Goal: Complete application form

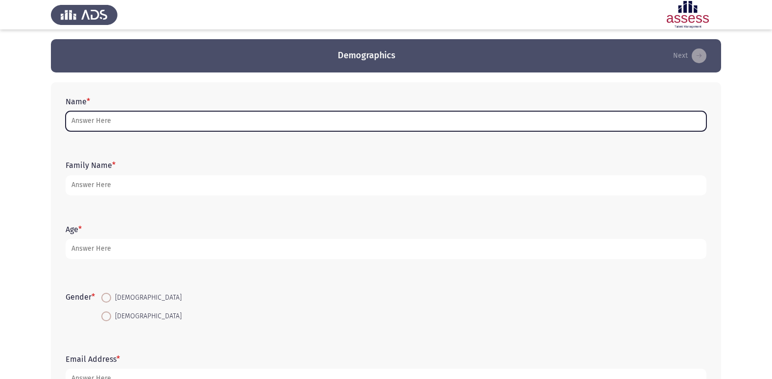
click at [288, 123] on input "Name *" at bounding box center [386, 121] width 641 height 20
type input "g"
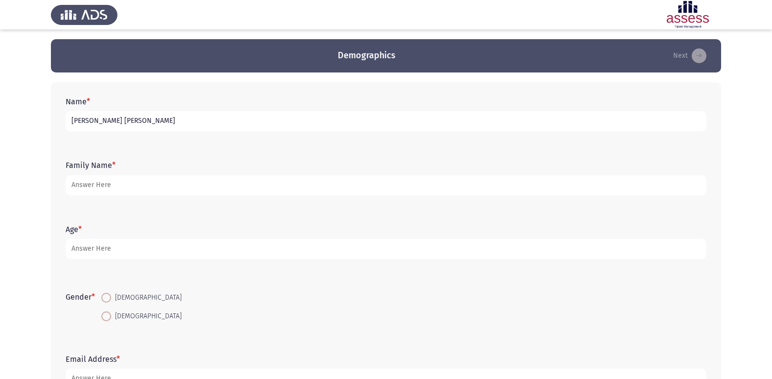
type input "[PERSON_NAME] [PERSON_NAME]"
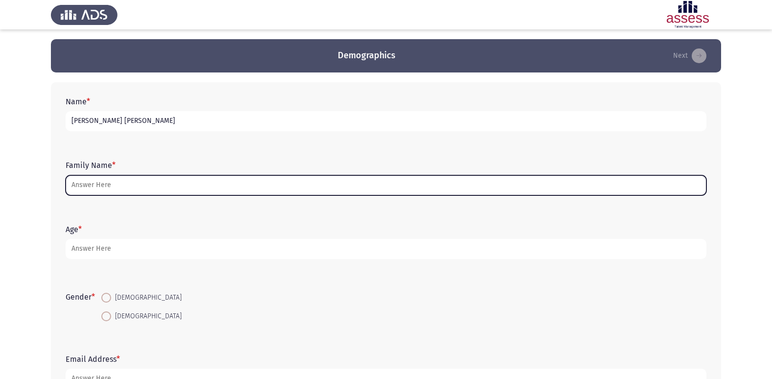
click at [136, 186] on input "Family Name *" at bounding box center [386, 185] width 641 height 20
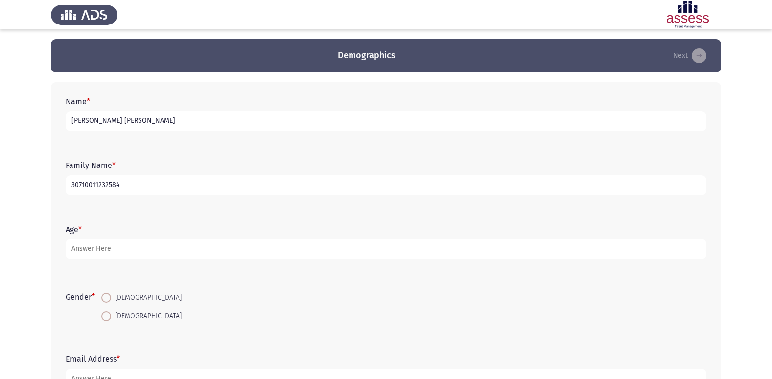
type input "30710011232584"
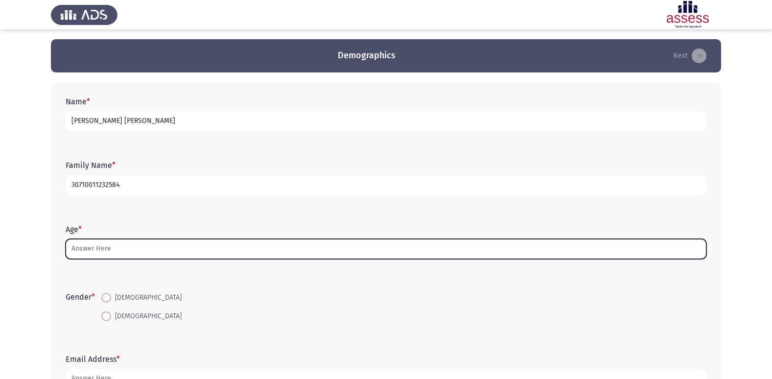
click at [122, 257] on input "Age *" at bounding box center [386, 249] width 641 height 20
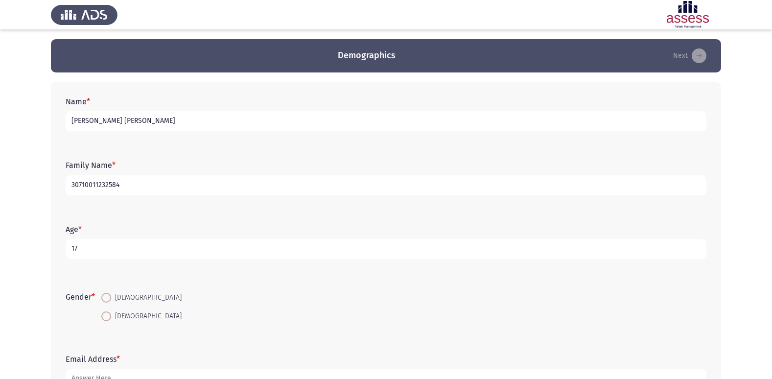
type input "17"
click at [116, 319] on span "[DEMOGRAPHIC_DATA]" at bounding box center [146, 317] width 71 height 12
click at [111, 319] on input "[DEMOGRAPHIC_DATA]" at bounding box center [106, 317] width 10 height 10
radio input "true"
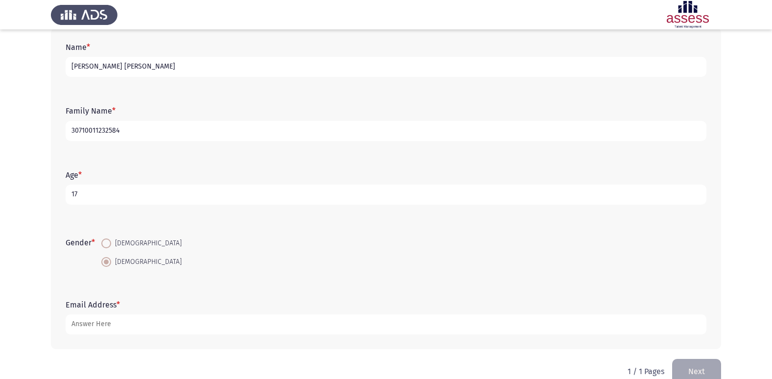
scroll to position [73, 0]
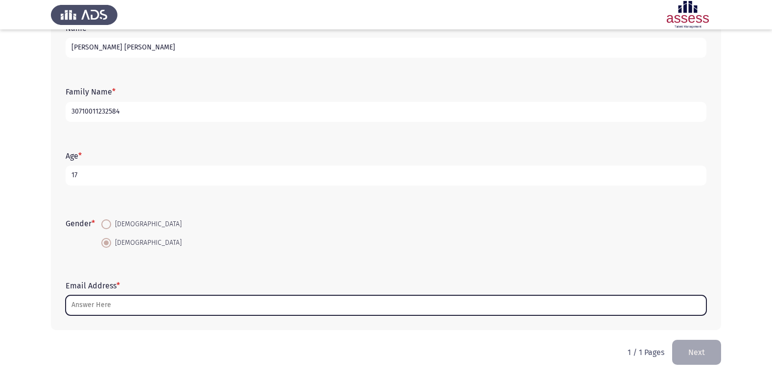
click at [446, 300] on input "Email Address *" at bounding box center [386, 305] width 641 height 20
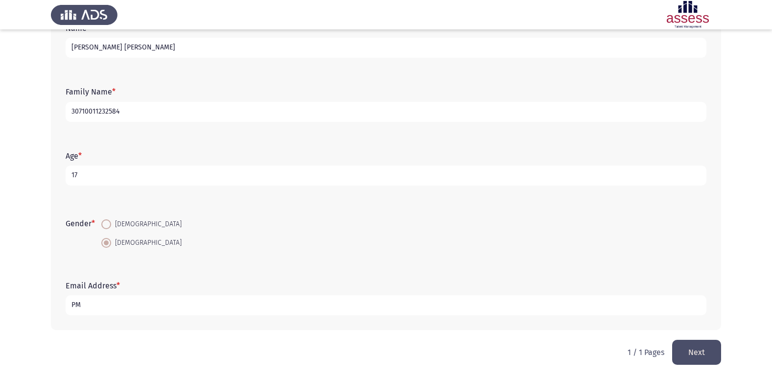
type input "P"
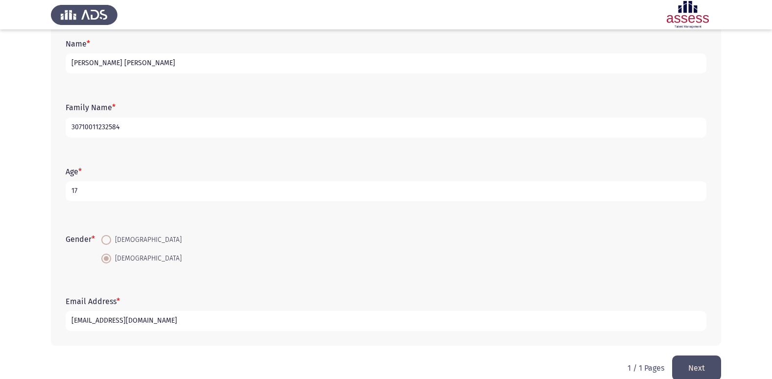
scroll to position [68, 0]
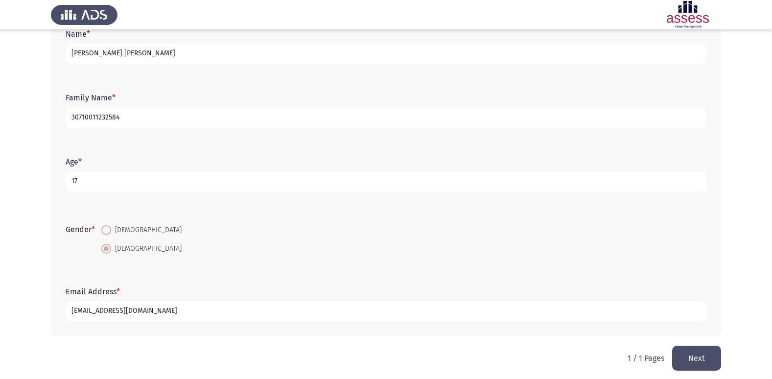
type input "[EMAIL_ADDRESS][DOMAIN_NAME]"
click at [462, 113] on input "30710011232584" at bounding box center [386, 118] width 641 height 20
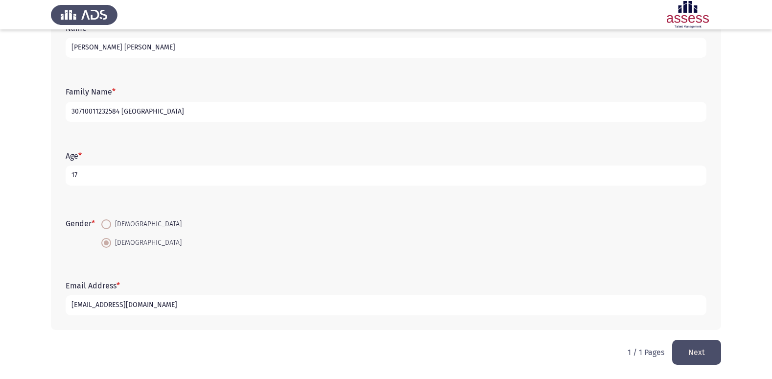
type input "30710011232584 [GEOGRAPHIC_DATA]"
click at [701, 350] on button "Next" at bounding box center [697, 352] width 49 height 25
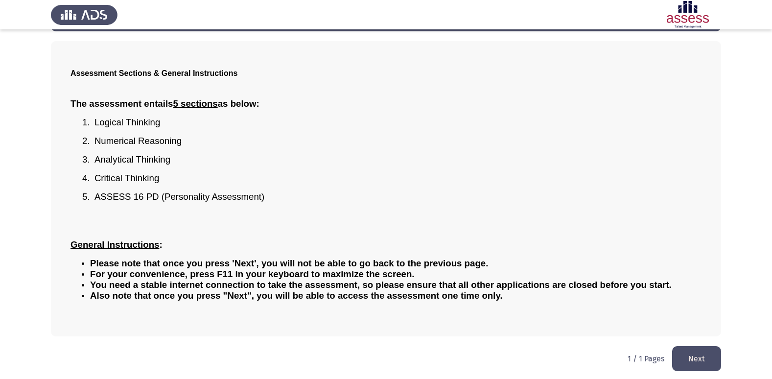
scroll to position [43, 0]
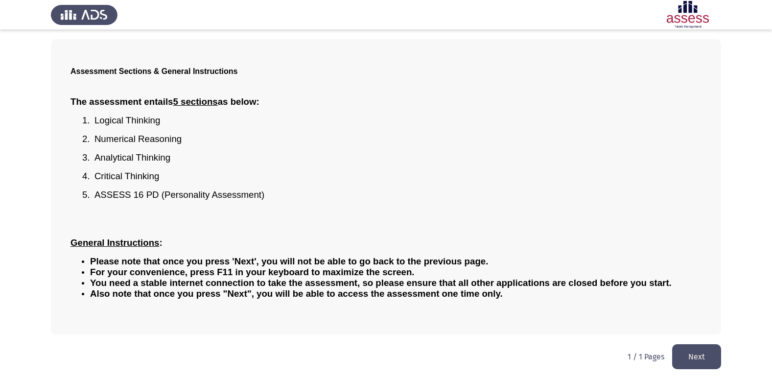
click at [686, 350] on button "Next" at bounding box center [697, 356] width 49 height 25
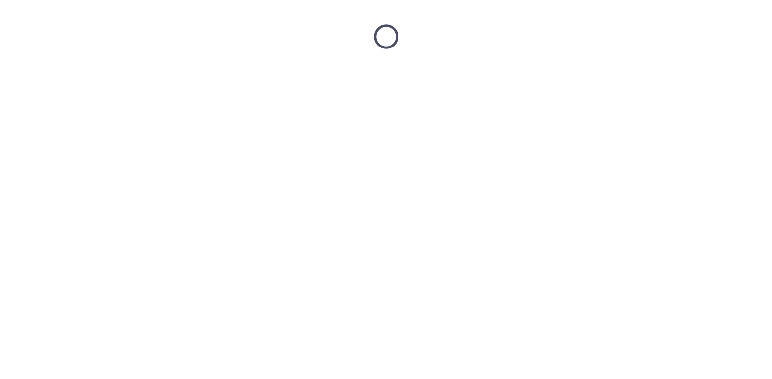
scroll to position [0, 0]
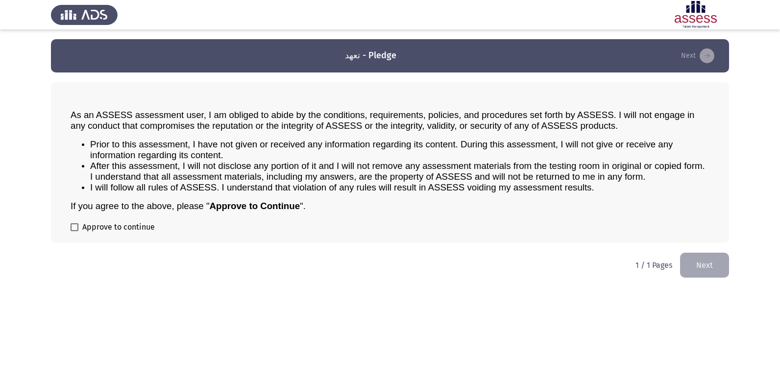
click at [145, 230] on span "Approve to continue" at bounding box center [118, 227] width 72 height 12
click at [74, 231] on input "Approve to continue" at bounding box center [74, 231] width 0 height 0
checkbox input "true"
click at [717, 265] on button "Next" at bounding box center [704, 265] width 49 height 25
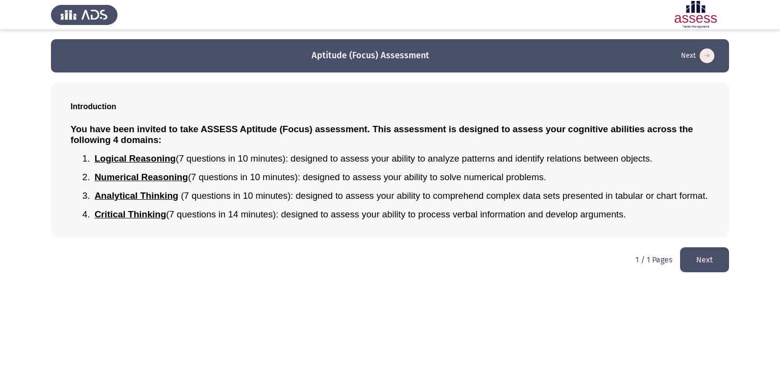
click at [703, 258] on button "Next" at bounding box center [704, 259] width 49 height 25
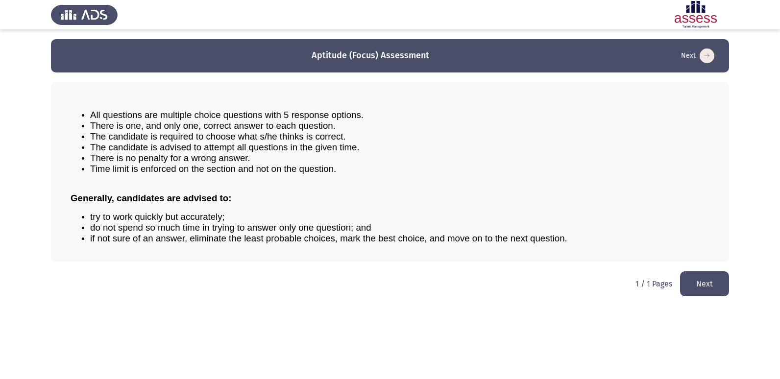
click at [694, 285] on button "Next" at bounding box center [704, 283] width 49 height 25
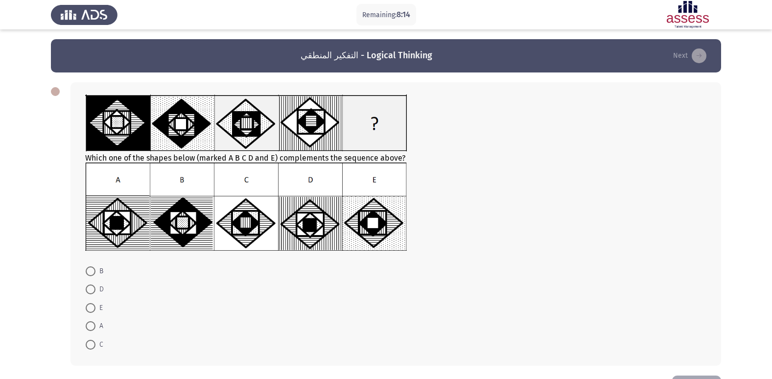
click at [90, 328] on span at bounding box center [91, 326] width 10 height 10
click at [90, 328] on input "A" at bounding box center [91, 326] width 10 height 10
radio input "true"
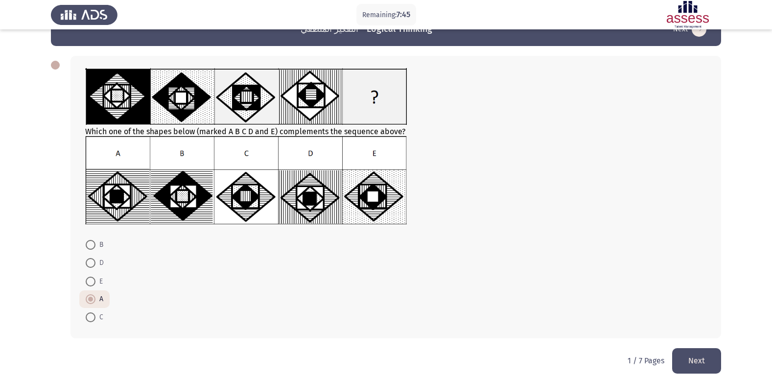
scroll to position [27, 0]
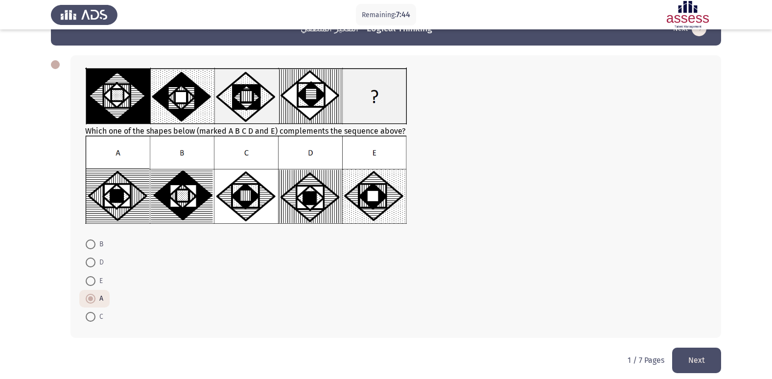
click at [692, 364] on button "Next" at bounding box center [697, 360] width 49 height 25
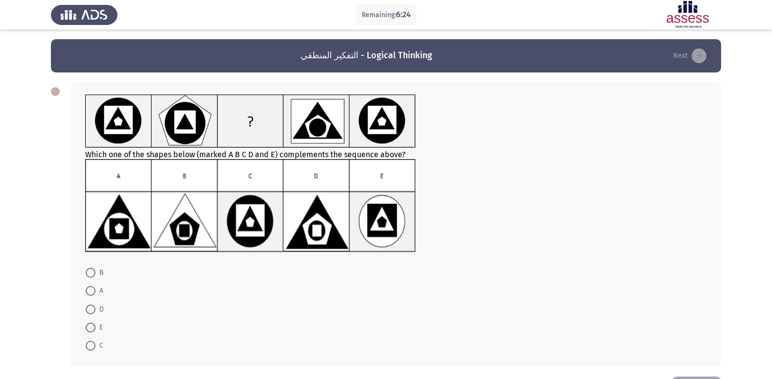
click at [320, 228] on img at bounding box center [250, 205] width 331 height 93
click at [95, 311] on span at bounding box center [91, 310] width 10 height 10
click at [95, 311] on input "D" at bounding box center [91, 310] width 10 height 10
radio input "true"
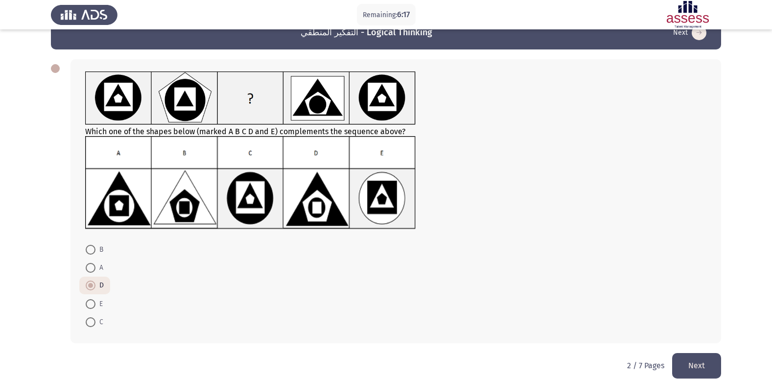
scroll to position [30, 0]
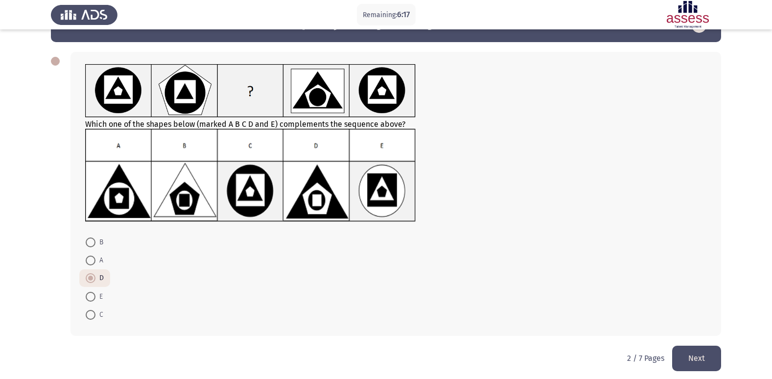
click at [683, 354] on button "Next" at bounding box center [697, 358] width 49 height 25
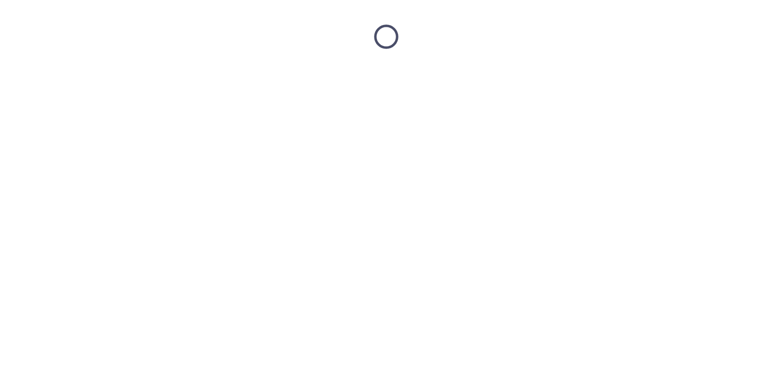
scroll to position [0, 0]
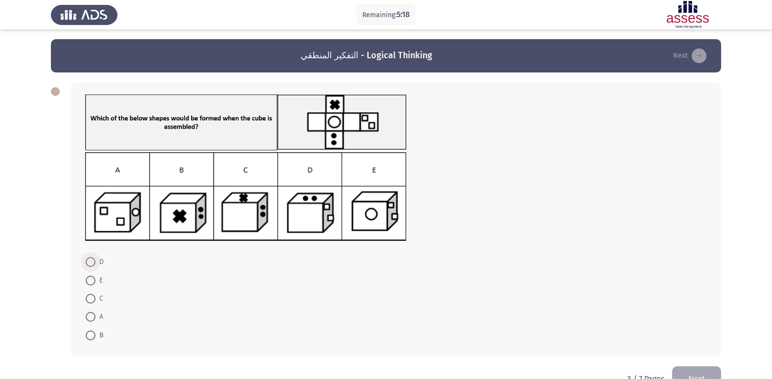
click at [93, 263] on span at bounding box center [91, 262] width 10 height 10
click at [93, 263] on input "D" at bounding box center [91, 262] width 10 height 10
radio input "true"
click at [692, 369] on button "Next" at bounding box center [697, 377] width 49 height 25
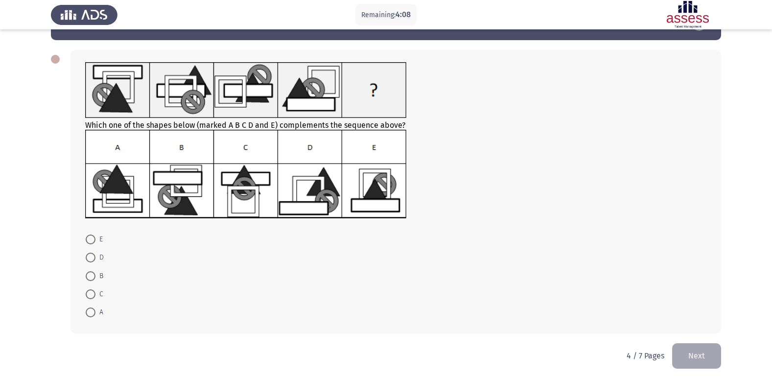
scroll to position [36, 0]
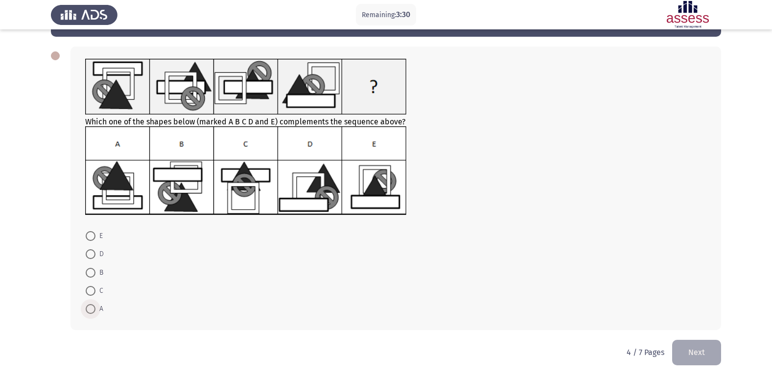
click at [88, 309] on span at bounding box center [91, 309] width 10 height 10
click at [88, 309] on input "A" at bounding box center [91, 309] width 10 height 10
radio input "true"
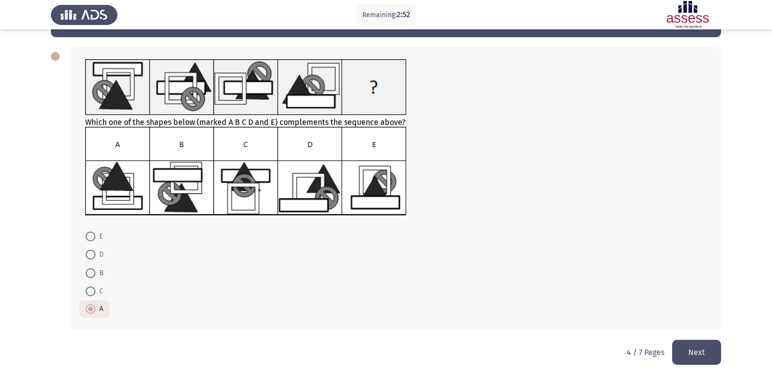
click at [704, 352] on button "Next" at bounding box center [697, 352] width 49 height 25
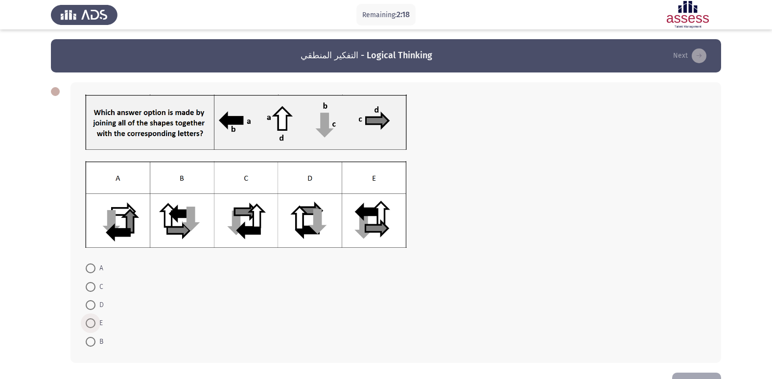
click at [90, 322] on span at bounding box center [91, 323] width 10 height 10
click at [90, 322] on input "E" at bounding box center [91, 323] width 10 height 10
radio input "true"
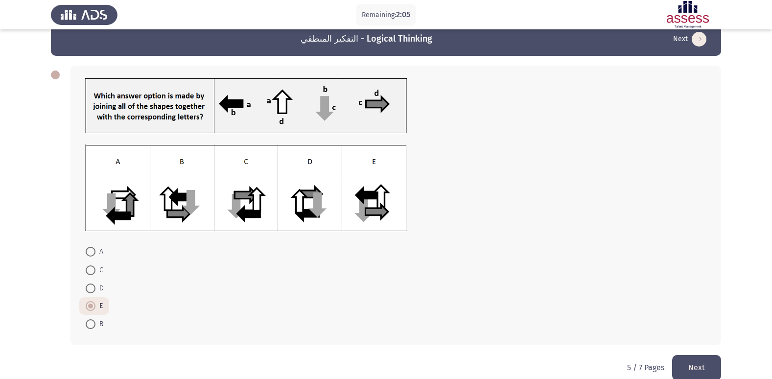
scroll to position [17, 0]
click at [697, 370] on button "Next" at bounding box center [697, 367] width 49 height 25
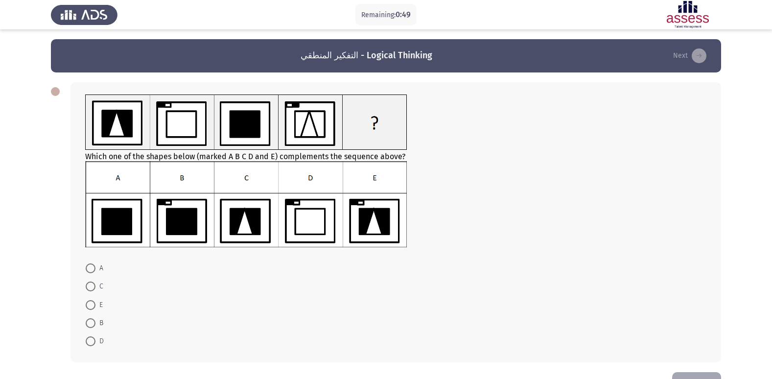
click at [92, 289] on span at bounding box center [91, 287] width 10 height 10
click at [92, 289] on input "C" at bounding box center [91, 287] width 10 height 10
radio input "true"
click at [695, 373] on button "Next" at bounding box center [697, 384] width 49 height 25
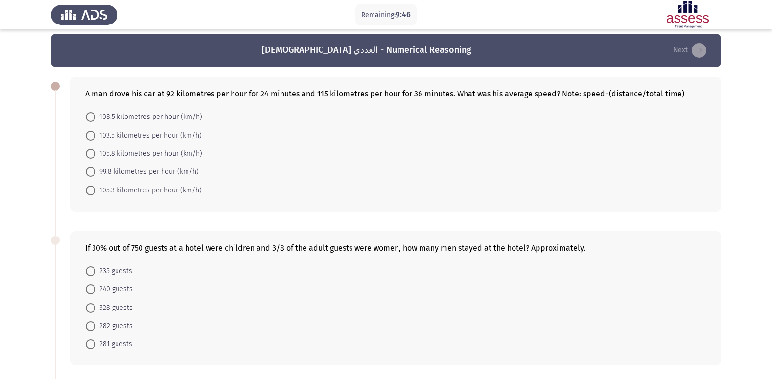
scroll to position [14, 0]
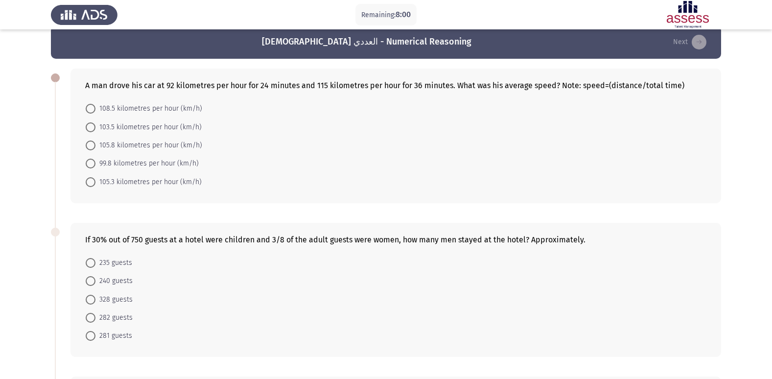
click at [90, 146] on span at bounding box center [91, 146] width 10 height 10
click at [90, 146] on input "105.8 kilometres per hour (km/h)" at bounding box center [91, 146] width 10 height 10
radio input "true"
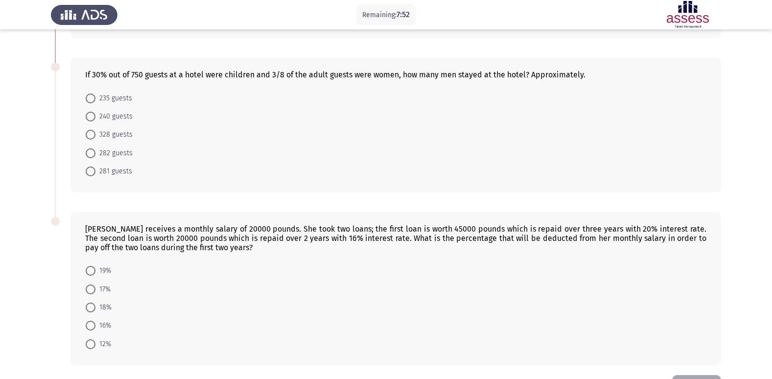
scroll to position [188, 0]
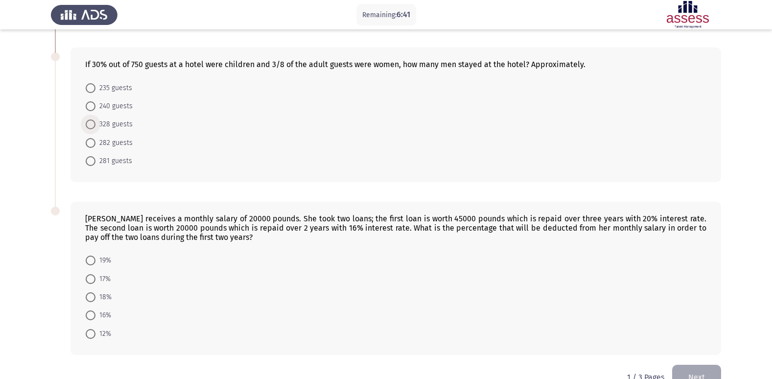
click at [91, 124] on span at bounding box center [91, 125] width 10 height 10
click at [91, 124] on input "328 guests" at bounding box center [91, 125] width 10 height 10
radio input "true"
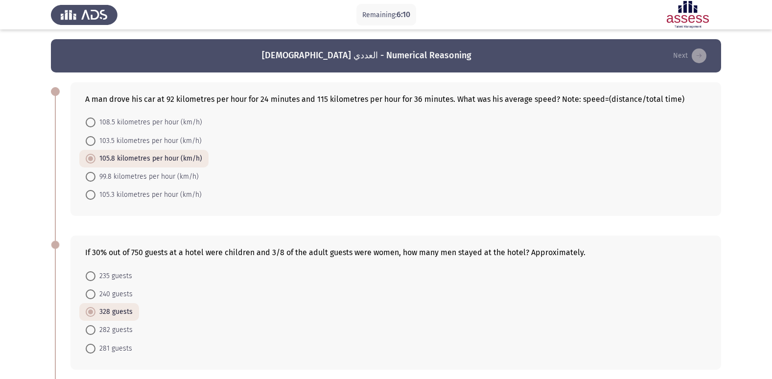
scroll to position [212, 0]
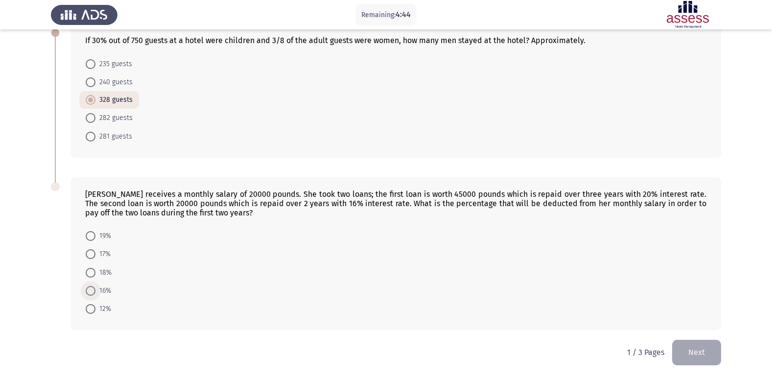
click at [93, 288] on span at bounding box center [91, 291] width 10 height 10
click at [93, 288] on input "16%" at bounding box center [91, 291] width 10 height 10
radio input "true"
click at [699, 352] on button "Next" at bounding box center [697, 352] width 49 height 25
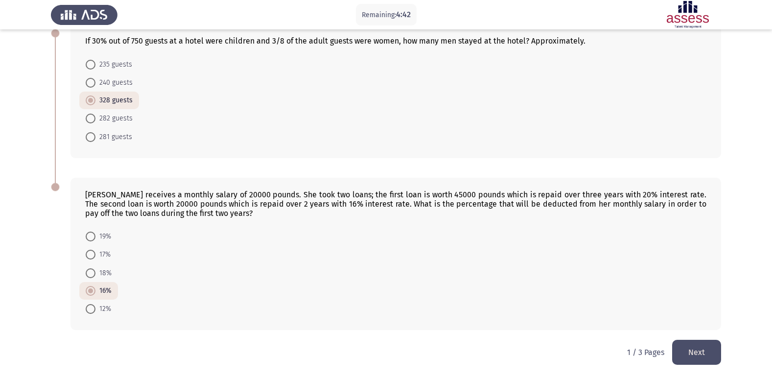
scroll to position [0, 0]
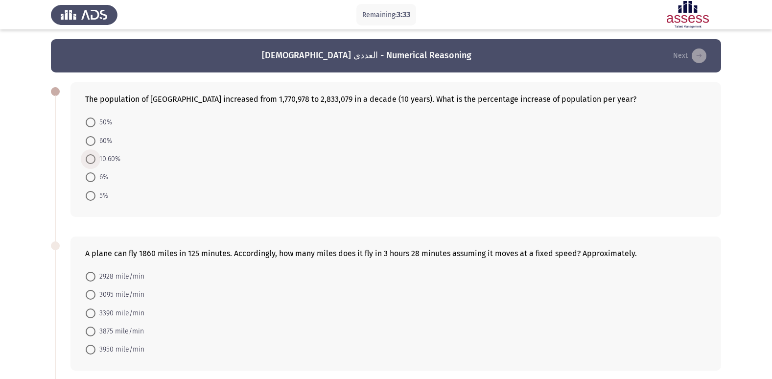
click at [91, 159] on span at bounding box center [91, 159] width 0 height 0
click at [91, 159] on input "10.60%" at bounding box center [91, 159] width 10 height 10
radio input "true"
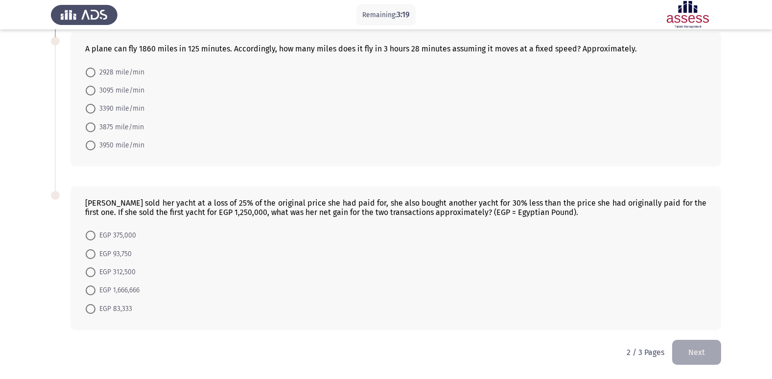
scroll to position [173, 0]
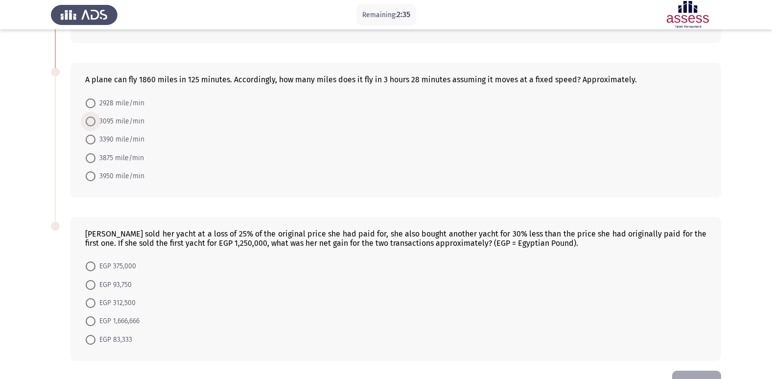
click at [129, 121] on span "3095 mile/min" at bounding box center [120, 122] width 49 height 12
click at [96, 121] on input "3095 mile/min" at bounding box center [91, 122] width 10 height 10
radio input "true"
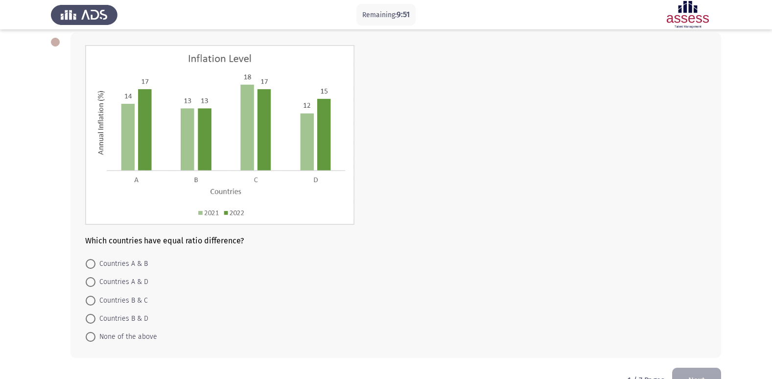
scroll to position [43, 0]
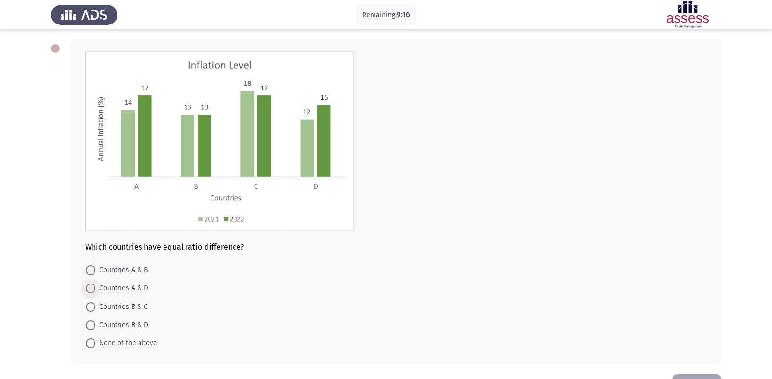
click at [122, 290] on span "Countries A & D" at bounding box center [122, 289] width 53 height 12
click at [96, 290] on input "Countries A & D" at bounding box center [91, 289] width 10 height 10
radio input "true"
click at [678, 376] on button "Next" at bounding box center [697, 386] width 49 height 25
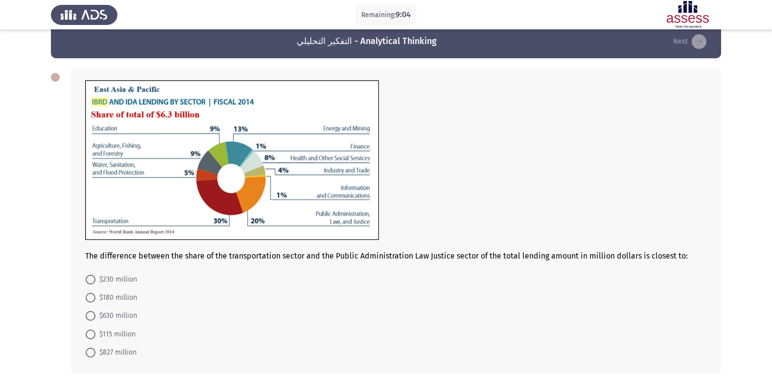
scroll to position [12, 0]
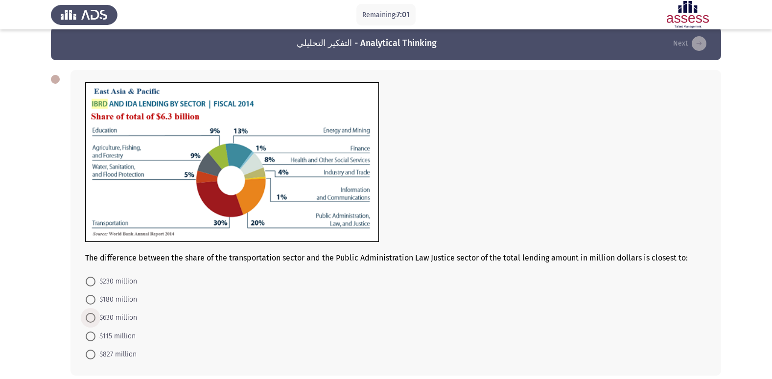
click at [86, 319] on span at bounding box center [91, 318] width 10 height 10
click at [86, 319] on input "$630 million" at bounding box center [91, 318] width 10 height 10
radio input "true"
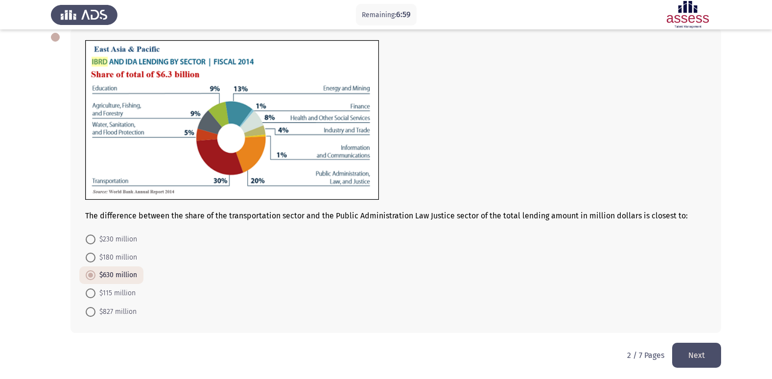
scroll to position [57, 0]
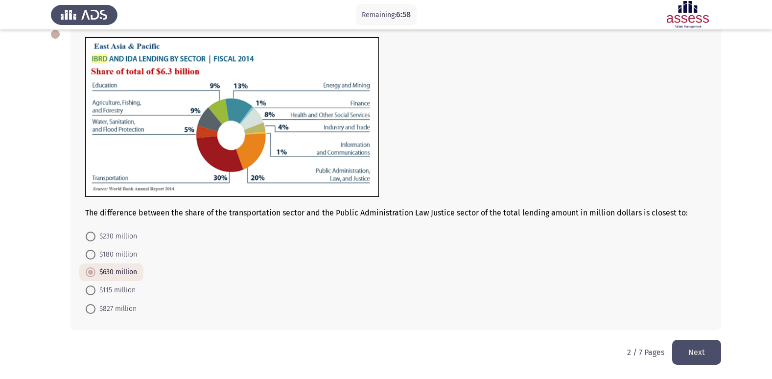
click at [688, 345] on button "Next" at bounding box center [697, 352] width 49 height 25
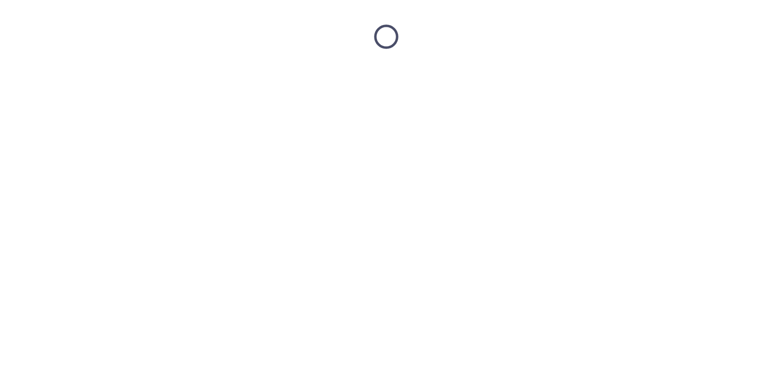
scroll to position [0, 0]
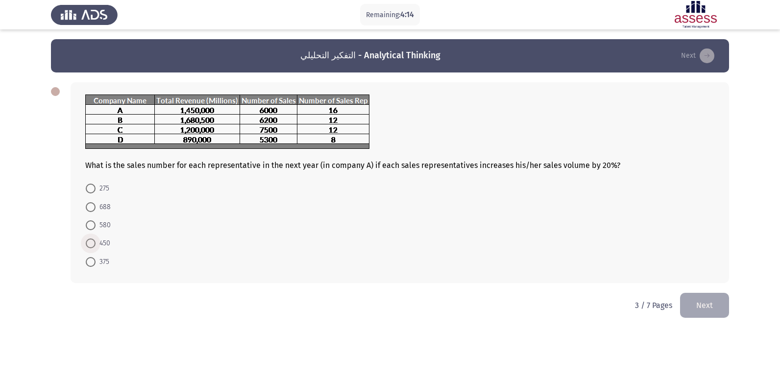
click at [106, 245] on span "450" at bounding box center [103, 244] width 15 height 12
click at [96, 245] on input "450" at bounding box center [91, 244] width 10 height 10
radio input "true"
click at [692, 310] on button "Next" at bounding box center [704, 304] width 49 height 25
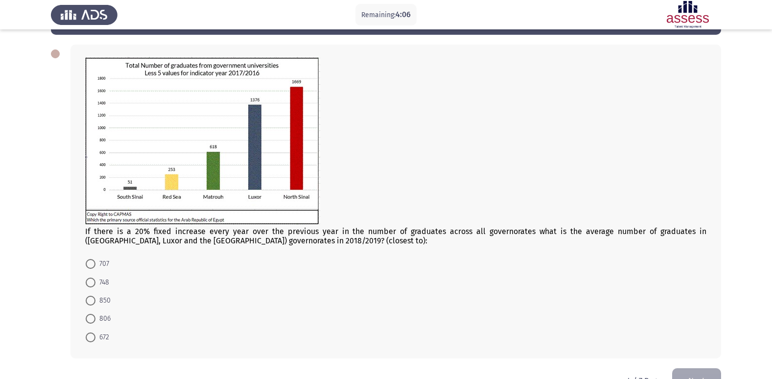
scroll to position [32, 0]
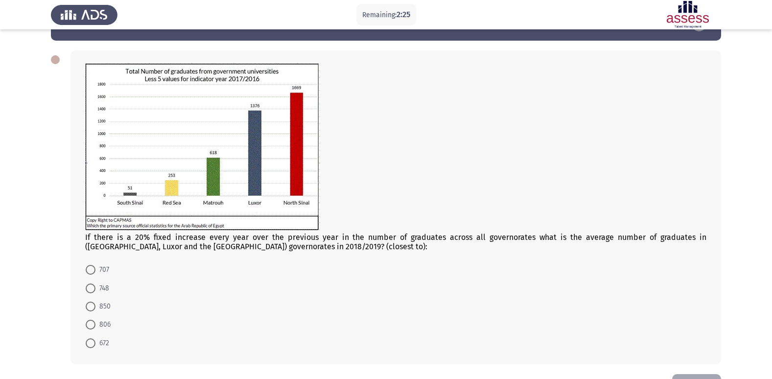
click at [99, 268] on span "707" at bounding box center [103, 270] width 14 height 12
click at [96, 268] on input "707" at bounding box center [91, 270] width 10 height 10
radio input "true"
click at [688, 375] on button "Next" at bounding box center [697, 385] width 49 height 25
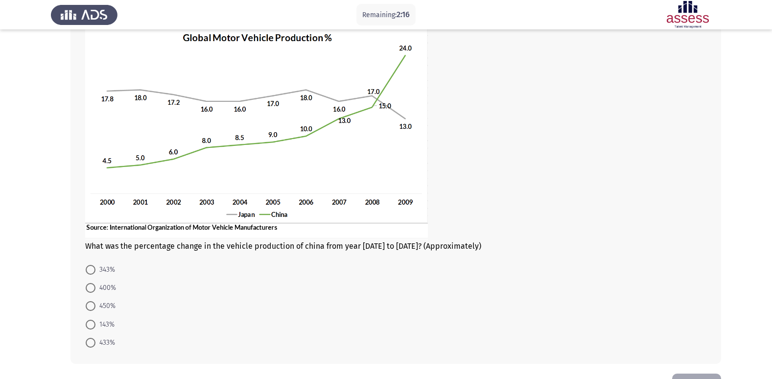
scroll to position [58, 0]
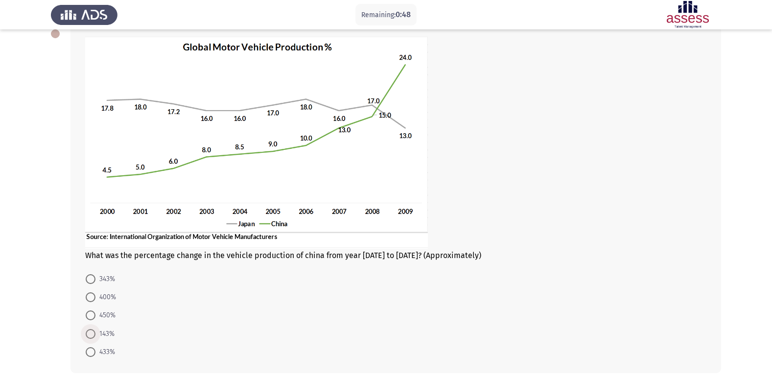
click at [94, 332] on span at bounding box center [91, 334] width 10 height 10
click at [94, 332] on input "143%" at bounding box center [91, 334] width 10 height 10
radio input "true"
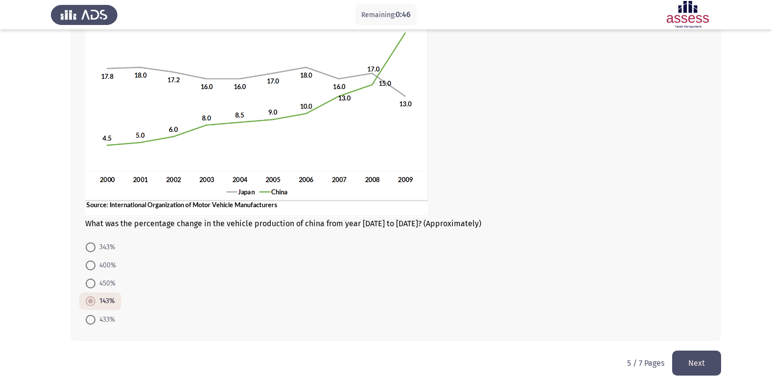
scroll to position [100, 0]
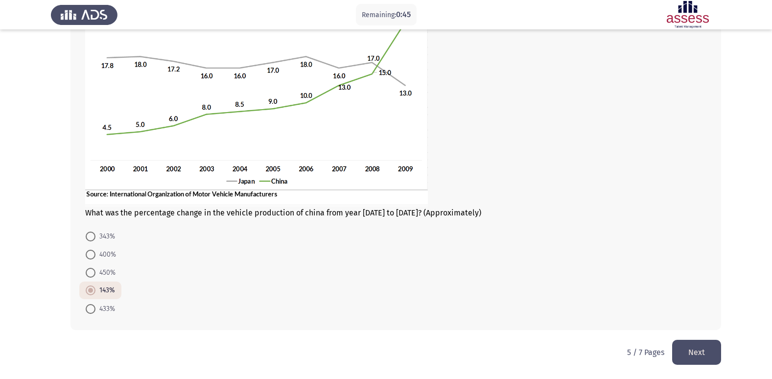
click at [700, 350] on button "Next" at bounding box center [697, 352] width 49 height 25
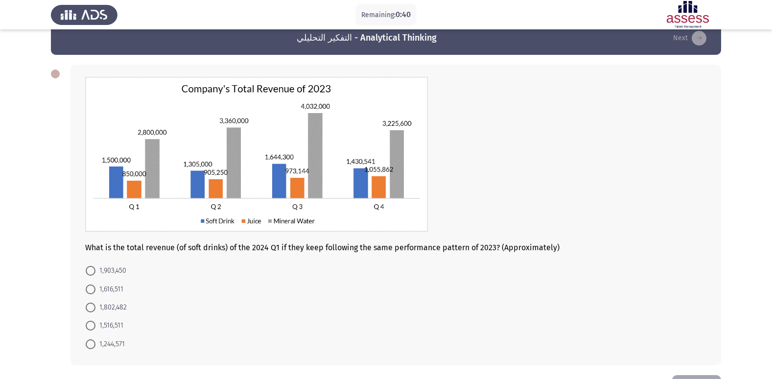
scroll to position [23, 0]
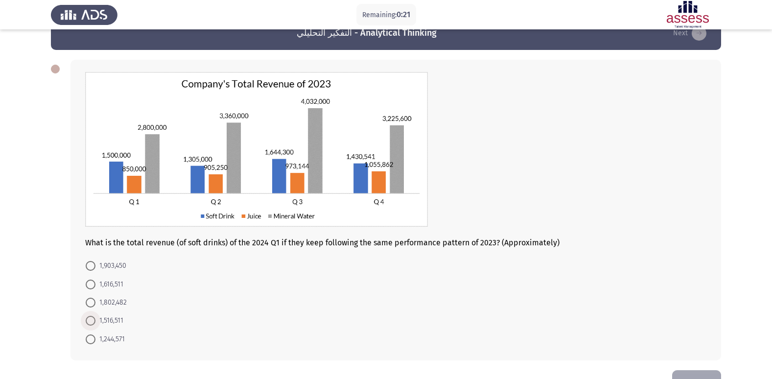
click at [95, 319] on span at bounding box center [91, 321] width 10 height 10
click at [95, 319] on input "1,516,511" at bounding box center [91, 321] width 10 height 10
radio input "true"
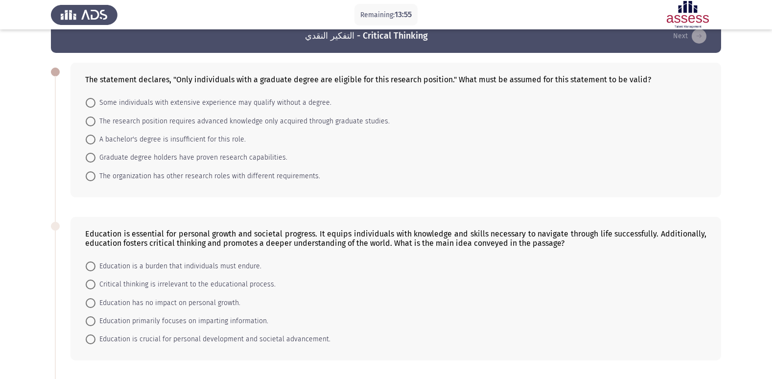
scroll to position [18, 0]
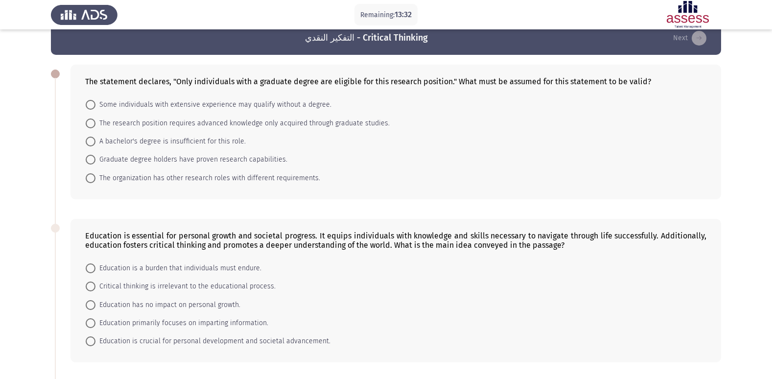
click at [342, 125] on span "The research position requires advanced knowledge only acquired through graduat…" at bounding box center [243, 124] width 294 height 12
click at [96, 125] on input "The research position requires advanced knowledge only acquired through graduat…" at bounding box center [91, 124] width 10 height 10
radio input "true"
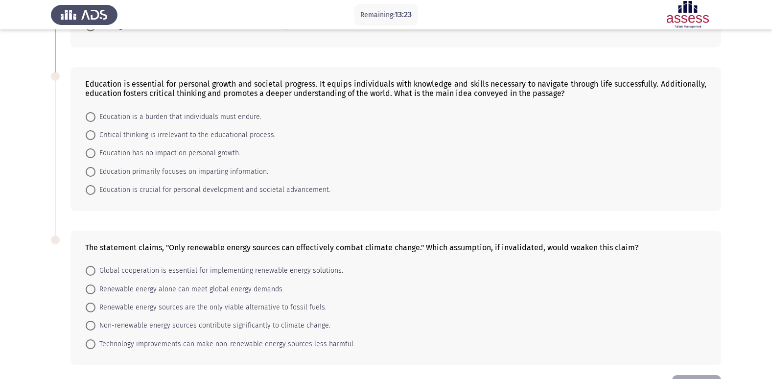
scroll to position [183, 0]
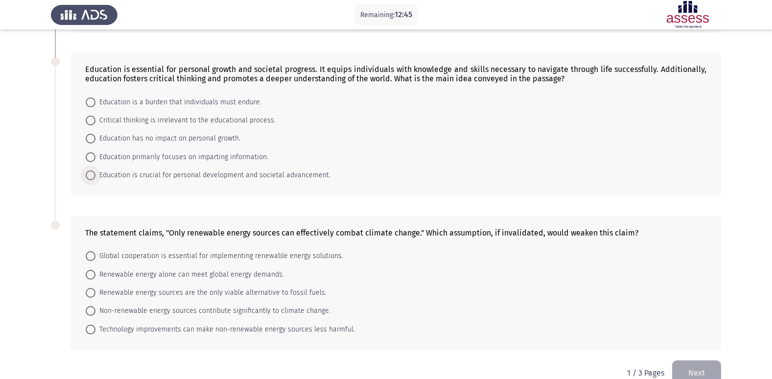
click at [256, 178] on span "Education is crucial for personal development and societal advancement." at bounding box center [213, 175] width 235 height 12
click at [96, 178] on input "Education is crucial for personal development and societal advancement." at bounding box center [91, 175] width 10 height 10
radio input "true"
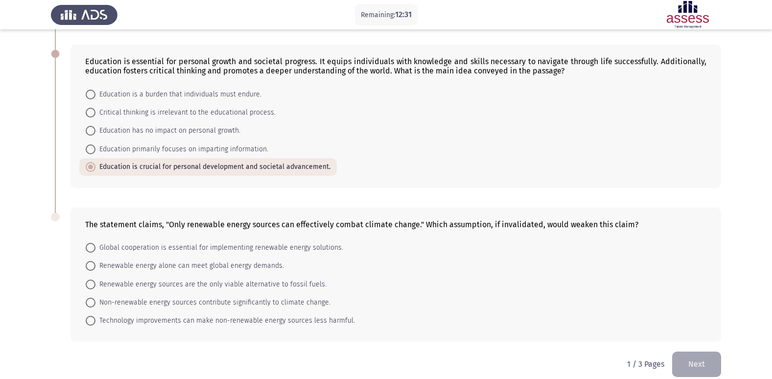
scroll to position [203, 0]
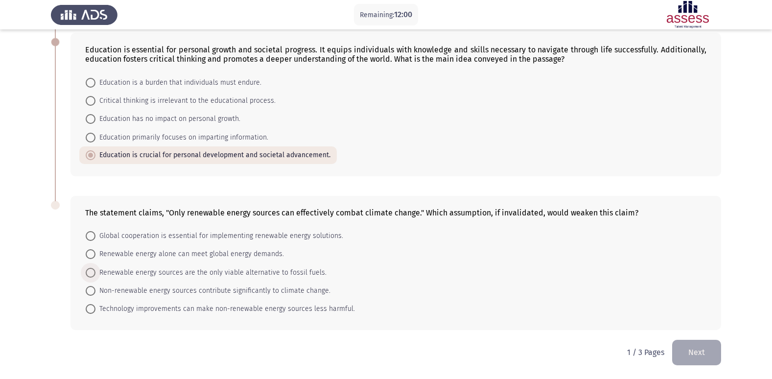
click at [265, 267] on span "Renewable energy sources are the only viable alternative to fossil fuels." at bounding box center [211, 273] width 231 height 12
click at [96, 268] on input "Renewable energy sources are the only viable alternative to fossil fuels." at bounding box center [91, 273] width 10 height 10
radio input "true"
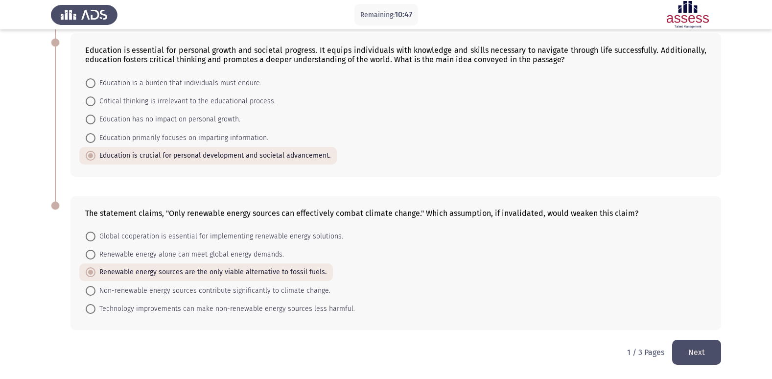
click at [707, 351] on button "Next" at bounding box center [697, 352] width 49 height 25
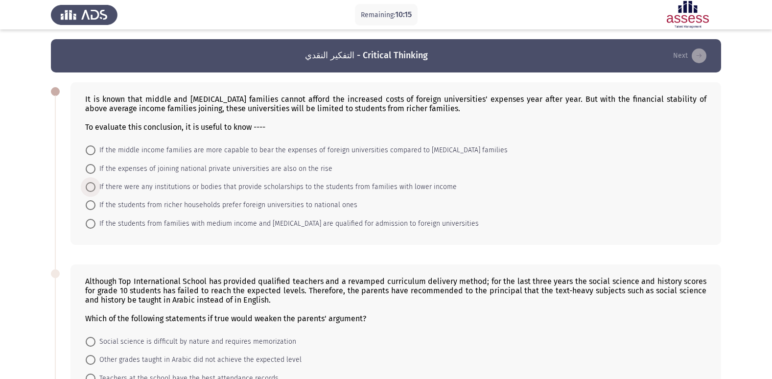
click at [363, 187] on span "If there were any institutions or bodies that provide scholarships to the stude…" at bounding box center [277, 187] width 362 height 12
click at [96, 187] on input "If there were any institutions or bodies that provide scholarships to the stude…" at bounding box center [91, 187] width 10 height 10
radio input "true"
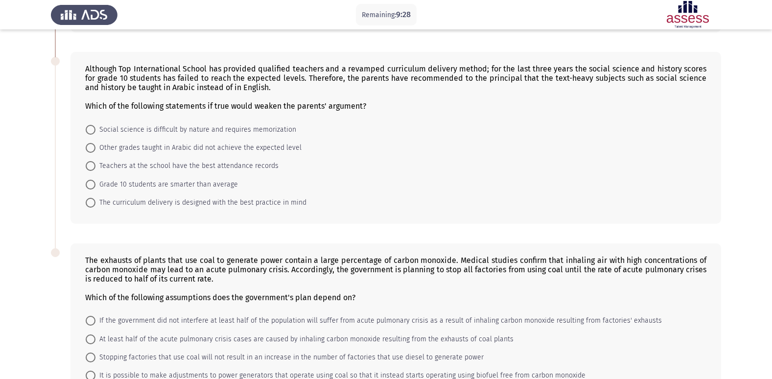
scroll to position [213, 0]
click at [279, 144] on span "Other grades taught in Arabic did not achieve the expected level" at bounding box center [199, 147] width 206 height 12
click at [96, 144] on input "Other grades taught in Arabic did not achieve the expected level" at bounding box center [91, 147] width 10 height 10
radio input "true"
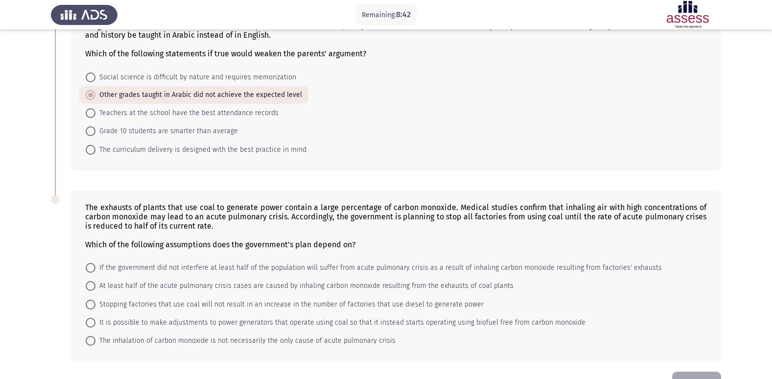
scroll to position [296, 0]
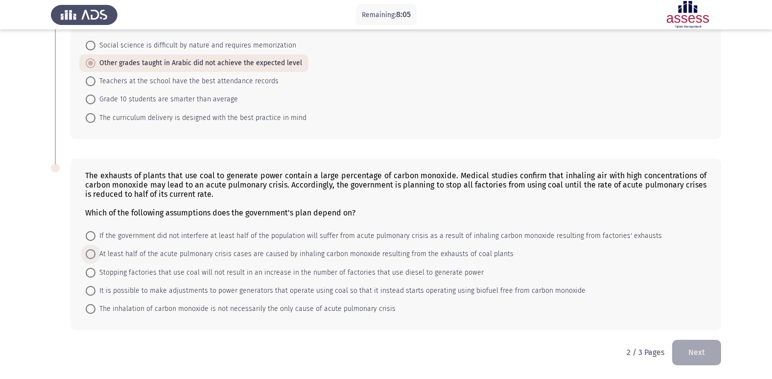
click at [418, 251] on span "At least half of the acute pulmonary crisis cases are caused by inhaling carbon…" at bounding box center [305, 254] width 418 height 12
click at [96, 251] on input "At least half of the acute pulmonary crisis cases are caused by inhaling carbon…" at bounding box center [91, 254] width 10 height 10
radio input "true"
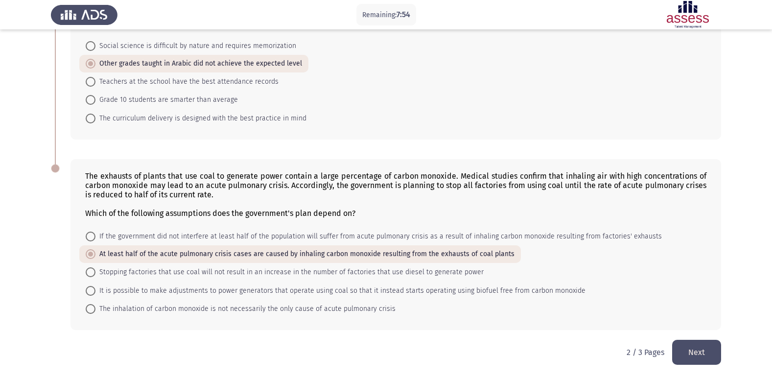
click at [692, 351] on button "Next" at bounding box center [697, 352] width 49 height 25
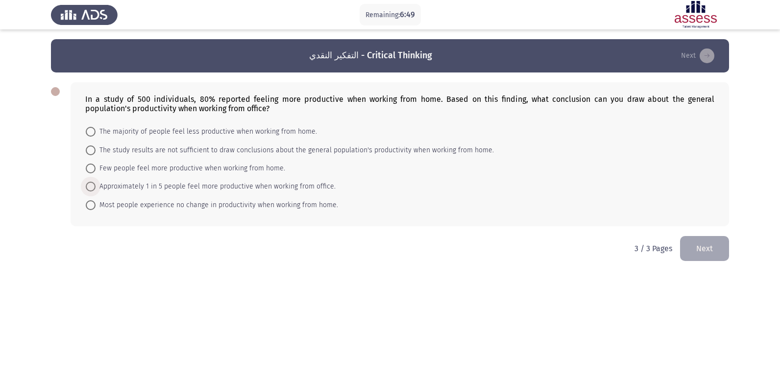
click at [314, 183] on span "Approximately 1 in 5 people feel more productive when working from office." at bounding box center [216, 187] width 240 height 12
click at [96, 183] on input "Approximately 1 in 5 people feel more productive when working from office." at bounding box center [91, 187] width 10 height 10
radio input "true"
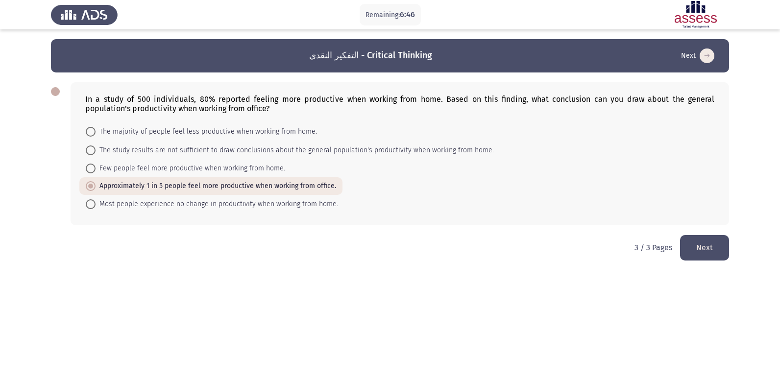
click at [712, 251] on button "Next" at bounding box center [704, 247] width 49 height 25
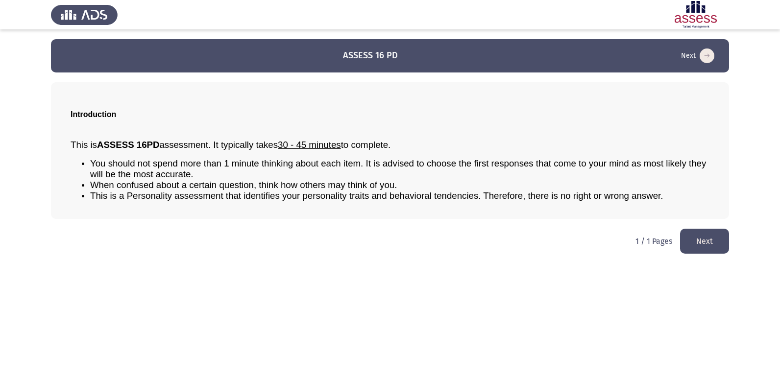
click at [696, 245] on button "Next" at bounding box center [704, 241] width 49 height 25
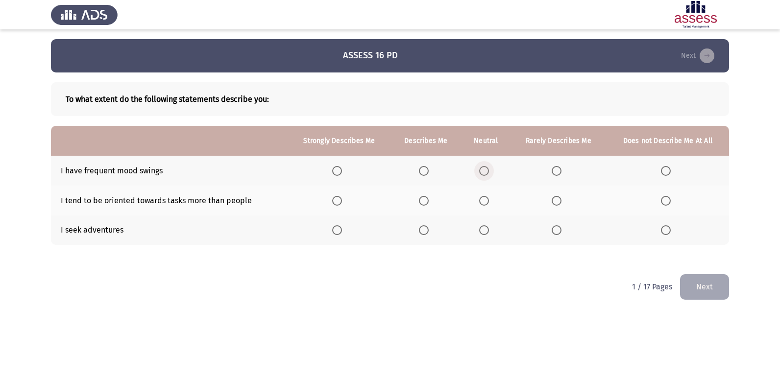
click at [485, 169] on span "Select an option" at bounding box center [484, 171] width 10 height 10
click at [485, 169] on input "Select an option" at bounding box center [484, 171] width 10 height 10
click at [339, 203] on span "Select an option" at bounding box center [337, 201] width 10 height 10
click at [339, 203] on input "Select an option" at bounding box center [337, 201] width 10 height 10
click at [340, 226] on span "Select an option" at bounding box center [337, 230] width 10 height 10
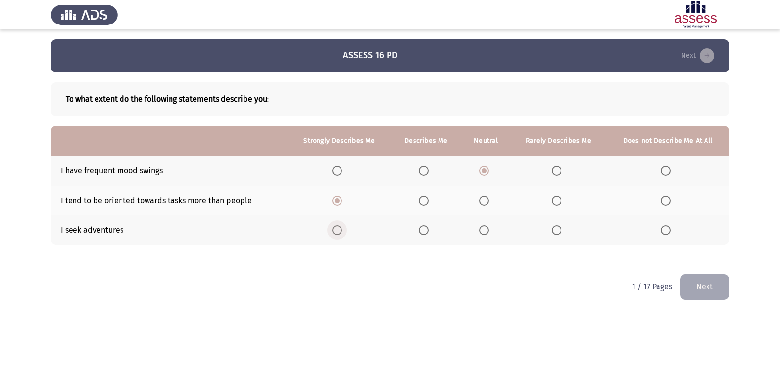
click at [340, 226] on input "Select an option" at bounding box center [337, 230] width 10 height 10
click at [664, 166] on span "Select an option" at bounding box center [666, 171] width 10 height 10
click at [664, 166] on input "Select an option" at bounding box center [666, 171] width 10 height 10
click at [709, 286] on button "Next" at bounding box center [704, 286] width 49 height 25
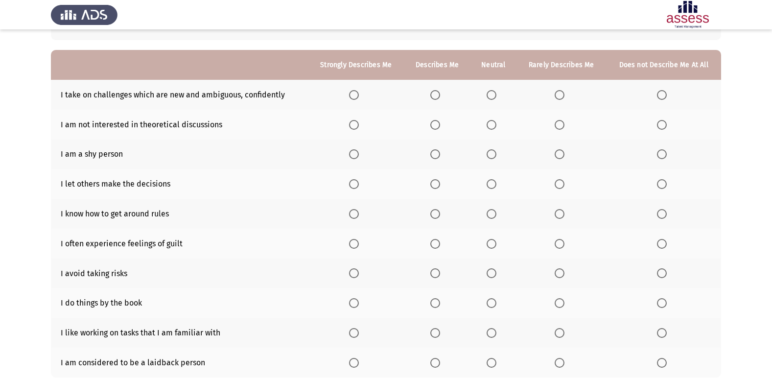
scroll to position [88, 0]
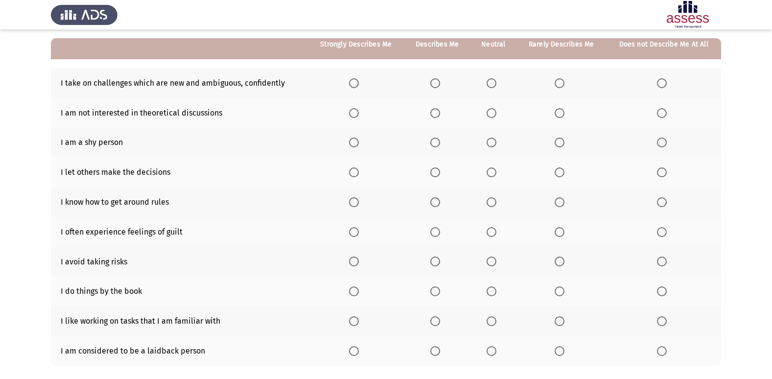
click at [352, 80] on span "Select an option" at bounding box center [354, 83] width 10 height 10
click at [352, 80] on input "Select an option" at bounding box center [354, 83] width 10 height 10
click at [660, 112] on span "Select an option" at bounding box center [662, 113] width 10 height 10
click at [660, 112] on input "Select an option" at bounding box center [662, 113] width 10 height 10
click at [495, 138] on span "Select an option" at bounding box center [492, 143] width 10 height 10
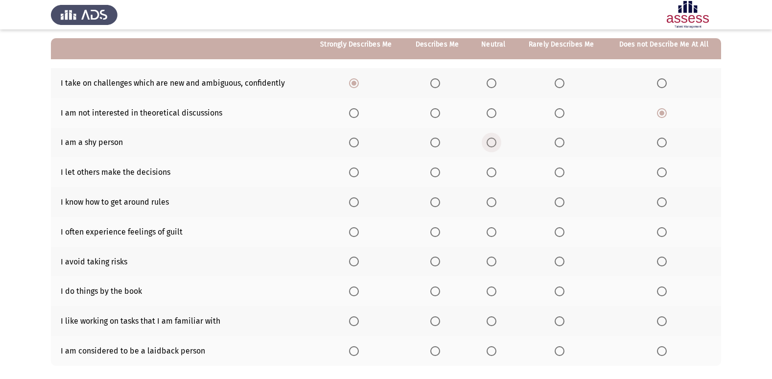
click at [495, 138] on input "Select an option" at bounding box center [492, 143] width 10 height 10
click at [661, 170] on span "Select an option" at bounding box center [662, 173] width 10 height 10
click at [661, 170] on input "Select an option" at bounding box center [662, 173] width 10 height 10
click at [433, 234] on span "Select an option" at bounding box center [436, 232] width 10 height 10
click at [433, 234] on input "Select an option" at bounding box center [436, 232] width 10 height 10
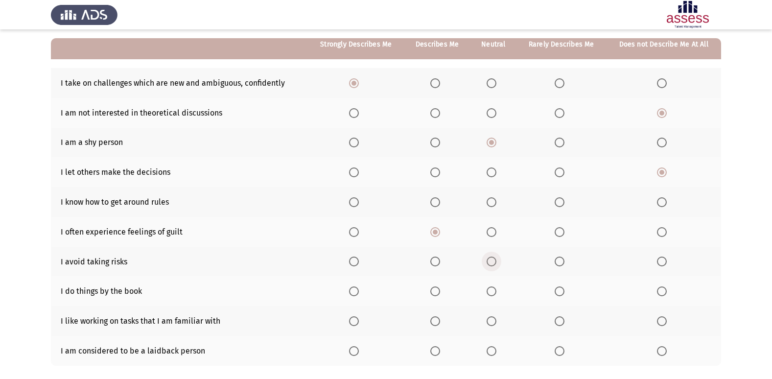
click at [489, 260] on span "Select an option" at bounding box center [492, 262] width 10 height 10
click at [489, 260] on input "Select an option" at bounding box center [492, 262] width 10 height 10
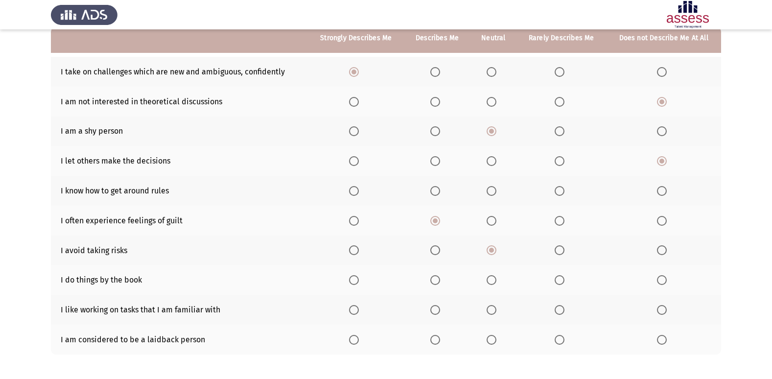
scroll to position [91, 0]
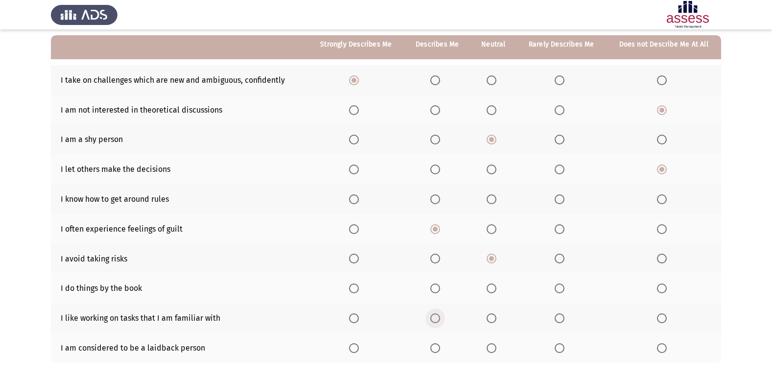
click at [436, 320] on span "Select an option" at bounding box center [436, 319] width 10 height 10
click at [436, 320] on input "Select an option" at bounding box center [436, 319] width 10 height 10
click at [440, 291] on span "Select an option" at bounding box center [436, 289] width 10 height 10
click at [440, 291] on input "Select an option" at bounding box center [436, 289] width 10 height 10
click at [494, 353] on span "Select an option" at bounding box center [492, 348] width 10 height 10
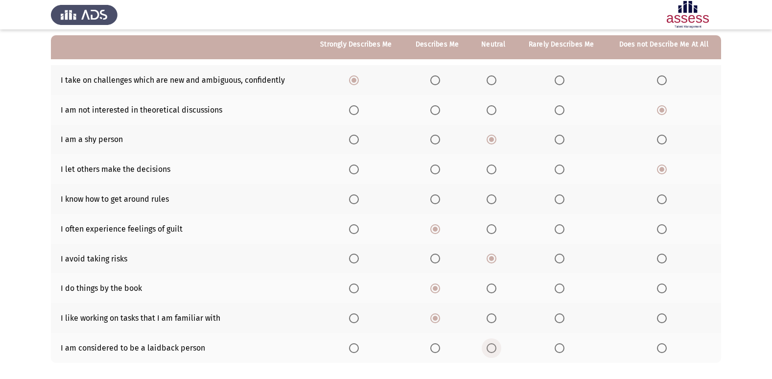
click at [494, 353] on input "Select an option" at bounding box center [492, 348] width 10 height 10
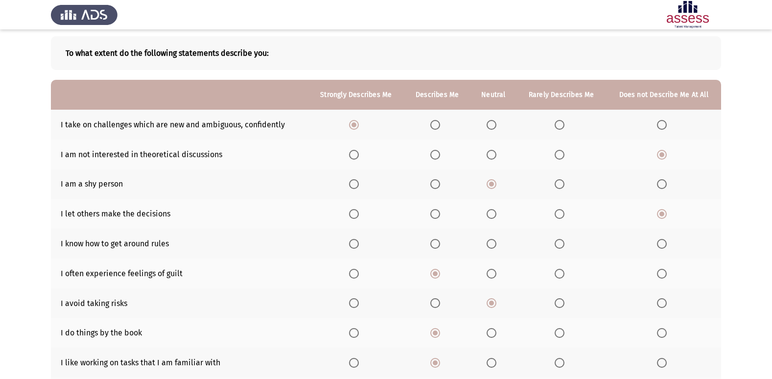
scroll to position [38, 0]
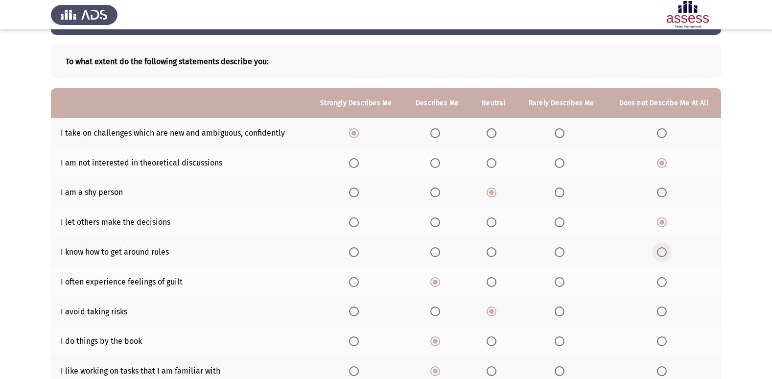
click at [659, 250] on span "Select an option" at bounding box center [662, 252] width 10 height 10
click at [659, 250] on input "Select an option" at bounding box center [662, 252] width 10 height 10
click at [559, 193] on span "Select an option" at bounding box center [560, 193] width 10 height 10
click at [559, 193] on input "Select an option" at bounding box center [560, 193] width 10 height 10
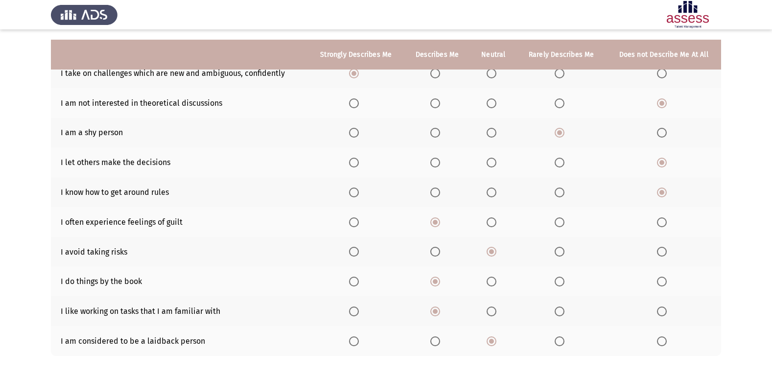
scroll to position [143, 0]
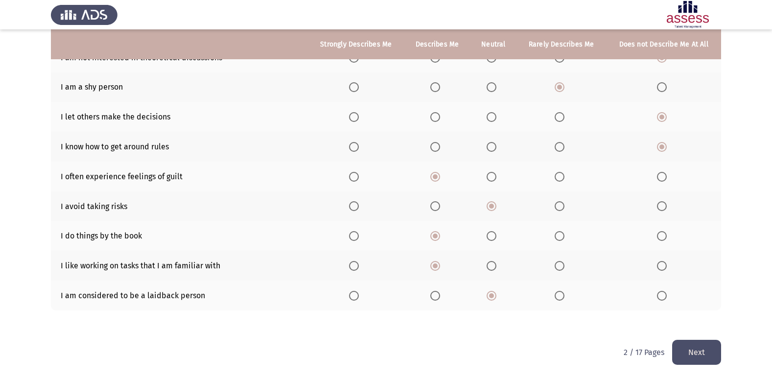
click at [700, 350] on button "Next" at bounding box center [697, 352] width 49 height 25
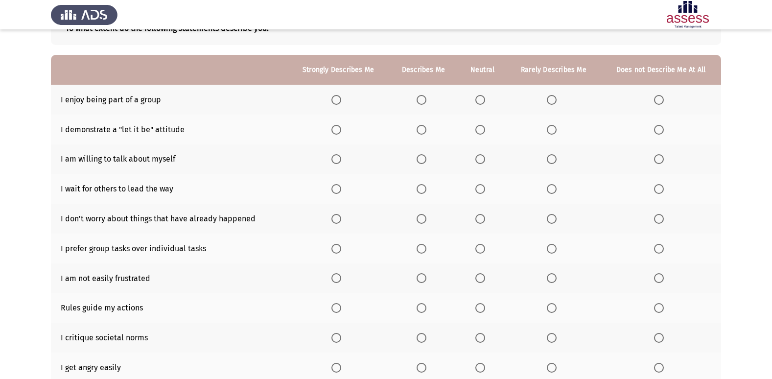
scroll to position [62, 0]
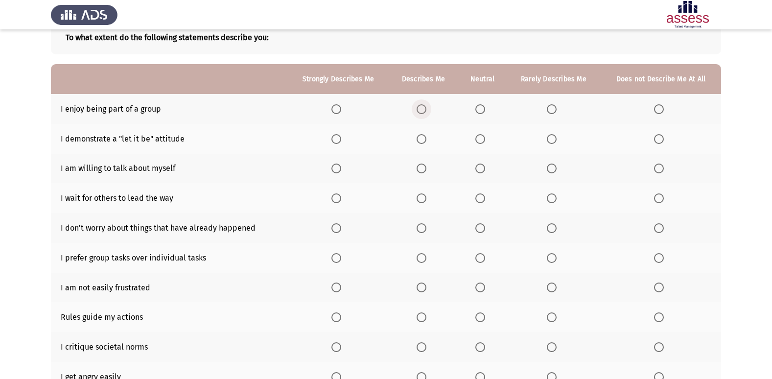
click at [425, 109] on span "Select an option" at bounding box center [422, 109] width 10 height 10
click at [425, 109] on input "Select an option" at bounding box center [422, 109] width 10 height 10
click at [485, 134] on span "Select an option" at bounding box center [481, 139] width 10 height 10
click at [485, 134] on input "Select an option" at bounding box center [481, 139] width 10 height 10
click at [424, 166] on span "Select an option" at bounding box center [422, 169] width 10 height 10
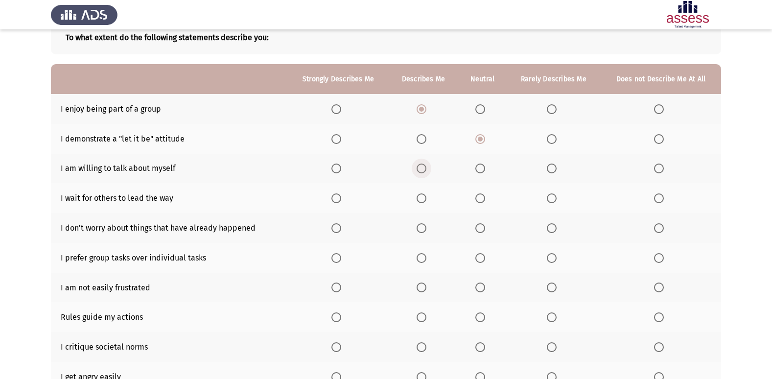
click at [424, 166] on input "Select an option" at bounding box center [422, 169] width 10 height 10
click at [664, 200] on span "Select an option" at bounding box center [659, 198] width 10 height 10
click at [664, 200] on input "Select an option" at bounding box center [659, 198] width 10 height 10
click at [556, 197] on span "Select an option" at bounding box center [552, 198] width 10 height 10
click at [556, 197] on input "Select an option" at bounding box center [552, 198] width 10 height 10
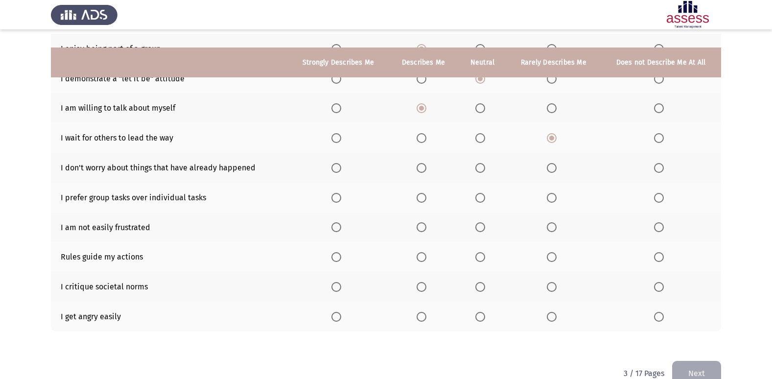
scroll to position [143, 0]
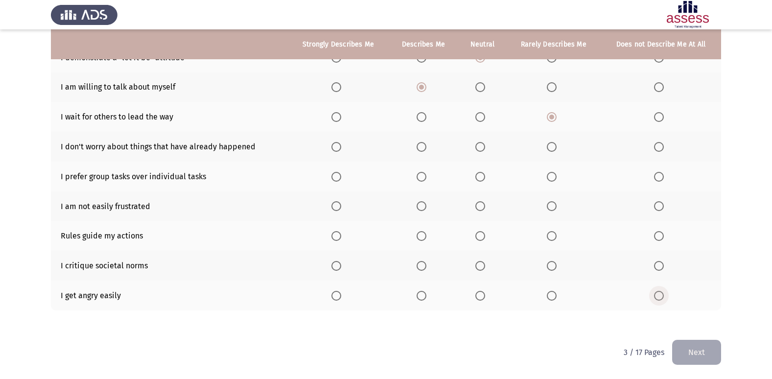
click at [661, 293] on span "Select an option" at bounding box center [659, 296] width 10 height 10
click at [661, 293] on input "Select an option" at bounding box center [659, 296] width 10 height 10
click at [343, 204] on label "Select an option" at bounding box center [339, 206] width 14 height 10
click at [341, 204] on input "Select an option" at bounding box center [337, 206] width 10 height 10
click at [479, 178] on span "Select an option" at bounding box center [481, 177] width 10 height 10
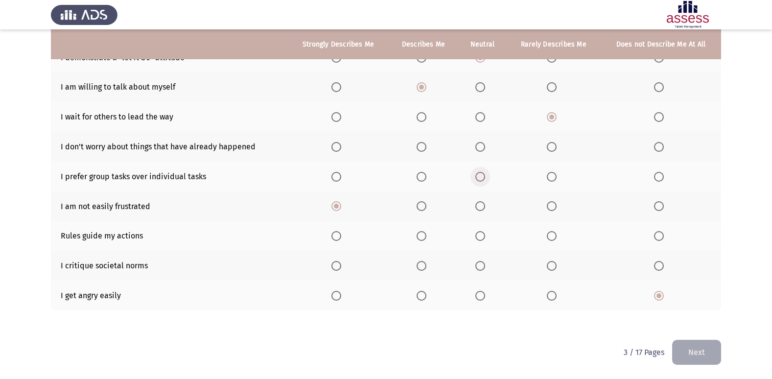
click at [479, 178] on input "Select an option" at bounding box center [481, 177] width 10 height 10
click at [341, 146] on span "Select an option" at bounding box center [337, 147] width 10 height 10
click at [341, 146] on input "Select an option" at bounding box center [337, 147] width 10 height 10
click at [421, 236] on span "Select an option" at bounding box center [422, 236] width 10 height 10
click at [421, 236] on input "Select an option" at bounding box center [422, 236] width 10 height 10
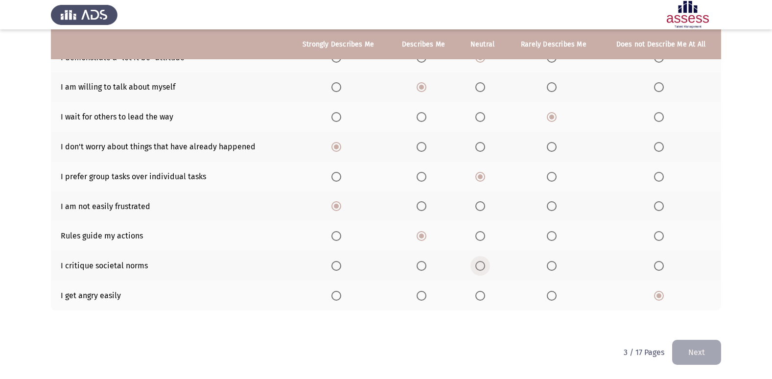
click at [485, 265] on span "Select an option" at bounding box center [481, 266] width 10 height 10
click at [485, 265] on input "Select an option" at bounding box center [481, 266] width 10 height 10
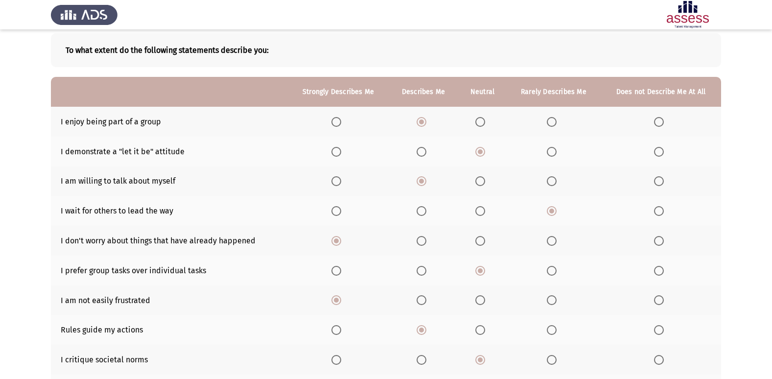
scroll to position [46, 0]
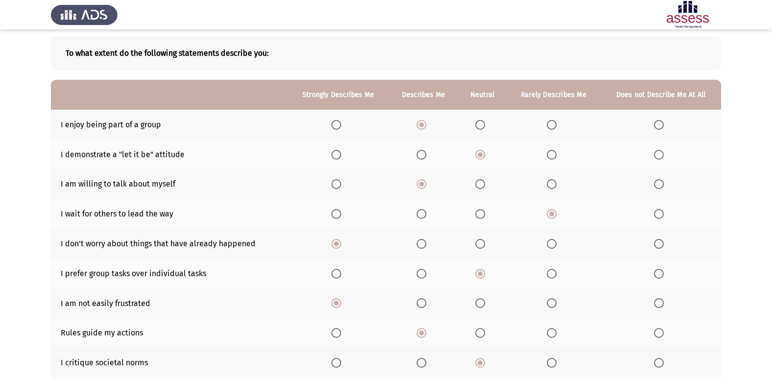
click at [339, 124] on span "Select an option" at bounding box center [337, 125] width 10 height 10
click at [339, 124] on input "Select an option" at bounding box center [337, 125] width 10 height 10
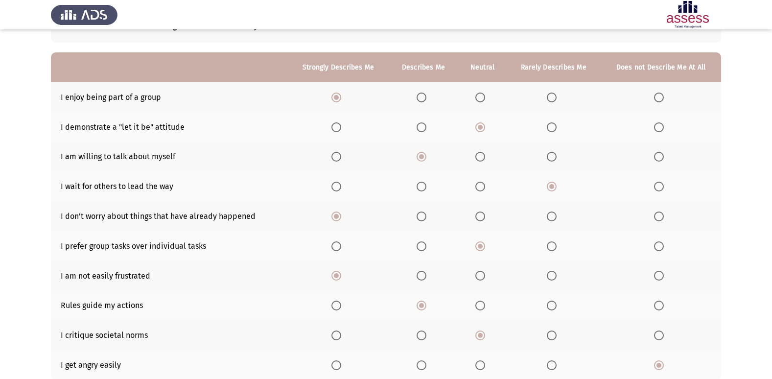
scroll to position [75, 0]
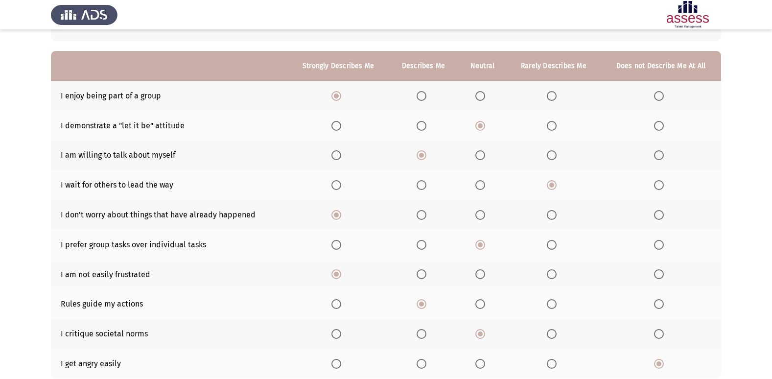
click at [660, 186] on span "Select an option" at bounding box center [659, 185] width 10 height 10
click at [660, 186] on input "Select an option" at bounding box center [659, 185] width 10 height 10
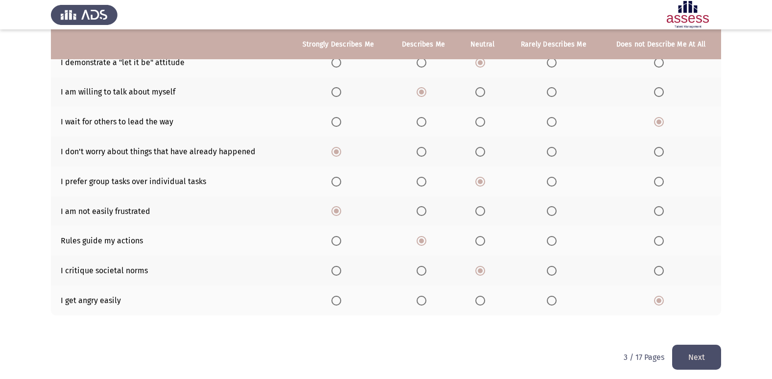
scroll to position [141, 0]
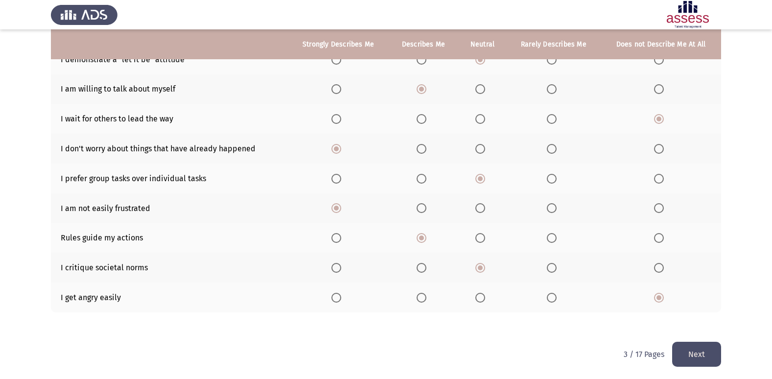
click at [700, 349] on button "Next" at bounding box center [697, 354] width 49 height 25
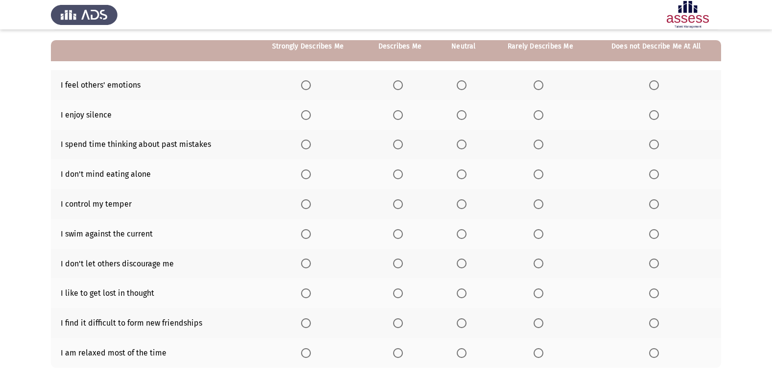
scroll to position [88, 0]
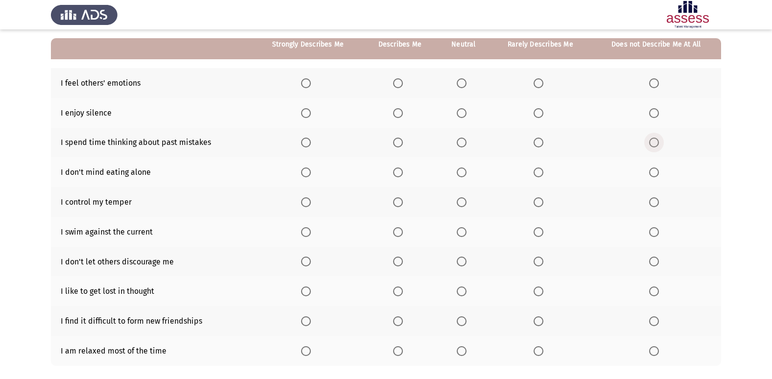
click at [654, 144] on span "Select an option" at bounding box center [655, 143] width 10 height 10
click at [654, 144] on input "Select an option" at bounding box center [655, 143] width 10 height 10
click at [406, 174] on label "Select an option" at bounding box center [400, 173] width 14 height 10
click at [403, 174] on input "Select an option" at bounding box center [398, 173] width 10 height 10
click at [310, 202] on span "Select an option" at bounding box center [306, 202] width 10 height 10
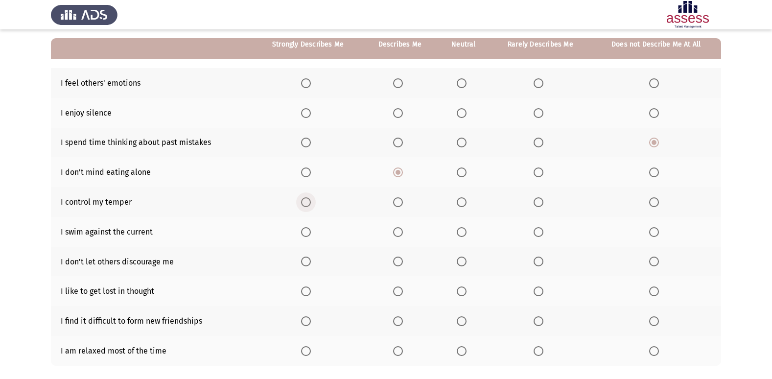
click at [310, 202] on input "Select an option" at bounding box center [306, 202] width 10 height 10
click at [396, 113] on span "Select an option" at bounding box center [398, 113] width 10 height 10
click at [396, 113] on input "Select an option" at bounding box center [398, 113] width 10 height 10
click at [308, 85] on span "Select an option" at bounding box center [306, 83] width 10 height 10
click at [308, 85] on input "Select an option" at bounding box center [306, 83] width 10 height 10
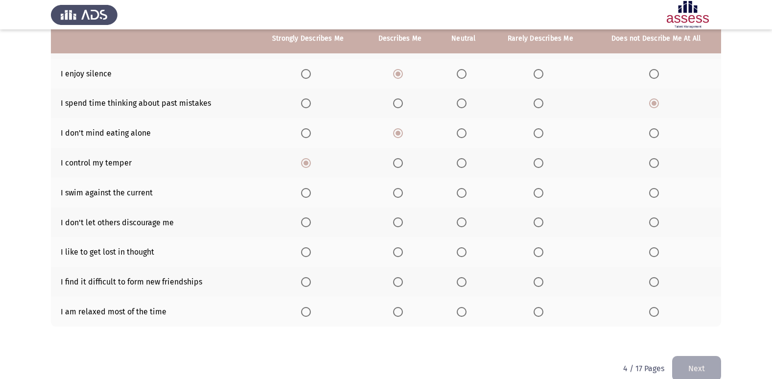
scroll to position [128, 0]
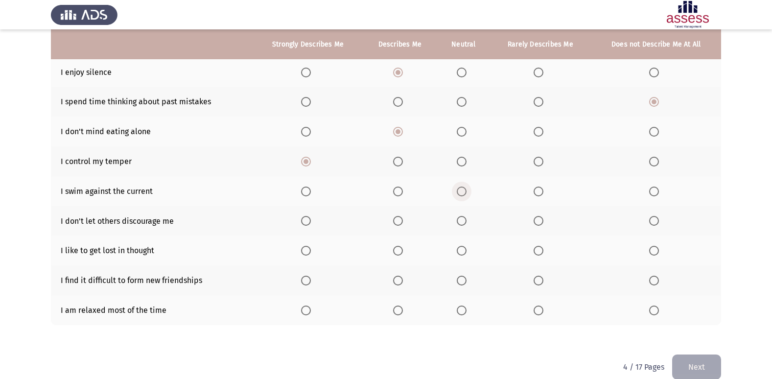
click at [461, 194] on span "Select an option" at bounding box center [462, 192] width 10 height 10
click at [461, 194] on input "Select an option" at bounding box center [462, 192] width 10 height 10
click at [315, 220] on label "Select an option" at bounding box center [308, 221] width 14 height 10
click at [311, 220] on input "Select an option" at bounding box center [306, 221] width 10 height 10
click at [306, 313] on span "Select an option" at bounding box center [306, 311] width 10 height 10
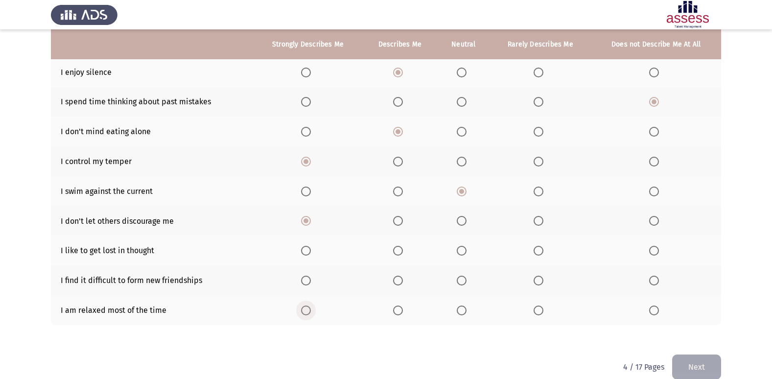
click at [306, 313] on input "Select an option" at bounding box center [306, 311] width 10 height 10
click at [656, 284] on span "Select an option" at bounding box center [655, 281] width 10 height 10
click at [656, 284] on input "Select an option" at bounding box center [655, 281] width 10 height 10
click at [541, 250] on span "Select an option" at bounding box center [539, 251] width 10 height 10
click at [541, 250] on input "Select an option" at bounding box center [539, 251] width 10 height 10
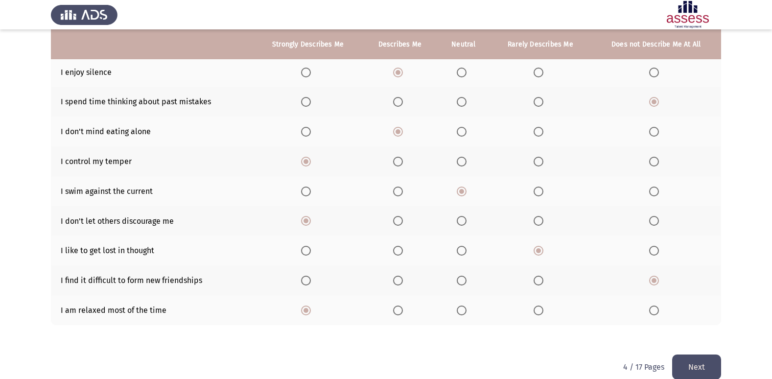
click at [544, 191] on span "Select an option" at bounding box center [539, 192] width 10 height 10
click at [544, 191] on input "Select an option" at bounding box center [539, 192] width 10 height 10
click at [697, 361] on button "Next" at bounding box center [697, 367] width 49 height 25
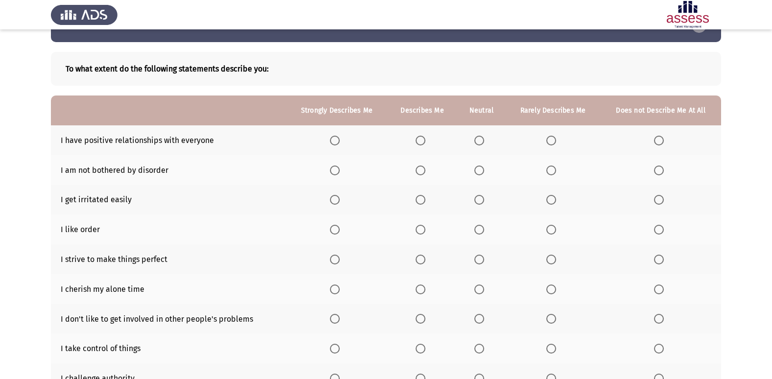
scroll to position [51, 0]
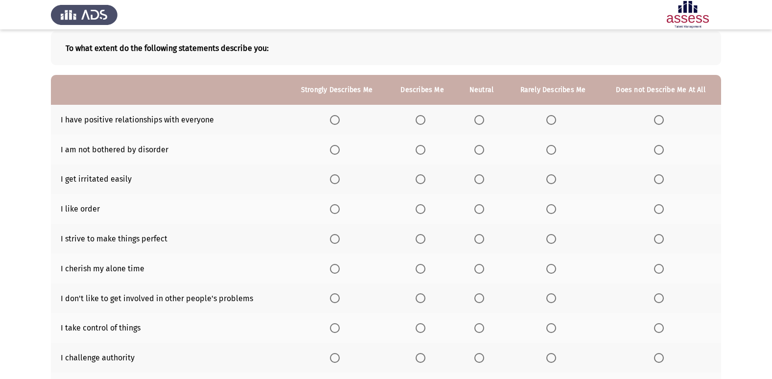
click at [339, 119] on span "Select an option" at bounding box center [335, 120] width 10 height 10
click at [339, 119] on input "Select an option" at bounding box center [335, 120] width 10 height 10
click at [339, 146] on span "Select an option" at bounding box center [335, 150] width 10 height 10
click at [339, 146] on input "Select an option" at bounding box center [335, 150] width 10 height 10
click at [660, 179] on span "Select an option" at bounding box center [659, 179] width 10 height 10
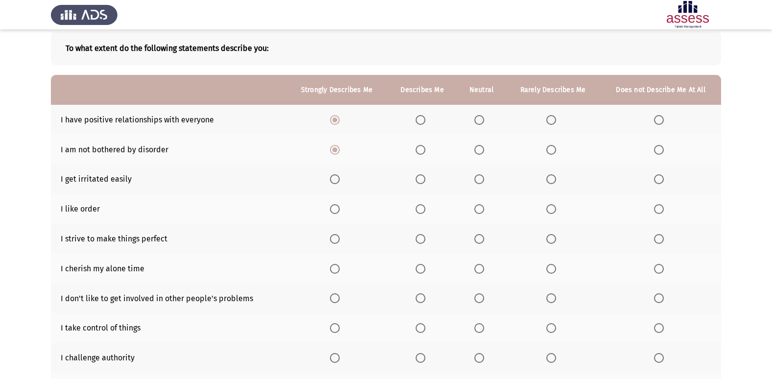
click at [660, 179] on input "Select an option" at bounding box center [659, 179] width 10 height 10
click at [335, 211] on span "Select an option" at bounding box center [335, 209] width 10 height 10
click at [335, 211] on input "Select an option" at bounding box center [335, 209] width 10 height 10
click at [340, 237] on span "Select an option" at bounding box center [335, 239] width 10 height 10
click at [340, 237] on input "Select an option" at bounding box center [335, 239] width 10 height 10
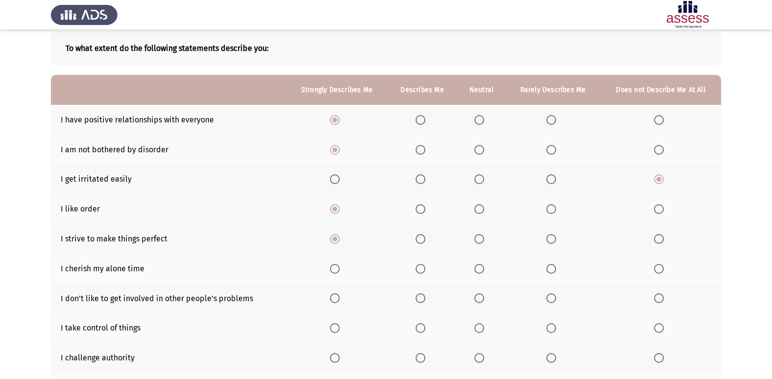
click at [418, 270] on span "Select an option" at bounding box center [421, 269] width 10 height 10
click at [418, 270] on input "Select an option" at bounding box center [421, 269] width 10 height 10
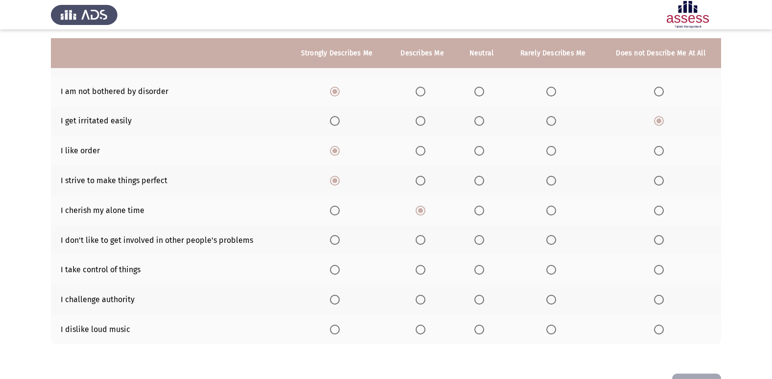
scroll to position [118, 0]
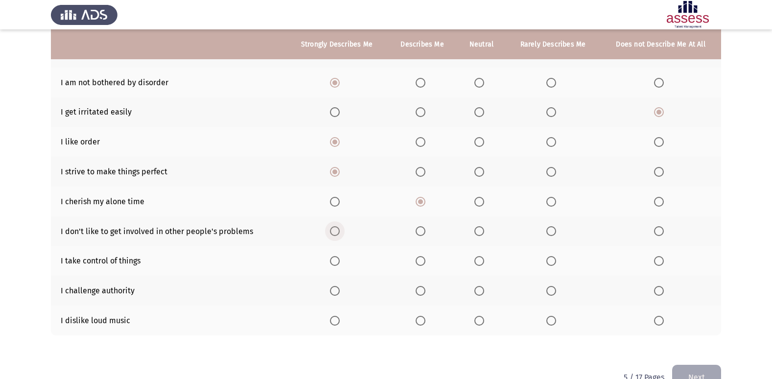
click at [339, 234] on span "Select an option" at bounding box center [335, 231] width 10 height 10
click at [339, 234] on input "Select an option" at bounding box center [335, 231] width 10 height 10
click at [424, 263] on span "Select an option" at bounding box center [421, 261] width 10 height 10
click at [424, 263] on input "Select an option" at bounding box center [421, 261] width 10 height 10
click at [658, 292] on span "Select an option" at bounding box center [659, 291] width 10 height 10
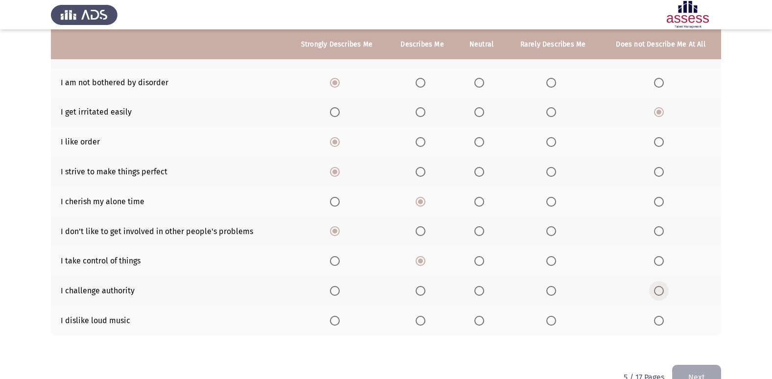
click at [658, 292] on input "Select an option" at bounding box center [659, 291] width 10 height 10
click at [484, 320] on span "Select an option" at bounding box center [480, 321] width 10 height 10
click at [484, 320] on input "Select an option" at bounding box center [480, 321] width 10 height 10
click at [700, 371] on button "Next" at bounding box center [697, 377] width 49 height 25
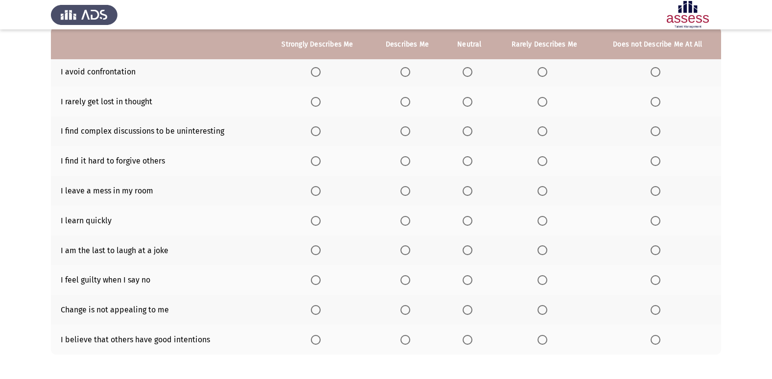
scroll to position [93, 0]
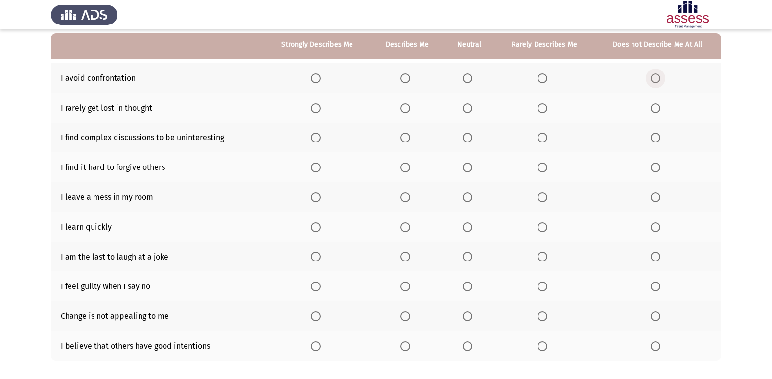
click at [659, 82] on span "Select an option" at bounding box center [656, 78] width 10 height 10
click at [659, 82] on input "Select an option" at bounding box center [656, 78] width 10 height 10
click at [407, 105] on span "Select an option" at bounding box center [406, 108] width 10 height 10
click at [407, 105] on input "Select an option" at bounding box center [406, 108] width 10 height 10
click at [653, 136] on span "Select an option" at bounding box center [656, 138] width 10 height 10
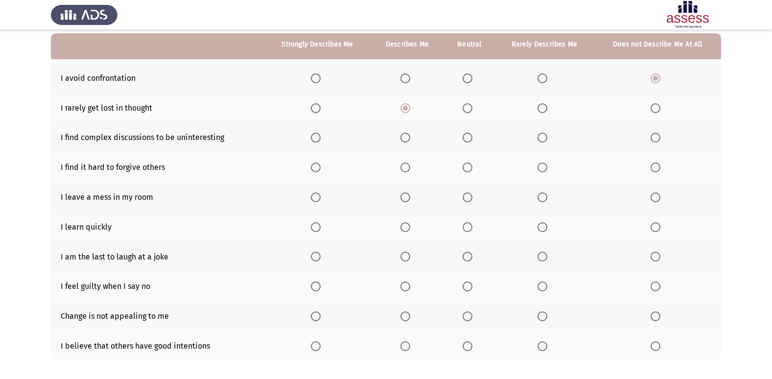
click at [653, 136] on input "Select an option" at bounding box center [656, 138] width 10 height 10
click at [656, 165] on span "Select an option" at bounding box center [656, 168] width 10 height 10
click at [656, 165] on input "Select an option" at bounding box center [656, 168] width 10 height 10
click at [653, 194] on span "Select an option" at bounding box center [656, 198] width 10 height 10
click at [653, 194] on input "Select an option" at bounding box center [656, 198] width 10 height 10
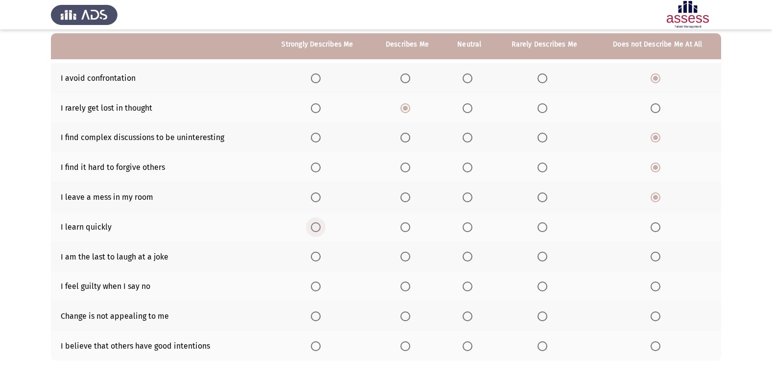
click at [321, 224] on span "Select an option" at bounding box center [316, 227] width 10 height 10
click at [321, 224] on input "Select an option" at bounding box center [316, 227] width 10 height 10
click at [658, 259] on span "Select an option" at bounding box center [656, 257] width 10 height 10
click at [658, 259] on input "Select an option" at bounding box center [656, 257] width 10 height 10
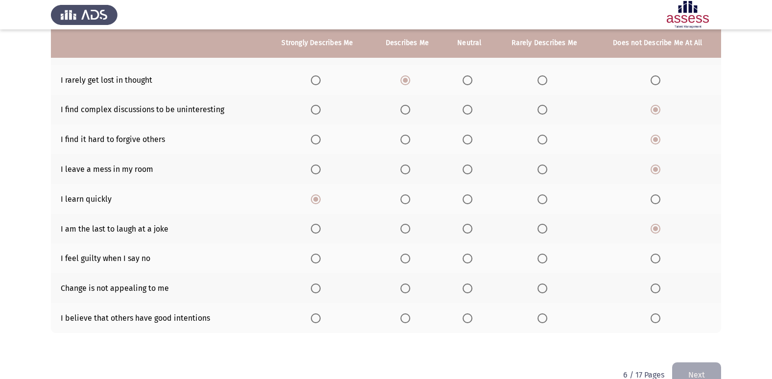
scroll to position [127, 0]
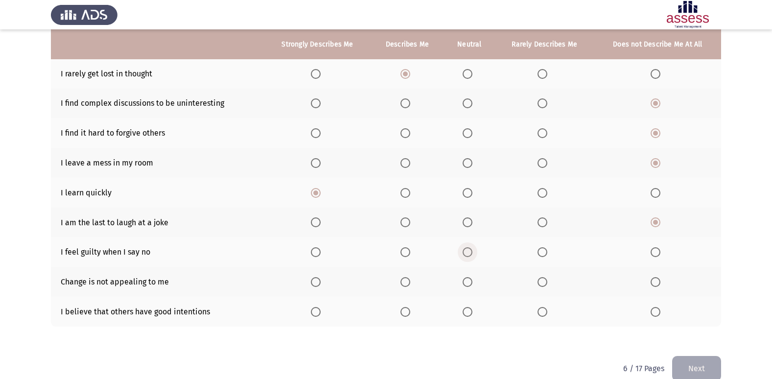
click at [470, 250] on span "Select an option" at bounding box center [468, 252] width 10 height 10
click at [470, 250] on input "Select an option" at bounding box center [468, 252] width 10 height 10
click at [659, 281] on span "Select an option" at bounding box center [656, 282] width 10 height 10
click at [659, 281] on input "Select an option" at bounding box center [656, 282] width 10 height 10
click at [405, 313] on span "Select an option" at bounding box center [406, 312] width 10 height 10
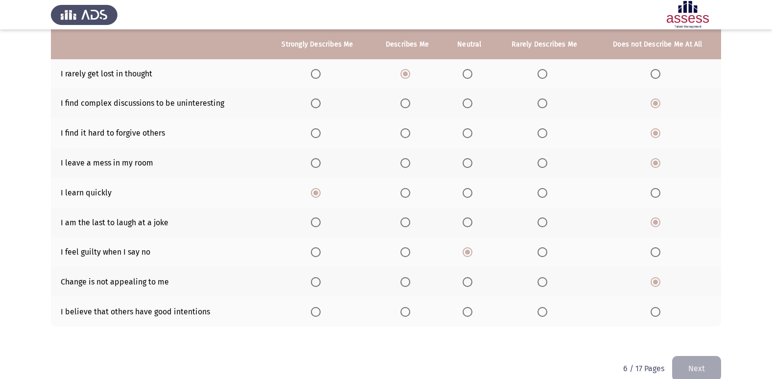
click at [405, 313] on input "Select an option" at bounding box center [406, 312] width 10 height 10
click at [708, 369] on button "Next" at bounding box center [697, 368] width 49 height 25
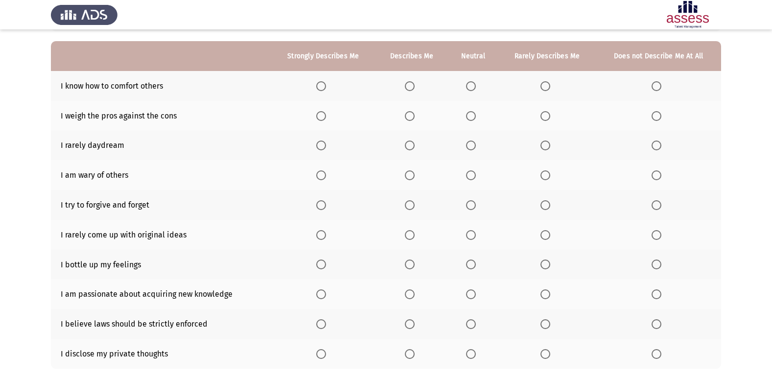
scroll to position [91, 0]
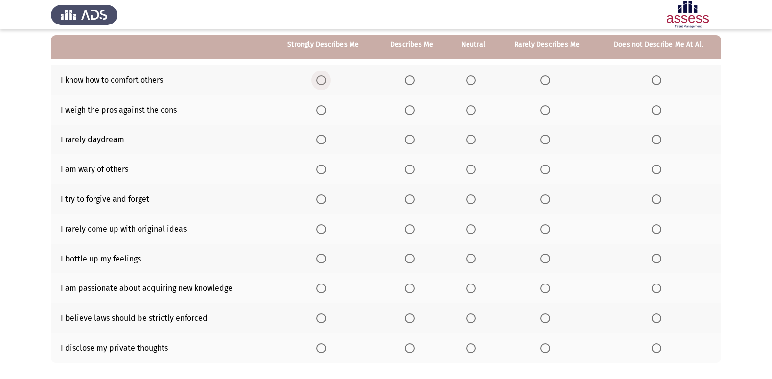
click at [321, 82] on span "Select an option" at bounding box center [321, 80] width 10 height 10
click at [321, 82] on input "Select an option" at bounding box center [321, 80] width 10 height 10
click at [322, 111] on span "Select an option" at bounding box center [321, 110] width 10 height 10
click at [322, 111] on input "Select an option" at bounding box center [321, 110] width 10 height 10
click at [324, 139] on span "Select an option" at bounding box center [321, 140] width 10 height 10
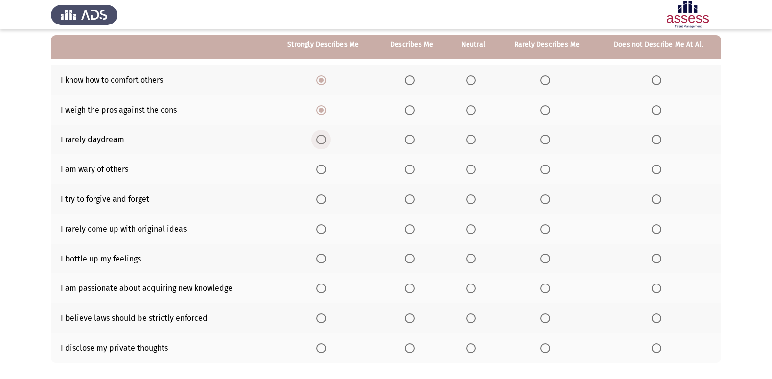
click at [324, 139] on input "Select an option" at bounding box center [321, 140] width 10 height 10
click at [473, 166] on span "Select an option" at bounding box center [471, 170] width 10 height 10
click at [473, 166] on input "Select an option" at bounding box center [471, 170] width 10 height 10
click at [321, 198] on span "Select an option" at bounding box center [321, 199] width 10 height 10
click at [321, 198] on input "Select an option" at bounding box center [321, 199] width 10 height 10
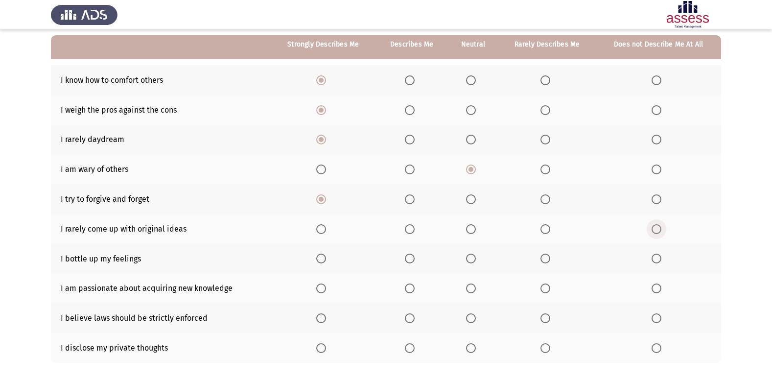
click at [659, 231] on span "Select an option" at bounding box center [657, 229] width 10 height 10
click at [659, 231] on input "Select an option" at bounding box center [657, 229] width 10 height 10
click at [654, 258] on span "Select an option" at bounding box center [657, 259] width 10 height 10
click at [654, 258] on input "Select an option" at bounding box center [657, 259] width 10 height 10
click at [326, 295] on th at bounding box center [323, 288] width 105 height 30
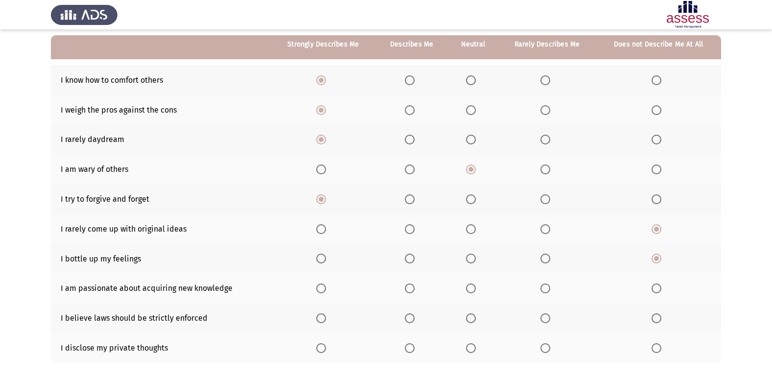
click at [323, 289] on span "Select an option" at bounding box center [321, 289] width 10 height 10
click at [323, 289] on input "Select an option" at bounding box center [321, 289] width 10 height 10
click at [321, 315] on span "Select an option" at bounding box center [321, 319] width 10 height 10
click at [321, 315] on input "Select an option" at bounding box center [321, 319] width 10 height 10
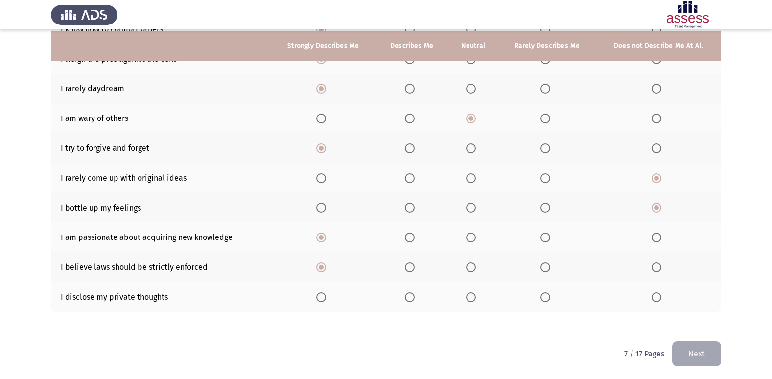
scroll to position [143, 0]
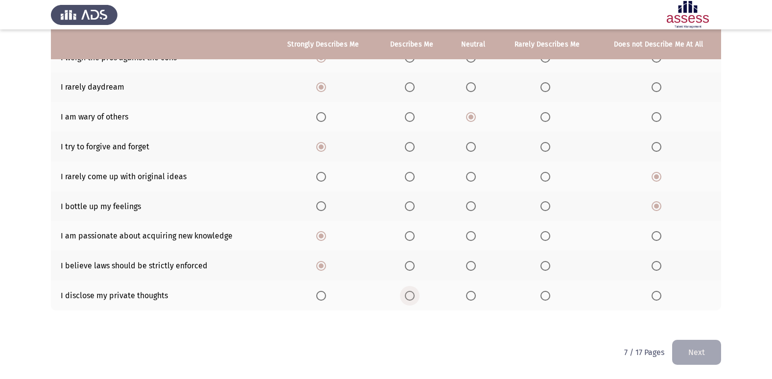
click at [416, 295] on label "Select an option" at bounding box center [412, 296] width 14 height 10
click at [415, 295] on input "Select an option" at bounding box center [410, 296] width 10 height 10
click at [697, 349] on button "Next" at bounding box center [697, 352] width 49 height 25
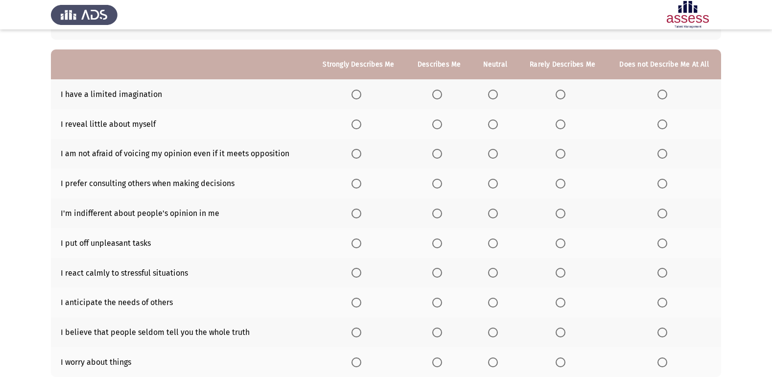
scroll to position [86, 0]
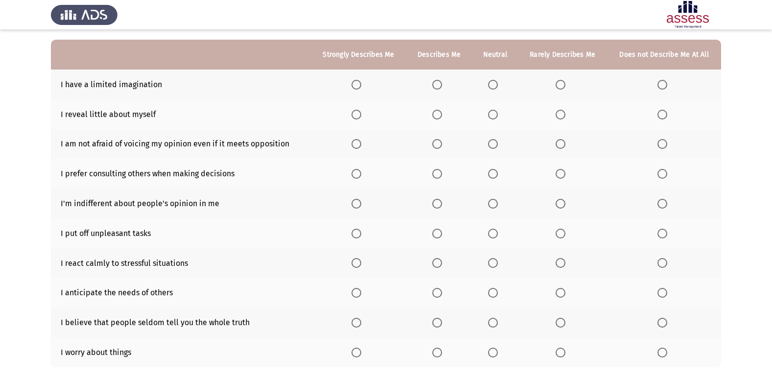
click at [667, 87] on span "Select an option" at bounding box center [663, 85] width 10 height 10
click at [667, 87] on input "Select an option" at bounding box center [663, 85] width 10 height 10
click at [356, 112] on span "Select an option" at bounding box center [357, 115] width 10 height 10
click at [356, 112] on input "Select an option" at bounding box center [357, 115] width 10 height 10
click at [440, 114] on span "Select an option" at bounding box center [438, 115] width 10 height 10
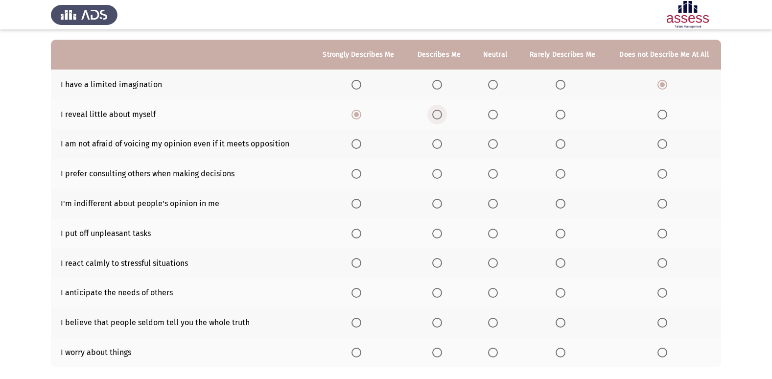
click at [440, 114] on input "Select an option" at bounding box center [438, 115] width 10 height 10
click at [361, 144] on span "Select an option" at bounding box center [357, 144] width 10 height 10
click at [361, 144] on input "Select an option" at bounding box center [357, 144] width 10 height 10
click at [358, 172] on span "Select an option" at bounding box center [357, 174] width 10 height 10
click at [358, 172] on input "Select an option" at bounding box center [357, 174] width 10 height 10
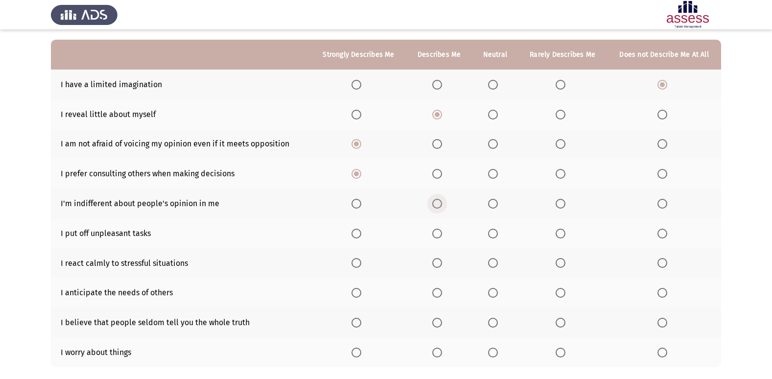
click at [437, 202] on span "Select an option" at bounding box center [438, 204] width 10 height 10
click at [437, 202] on input "Select an option" at bounding box center [438, 204] width 10 height 10
click at [496, 203] on span "Select an option" at bounding box center [493, 204] width 10 height 10
click at [496, 203] on input "Select an option" at bounding box center [493, 204] width 10 height 10
click at [667, 236] on span "Select an option" at bounding box center [663, 234] width 10 height 10
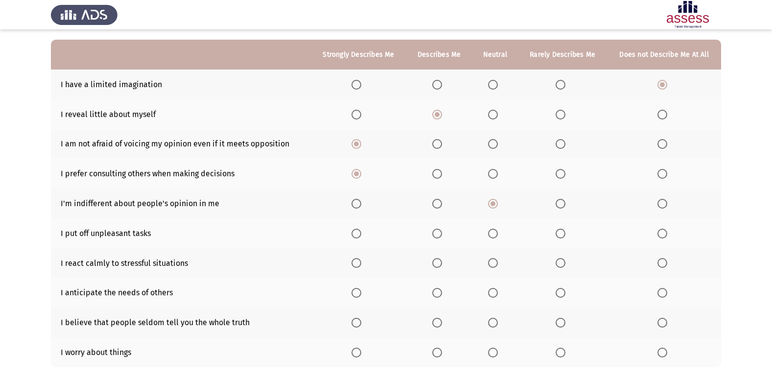
click at [667, 236] on input "Select an option" at bounding box center [663, 234] width 10 height 10
click at [361, 264] on span "Select an option" at bounding box center [357, 263] width 10 height 10
click at [361, 264] on input "Select an option" at bounding box center [357, 263] width 10 height 10
click at [360, 293] on span "Select an option" at bounding box center [357, 293] width 10 height 10
click at [360, 293] on input "Select an option" at bounding box center [357, 293] width 10 height 10
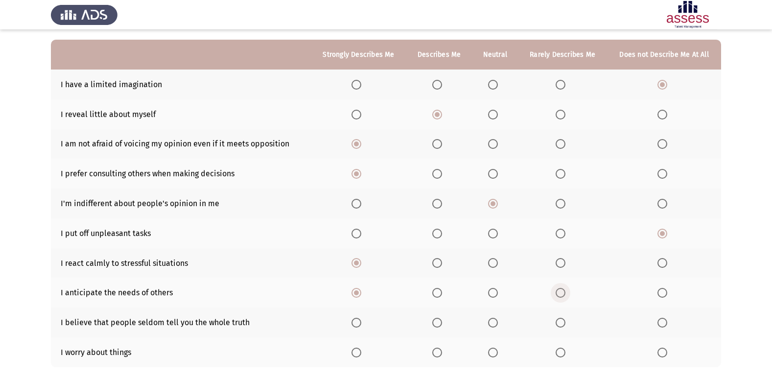
click at [559, 291] on span "Select an option" at bounding box center [561, 293] width 10 height 10
click at [559, 291] on input "Select an option" at bounding box center [561, 293] width 10 height 10
click at [558, 319] on span "Select an option" at bounding box center [561, 323] width 10 height 10
click at [558, 319] on input "Select an option" at bounding box center [561, 323] width 10 height 10
click at [356, 293] on span "Select an option" at bounding box center [357, 293] width 10 height 10
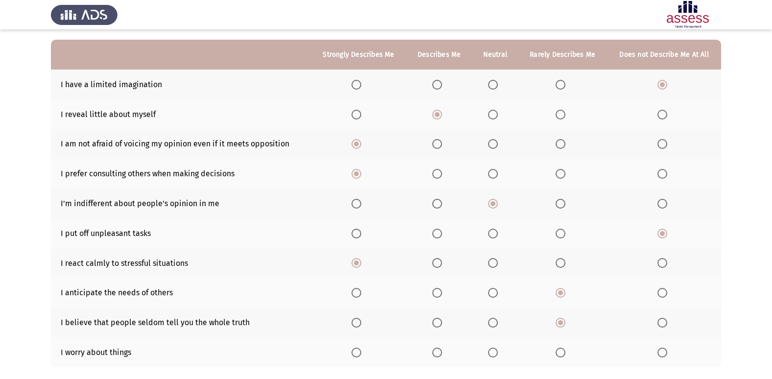
click at [356, 293] on input "Select an option" at bounding box center [357, 293] width 10 height 10
click at [560, 349] on span "Select an option" at bounding box center [561, 353] width 10 height 10
click at [560, 349] on input "Select an option" at bounding box center [561, 353] width 10 height 10
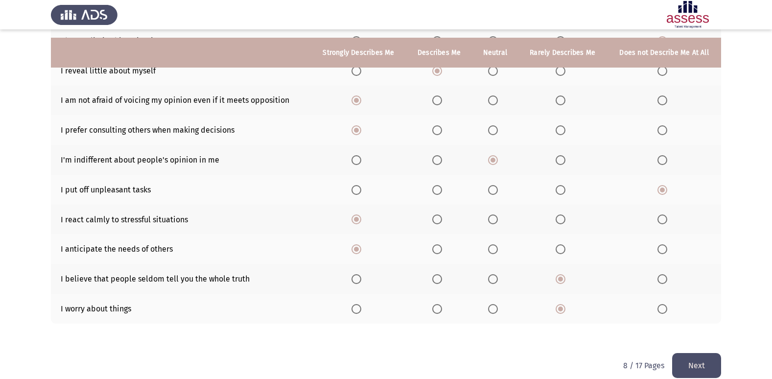
scroll to position [143, 0]
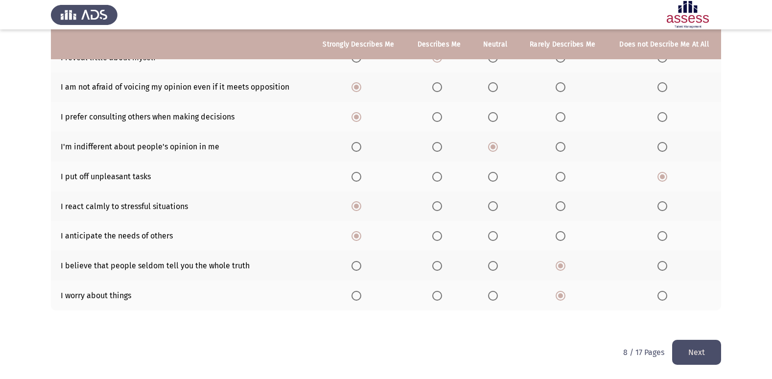
click at [683, 352] on button "Next" at bounding box center [697, 352] width 49 height 25
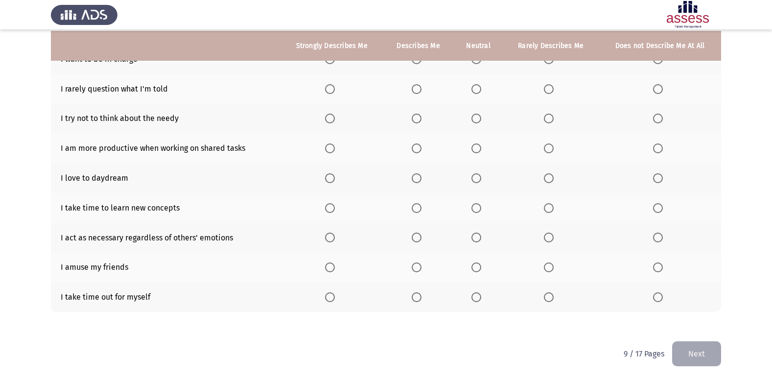
scroll to position [113, 0]
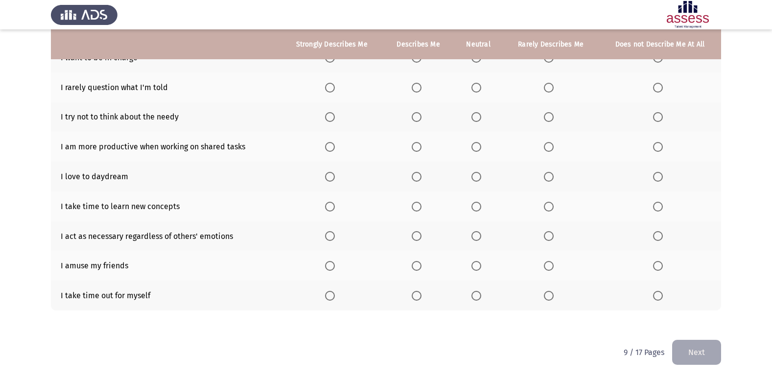
click at [328, 296] on span "Select an option" at bounding box center [330, 296] width 10 height 10
click at [328, 296] on input "Select an option" at bounding box center [330, 296] width 10 height 10
click at [335, 262] on span "Select an option" at bounding box center [330, 266] width 10 height 10
click at [335, 262] on input "Select an option" at bounding box center [330, 266] width 10 height 10
click at [660, 238] on span "Select an option" at bounding box center [658, 236] width 10 height 10
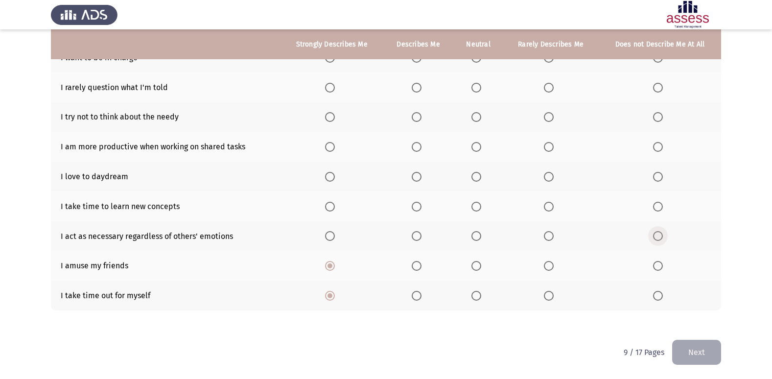
click at [660, 238] on input "Select an option" at bounding box center [658, 236] width 10 height 10
click at [551, 203] on span "Select an option" at bounding box center [549, 207] width 10 height 10
click at [551, 203] on input "Select an option" at bounding box center [549, 207] width 10 height 10
click at [662, 175] on span "Select an option" at bounding box center [658, 177] width 10 height 10
click at [662, 175] on input "Select an option" at bounding box center [658, 177] width 10 height 10
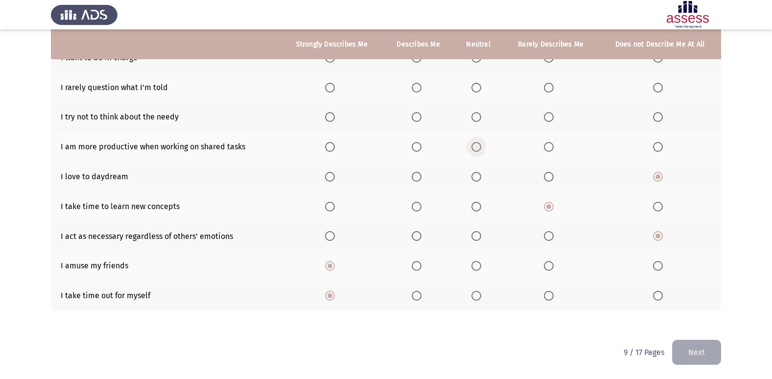
click at [482, 146] on span "Select an option" at bounding box center [477, 147] width 10 height 10
click at [482, 146] on input "Select an option" at bounding box center [477, 147] width 10 height 10
click at [656, 117] on span "Select an option" at bounding box center [658, 117] width 10 height 10
click at [656, 117] on input "Select an option" at bounding box center [658, 117] width 10 height 10
click at [553, 88] on span "Select an option" at bounding box center [549, 88] width 10 height 10
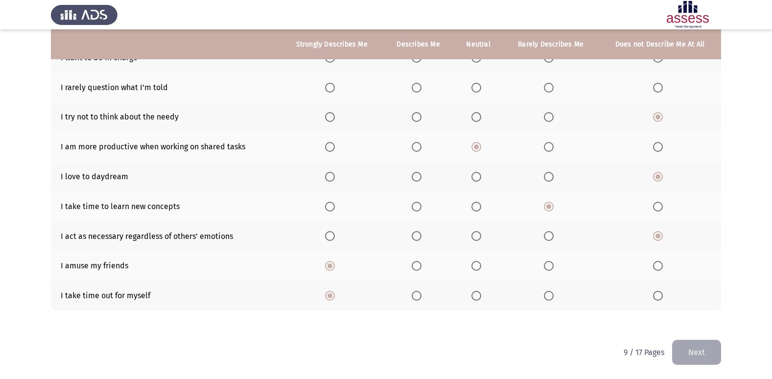
click at [553, 88] on input "Select an option" at bounding box center [549, 88] width 10 height 10
click at [660, 88] on span "Select an option" at bounding box center [658, 88] width 10 height 10
click at [660, 88] on input "Select an option" at bounding box center [658, 88] width 10 height 10
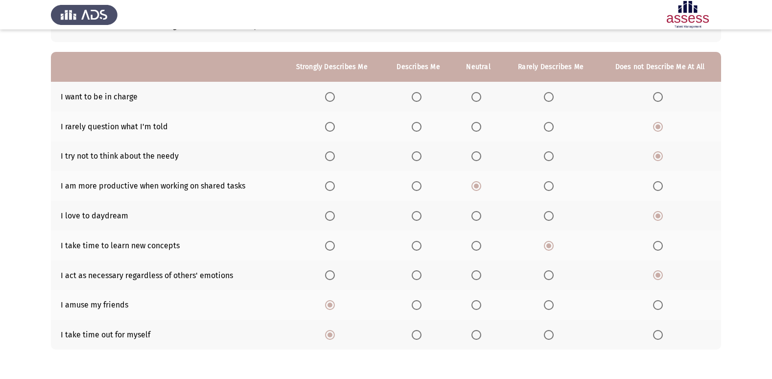
scroll to position [71, 0]
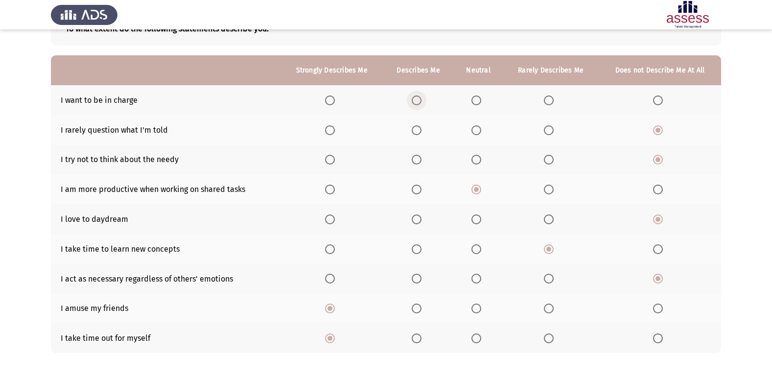
click at [422, 101] on span "Select an option" at bounding box center [417, 101] width 10 height 10
click at [422, 101] on input "Select an option" at bounding box center [417, 101] width 10 height 10
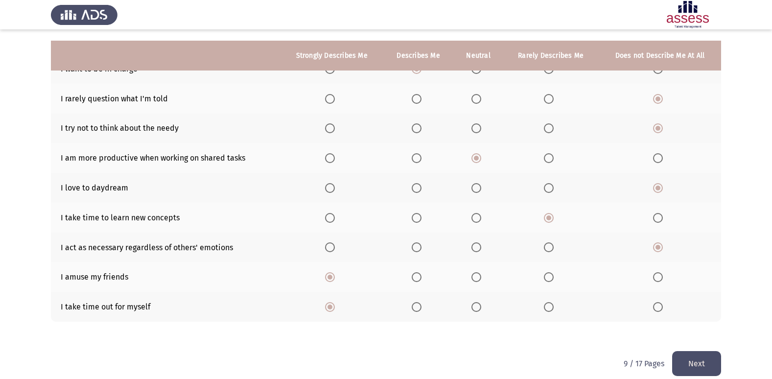
scroll to position [113, 0]
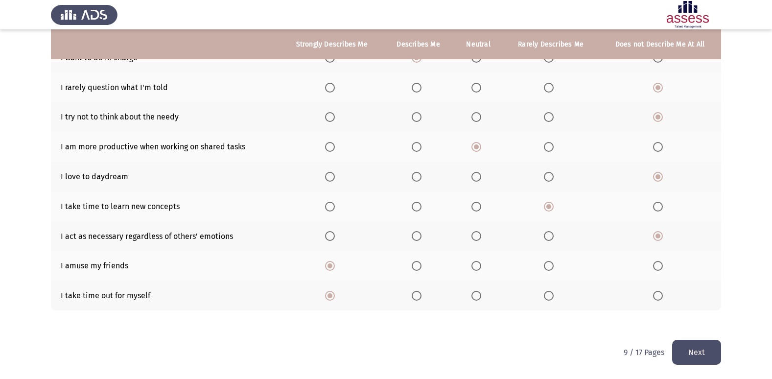
click at [713, 347] on button "Next" at bounding box center [697, 352] width 49 height 25
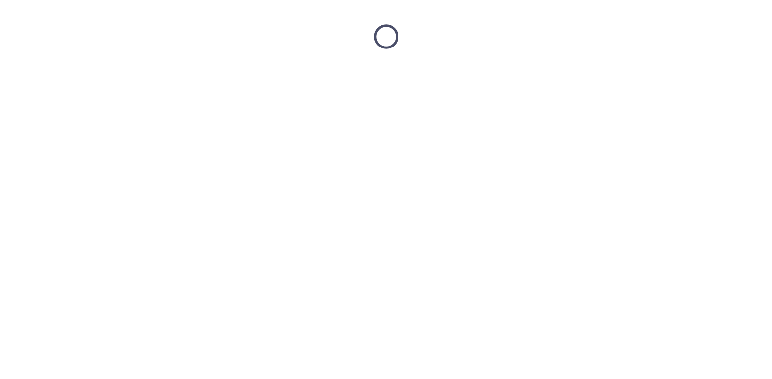
scroll to position [0, 0]
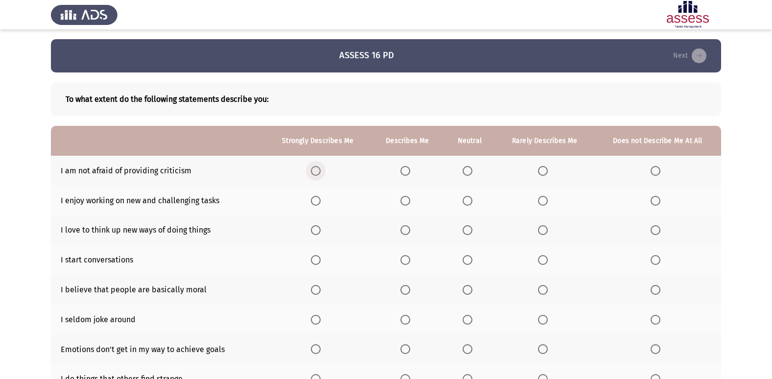
click at [314, 167] on span "Select an option" at bounding box center [316, 171] width 10 height 10
click at [314, 167] on input "Select an option" at bounding box center [316, 171] width 10 height 10
click at [316, 204] on span "Select an option" at bounding box center [316, 201] width 10 height 10
click at [316, 204] on input "Select an option" at bounding box center [316, 201] width 10 height 10
click at [316, 234] on span "Select an option" at bounding box center [316, 230] width 10 height 10
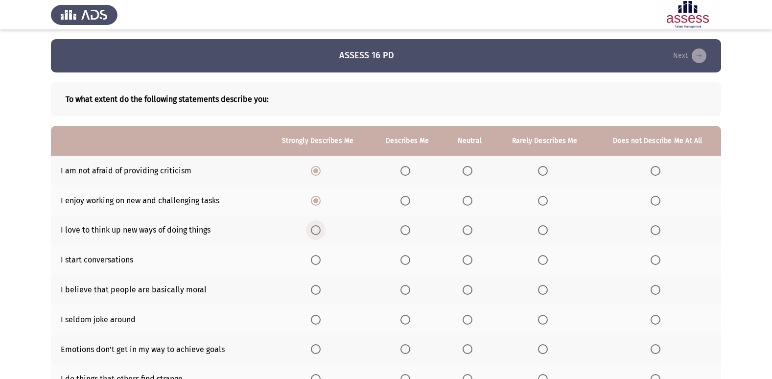
click at [316, 234] on input "Select an option" at bounding box center [316, 230] width 10 height 10
click at [318, 262] on span "Select an option" at bounding box center [316, 260] width 10 height 10
click at [318, 262] on input "Select an option" at bounding box center [316, 260] width 10 height 10
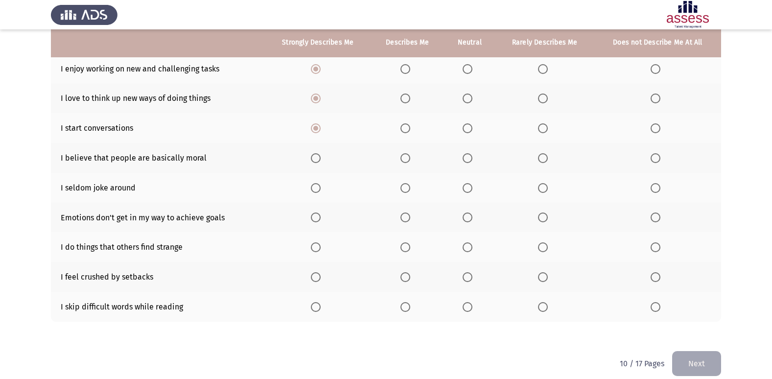
scroll to position [143, 0]
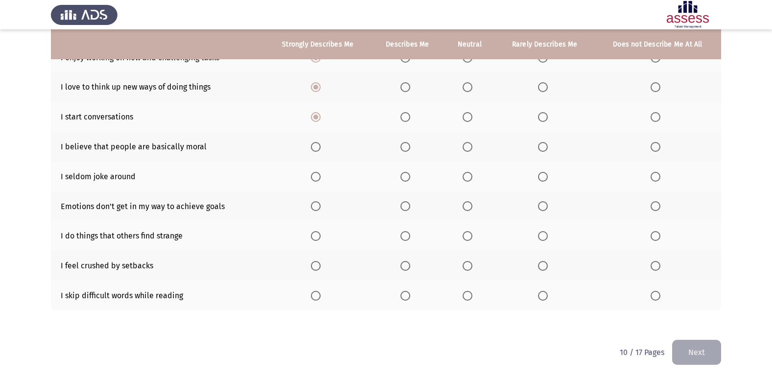
click at [654, 296] on span "Select an option" at bounding box center [656, 296] width 10 height 10
click at [654, 296] on input "Select an option" at bounding box center [656, 296] width 10 height 10
click at [656, 265] on span "Select an option" at bounding box center [656, 266] width 10 height 10
click at [656, 265] on input "Select an option" at bounding box center [656, 266] width 10 height 10
click at [318, 208] on span "Select an option" at bounding box center [316, 206] width 10 height 10
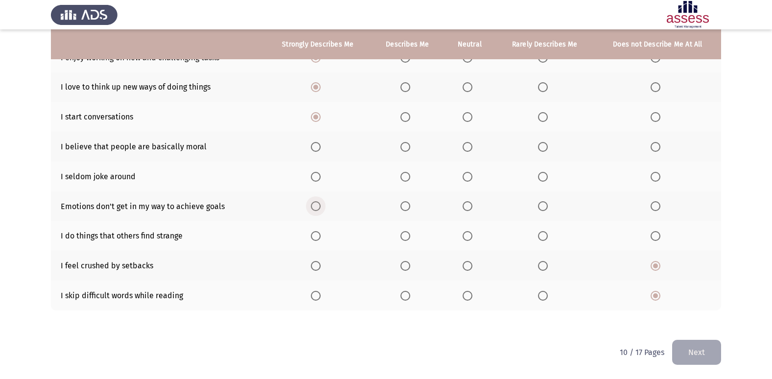
click at [318, 208] on input "Select an option" at bounding box center [316, 206] width 10 height 10
click at [657, 181] on span "Select an option" at bounding box center [656, 177] width 10 height 10
click at [657, 181] on input "Select an option" at bounding box center [656, 177] width 10 height 10
click at [407, 146] on span "Select an option" at bounding box center [406, 147] width 10 height 10
click at [407, 146] on input "Select an option" at bounding box center [406, 147] width 10 height 10
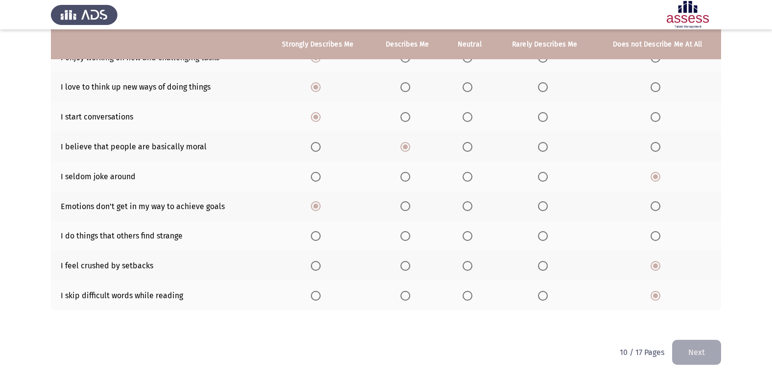
click at [545, 241] on span "Select an option" at bounding box center [543, 236] width 10 height 10
click at [545, 241] on input "Select an option" at bounding box center [543, 236] width 10 height 10
click at [706, 355] on button "Next" at bounding box center [697, 352] width 49 height 25
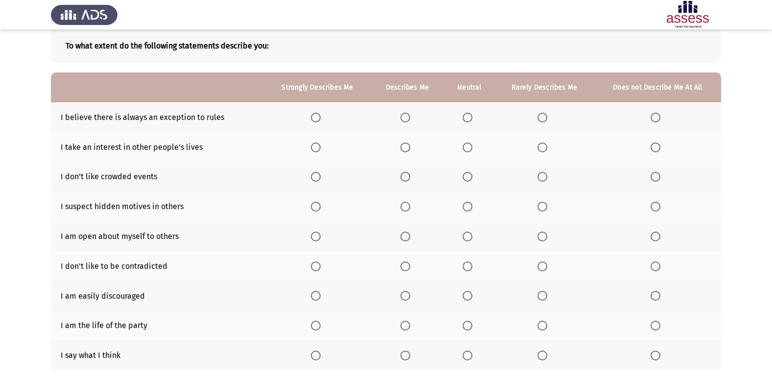
scroll to position [86, 0]
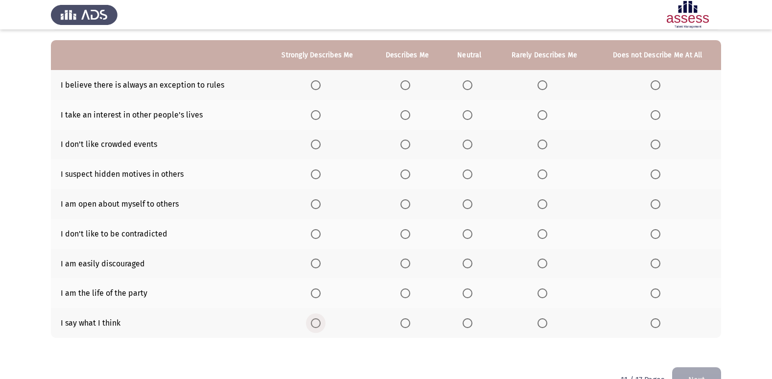
click at [313, 322] on span "Select an option" at bounding box center [316, 323] width 10 height 10
click at [313, 322] on input "Select an option" at bounding box center [316, 323] width 10 height 10
click at [314, 297] on span "Select an option" at bounding box center [316, 294] width 10 height 10
click at [314, 297] on input "Select an option" at bounding box center [316, 294] width 10 height 10
click at [653, 265] on span "Select an option" at bounding box center [656, 264] width 10 height 10
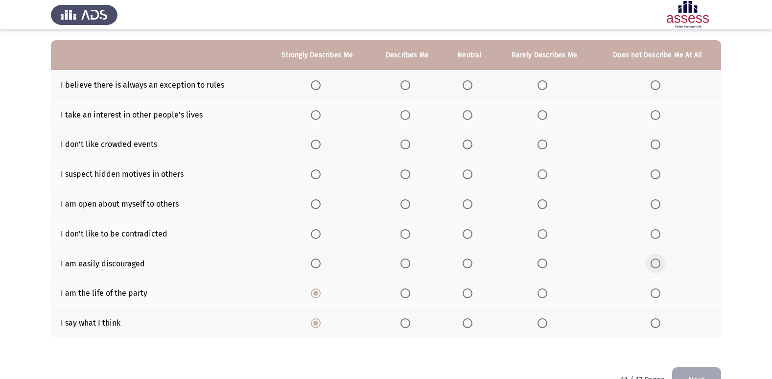
click at [653, 265] on input "Select an option" at bounding box center [656, 264] width 10 height 10
click at [658, 232] on span "Select an option" at bounding box center [656, 234] width 10 height 10
click at [658, 232] on input "Select an option" at bounding box center [656, 234] width 10 height 10
click at [407, 201] on span "Select an option" at bounding box center [406, 204] width 10 height 10
click at [407, 201] on input "Select an option" at bounding box center [406, 204] width 10 height 10
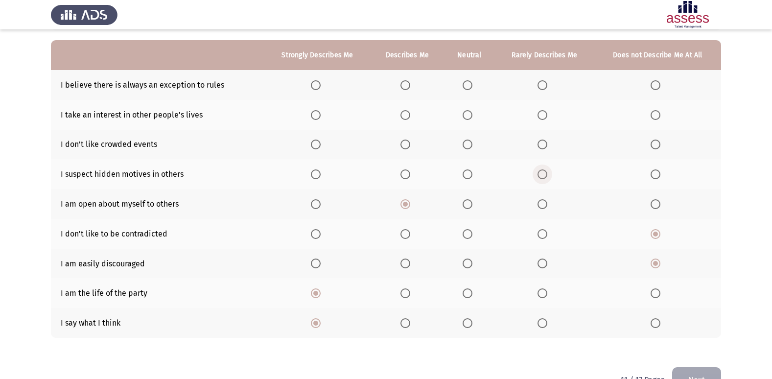
click at [542, 173] on span "Select an option" at bounding box center [543, 174] width 10 height 10
click at [542, 173] on input "Select an option" at bounding box center [543, 174] width 10 height 10
click at [657, 144] on span "Select an option" at bounding box center [656, 145] width 10 height 10
click at [657, 144] on input "Select an option" at bounding box center [656, 145] width 10 height 10
click at [472, 116] on span "Select an option" at bounding box center [468, 115] width 10 height 10
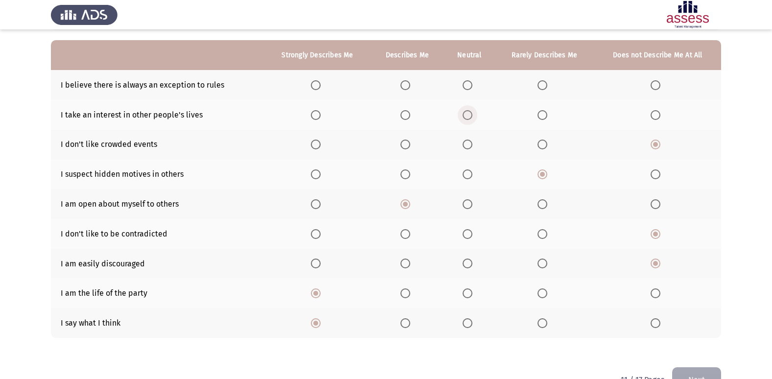
click at [472, 116] on input "Select an option" at bounding box center [468, 115] width 10 height 10
click at [544, 87] on span "Select an option" at bounding box center [543, 85] width 10 height 10
click at [544, 87] on input "Select an option" at bounding box center [543, 85] width 10 height 10
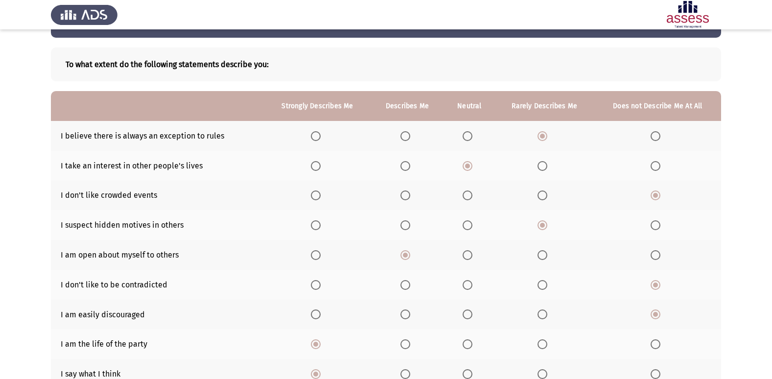
scroll to position [30, 0]
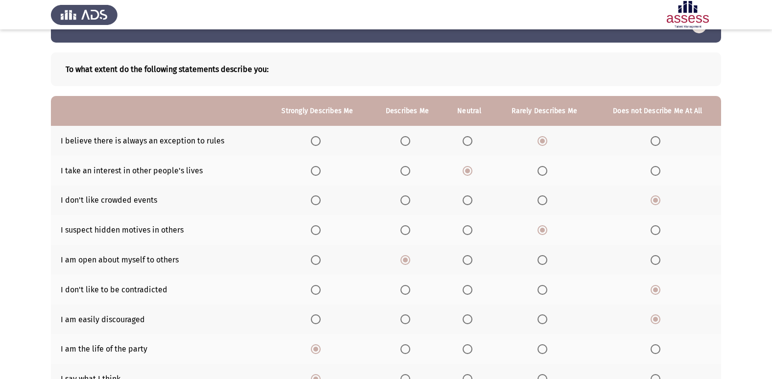
click at [471, 140] on span "Select an option" at bounding box center [468, 141] width 10 height 10
click at [471, 140] on input "Select an option" at bounding box center [468, 141] width 10 height 10
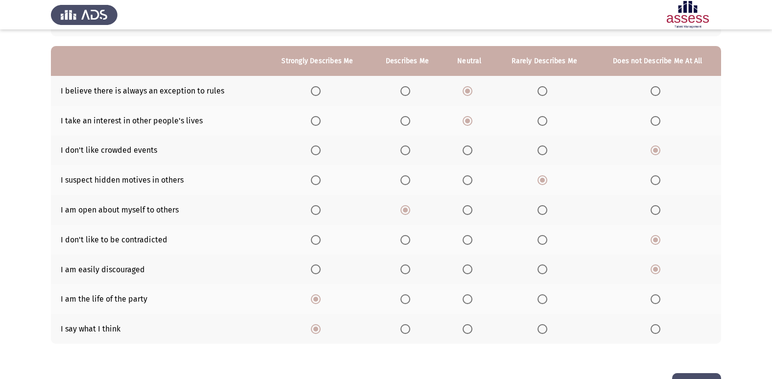
scroll to position [80, 0]
click at [653, 178] on span "Select an option" at bounding box center [656, 180] width 10 height 10
click at [653, 178] on input "Select an option" at bounding box center [656, 180] width 10 height 10
click at [699, 373] on button "Next" at bounding box center [697, 385] width 49 height 25
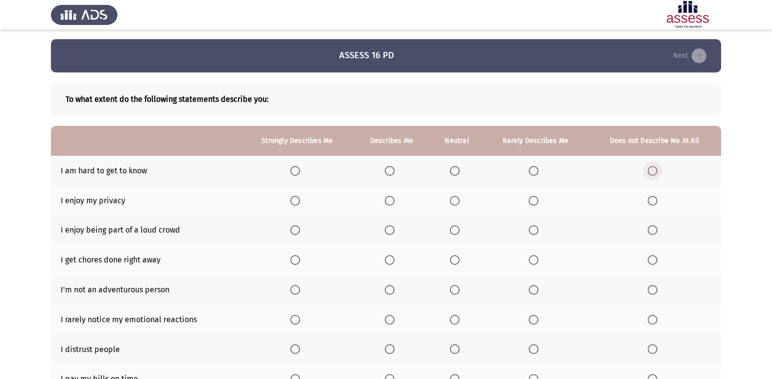
click at [652, 172] on span "Select an option" at bounding box center [653, 171] width 10 height 10
click at [652, 172] on input "Select an option" at bounding box center [653, 171] width 10 height 10
click at [393, 199] on span "Select an option" at bounding box center [390, 201] width 10 height 10
click at [393, 199] on input "Select an option" at bounding box center [390, 201] width 10 height 10
click at [455, 233] on span "Select an option" at bounding box center [455, 230] width 10 height 10
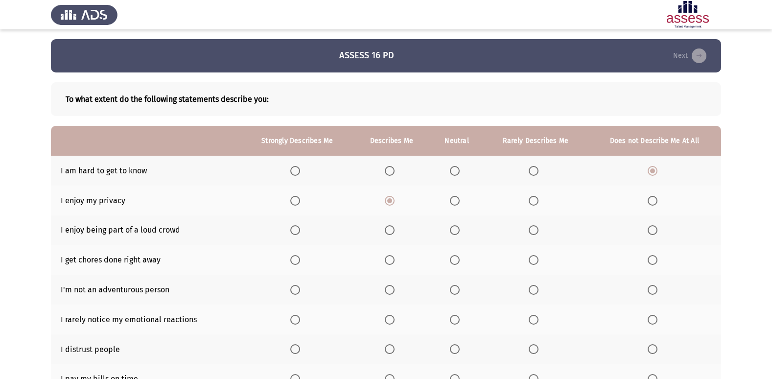
click at [455, 233] on input "Select an option" at bounding box center [455, 230] width 10 height 10
click at [300, 261] on span "Select an option" at bounding box center [295, 260] width 10 height 10
click at [300, 261] on input "Select an option" at bounding box center [295, 260] width 10 height 10
click at [656, 288] on span "Select an option" at bounding box center [653, 290] width 10 height 10
click at [656, 288] on input "Select an option" at bounding box center [653, 290] width 10 height 10
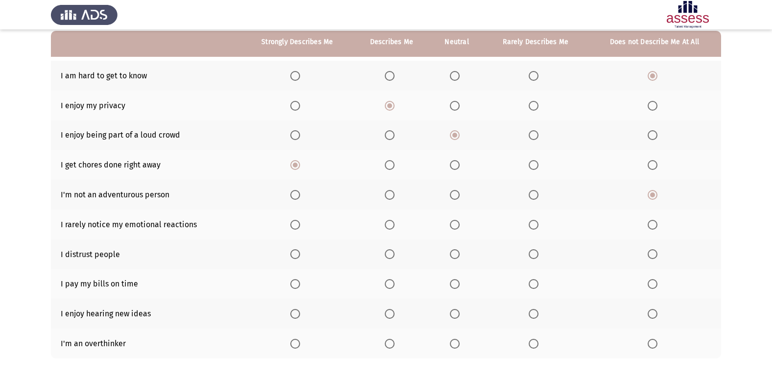
scroll to position [111, 0]
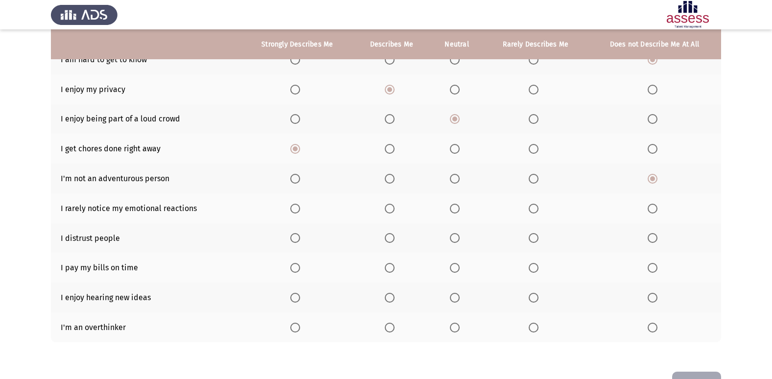
click at [652, 209] on span "Select an option" at bounding box center [653, 209] width 10 height 10
click at [652, 209] on input "Select an option" at bounding box center [653, 209] width 10 height 10
click at [299, 269] on span "Select an option" at bounding box center [295, 268] width 10 height 10
click at [299, 269] on input "Select an option" at bounding box center [295, 268] width 10 height 10
click at [651, 238] on span "Select an option" at bounding box center [653, 238] width 10 height 10
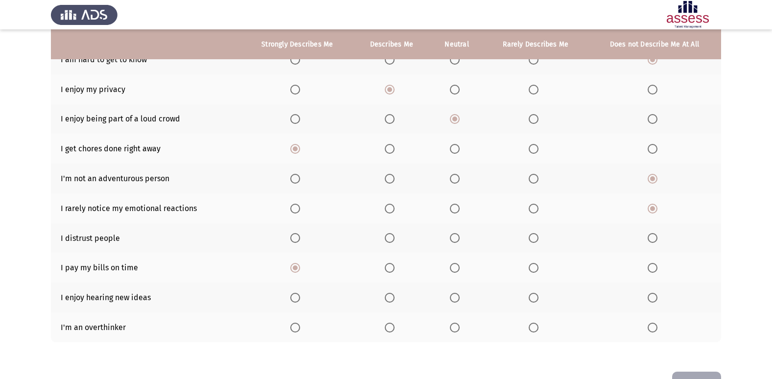
click at [651, 238] on input "Select an option" at bounding box center [653, 238] width 10 height 10
click at [300, 297] on span "Select an option" at bounding box center [295, 298] width 10 height 10
click at [300, 297] on input "Select an option" at bounding box center [295, 298] width 10 height 10
click at [652, 332] on span "Select an option" at bounding box center [653, 328] width 10 height 10
click at [652, 332] on input "Select an option" at bounding box center [653, 328] width 10 height 10
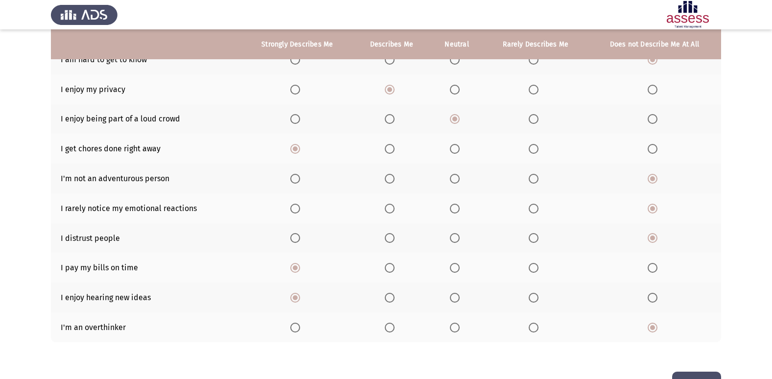
click at [680, 373] on button "Next" at bounding box center [697, 384] width 49 height 25
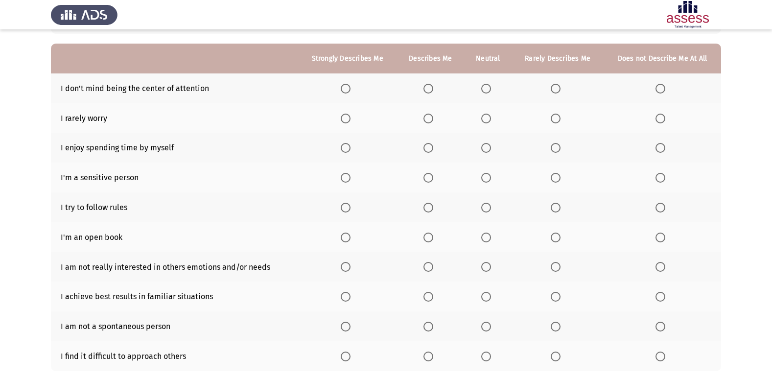
scroll to position [81, 0]
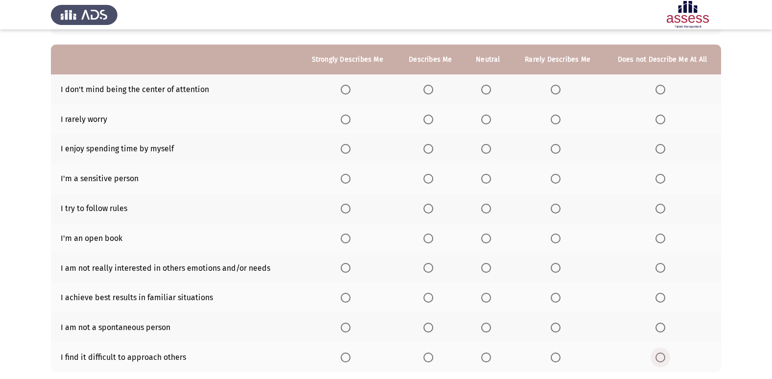
click at [660, 359] on span "Select an option" at bounding box center [661, 358] width 10 height 10
click at [660, 359] on input "Select an option" at bounding box center [661, 358] width 10 height 10
click at [663, 329] on span "Select an option" at bounding box center [661, 328] width 10 height 10
click at [663, 329] on input "Select an option" at bounding box center [661, 328] width 10 height 10
click at [559, 295] on span "Select an option" at bounding box center [556, 298] width 10 height 10
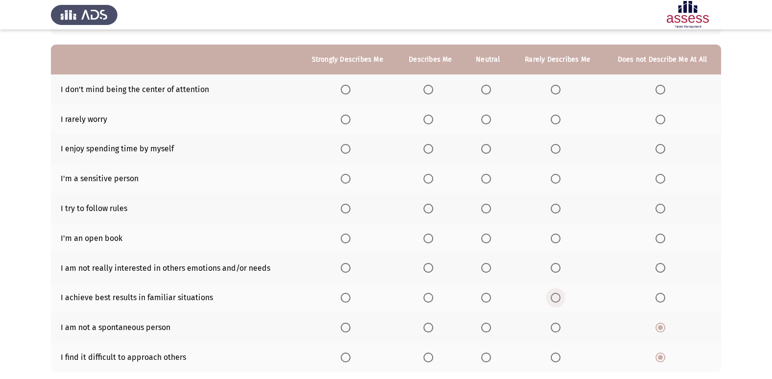
click at [559, 295] on input "Select an option" at bounding box center [556, 298] width 10 height 10
click at [665, 272] on span "Select an option" at bounding box center [661, 268] width 10 height 10
click at [665, 272] on input "Select an option" at bounding box center [661, 268] width 10 height 10
click at [437, 237] on label "Select an option" at bounding box center [431, 239] width 14 height 10
click at [434, 237] on input "Select an option" at bounding box center [429, 239] width 10 height 10
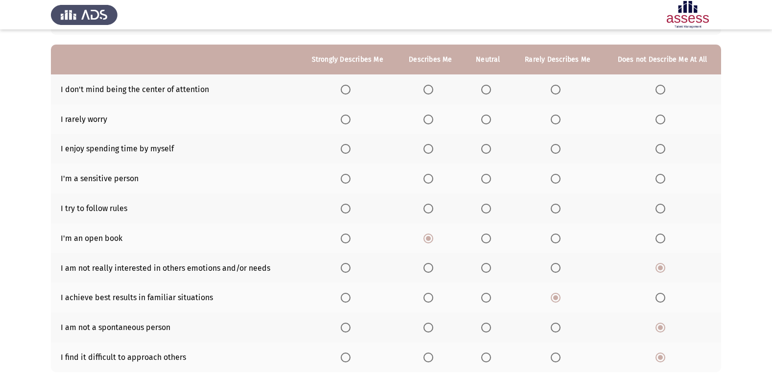
click at [343, 211] on span "Select an option" at bounding box center [346, 209] width 10 height 10
click at [343, 211] on input "Select an option" at bounding box center [346, 209] width 10 height 10
click at [661, 178] on span "Select an option" at bounding box center [661, 179] width 10 height 10
click at [661, 178] on input "Select an option" at bounding box center [661, 179] width 10 height 10
click at [350, 152] on span "Select an option" at bounding box center [346, 149] width 10 height 10
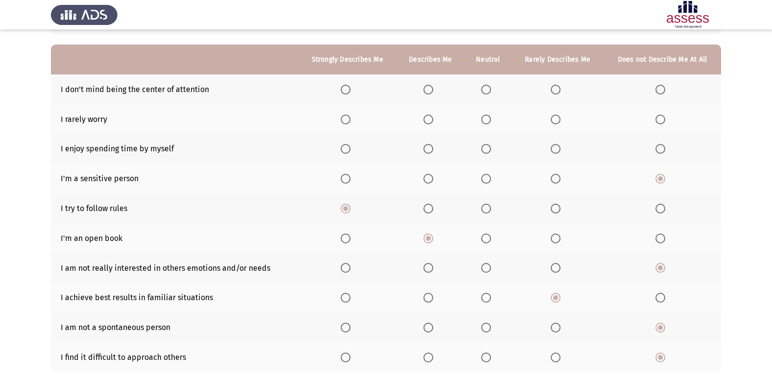
click at [350, 152] on input "Select an option" at bounding box center [346, 149] width 10 height 10
click at [431, 122] on span "Select an option" at bounding box center [429, 120] width 10 height 10
click at [431, 122] on input "Select an option" at bounding box center [429, 120] width 10 height 10
click at [487, 117] on span "Select an option" at bounding box center [487, 120] width 10 height 10
click at [487, 117] on input "Select an option" at bounding box center [487, 120] width 10 height 10
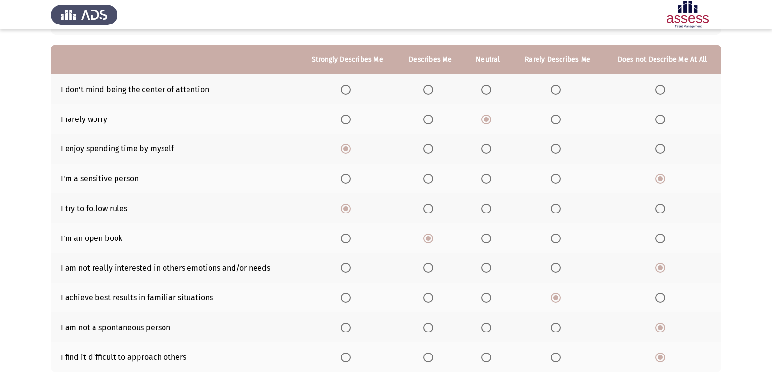
click at [486, 87] on span "Select an option" at bounding box center [487, 90] width 10 height 10
click at [486, 87] on input "Select an option" at bounding box center [487, 90] width 10 height 10
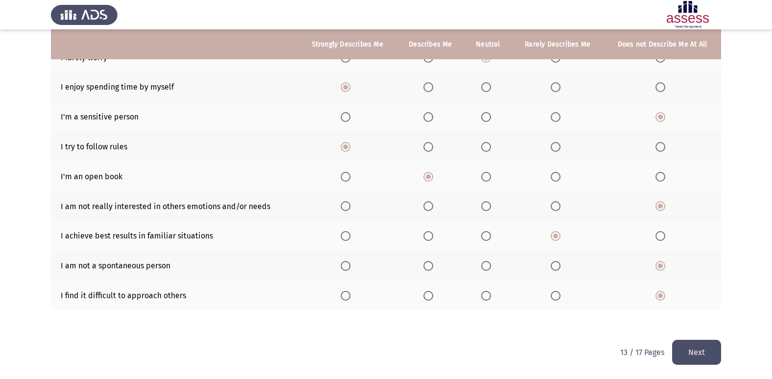
click at [687, 346] on button "Next" at bounding box center [697, 352] width 49 height 25
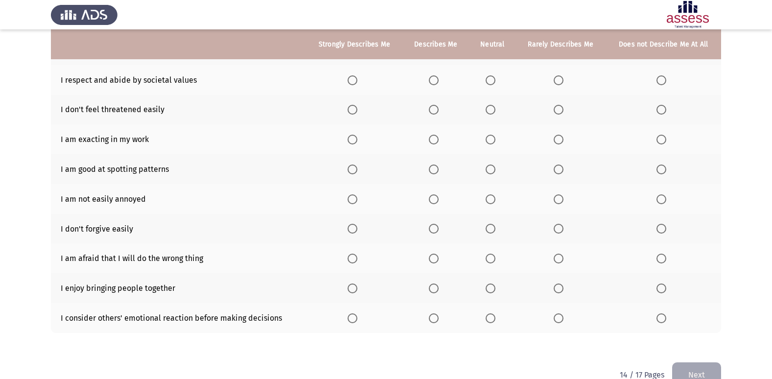
scroll to position [127, 0]
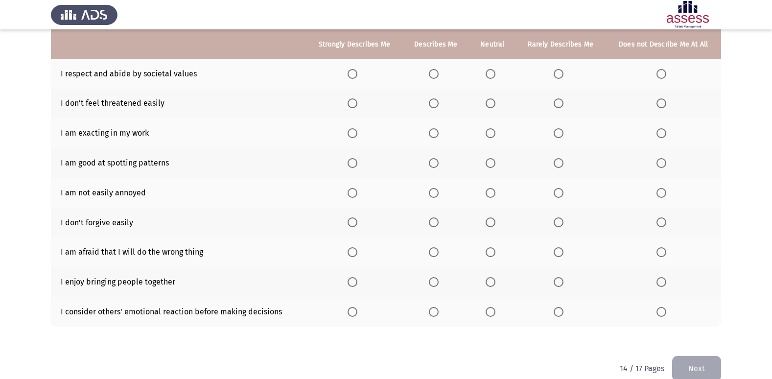
click at [354, 315] on span "Select an option" at bounding box center [353, 312] width 10 height 10
click at [354, 315] on input "Select an option" at bounding box center [353, 312] width 10 height 10
click at [358, 283] on span "Select an option" at bounding box center [353, 282] width 10 height 10
click at [358, 283] on input "Select an option" at bounding box center [353, 282] width 10 height 10
click at [662, 221] on span "Select an option" at bounding box center [662, 222] width 10 height 10
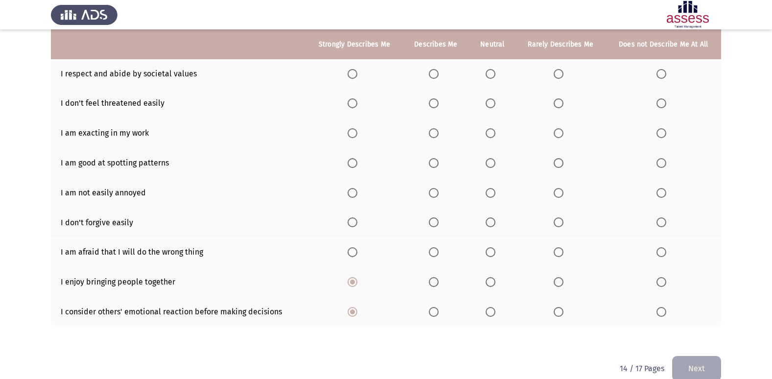
click at [662, 221] on input "Select an option" at bounding box center [662, 222] width 10 height 10
click at [356, 192] on span "Select an option" at bounding box center [353, 193] width 10 height 10
click at [356, 192] on input "Select an option" at bounding box center [353, 193] width 10 height 10
click at [356, 164] on span "Select an option" at bounding box center [353, 163] width 10 height 10
click at [356, 164] on input "Select an option" at bounding box center [353, 163] width 10 height 10
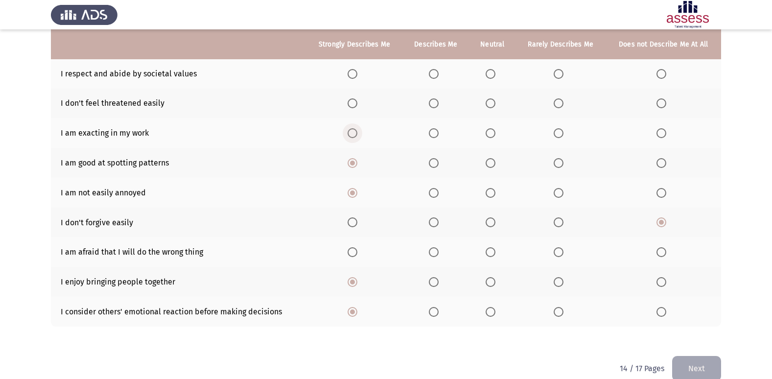
click at [355, 134] on span "Select an option" at bounding box center [353, 133] width 10 height 10
click at [355, 134] on input "Select an option" at bounding box center [353, 133] width 10 height 10
click at [352, 100] on span "Select an option" at bounding box center [353, 103] width 10 height 10
click at [352, 100] on input "Select an option" at bounding box center [353, 103] width 10 height 10
click at [355, 75] on span "Select an option" at bounding box center [353, 74] width 10 height 10
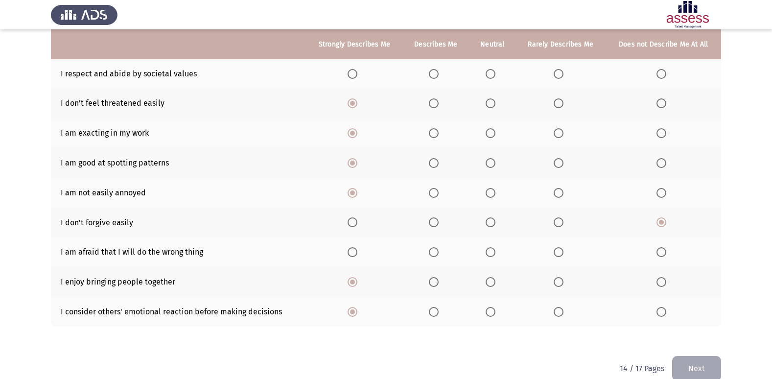
click at [355, 75] on input "Select an option" at bounding box center [353, 74] width 10 height 10
click at [489, 255] on span "Select an option" at bounding box center [491, 252] width 10 height 10
click at [489, 255] on input "Select an option" at bounding box center [491, 252] width 10 height 10
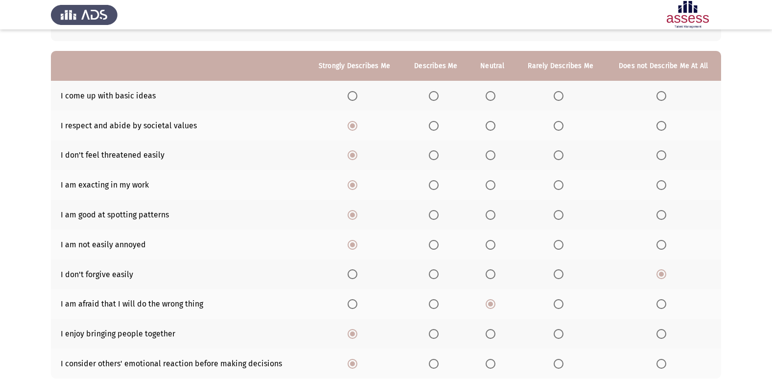
scroll to position [72, 0]
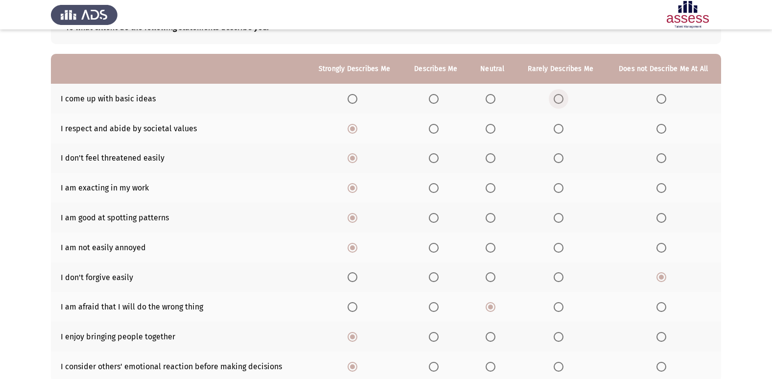
click at [562, 98] on span "Select an option" at bounding box center [559, 99] width 10 height 10
click at [562, 98] on input "Select an option" at bounding box center [559, 99] width 10 height 10
click at [660, 98] on span "Select an option" at bounding box center [662, 99] width 10 height 10
click at [660, 98] on input "Select an option" at bounding box center [662, 99] width 10 height 10
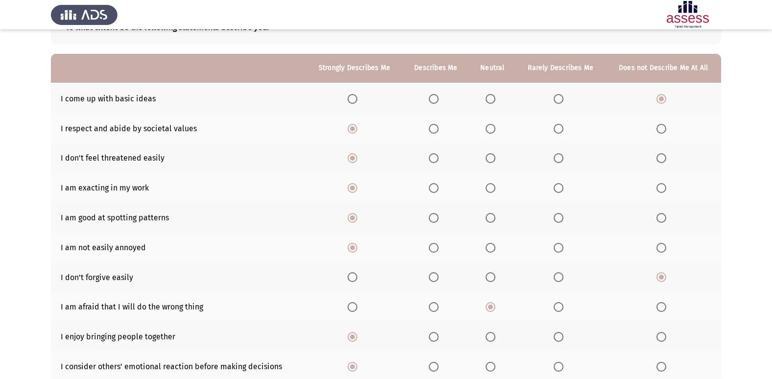
scroll to position [113, 0]
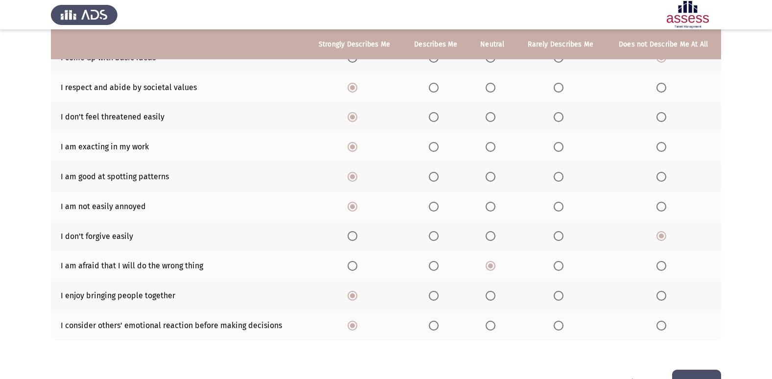
click at [680, 373] on button "Next" at bounding box center [697, 382] width 49 height 25
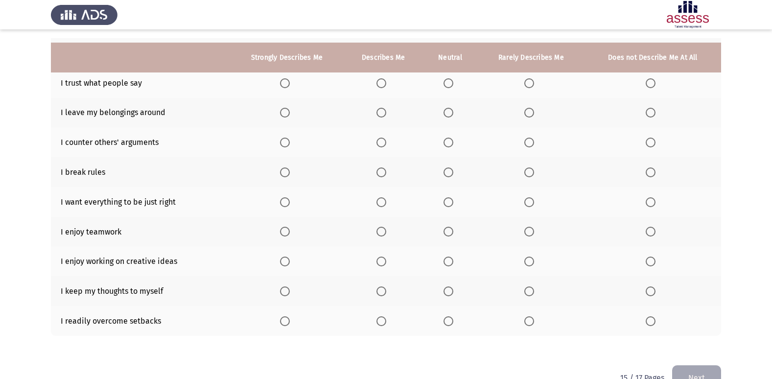
scroll to position [137, 0]
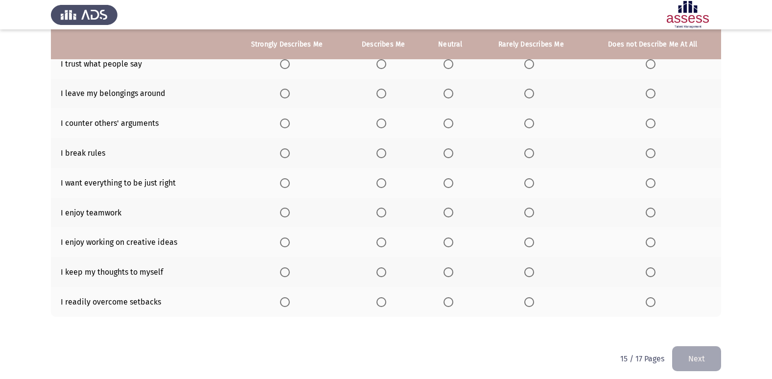
click at [285, 300] on span "Select an option" at bounding box center [285, 302] width 10 height 10
click at [285, 300] on input "Select an option" at bounding box center [285, 302] width 10 height 10
click at [283, 244] on span "Select an option" at bounding box center [285, 243] width 10 height 10
click at [283, 244] on input "Select an option" at bounding box center [285, 243] width 10 height 10
click at [288, 213] on span "Select an option" at bounding box center [285, 213] width 10 height 10
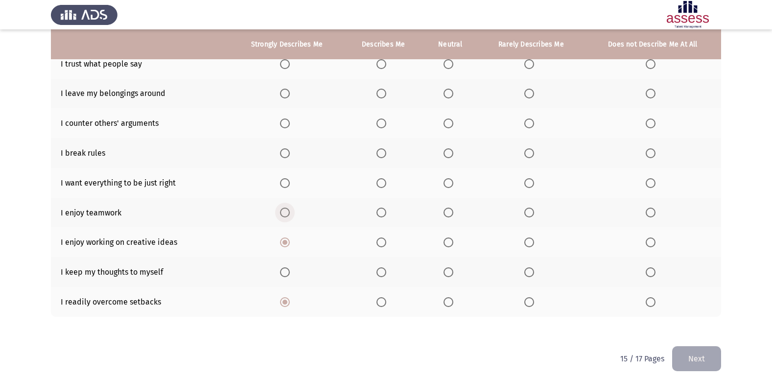
click at [288, 213] on input "Select an option" at bounding box center [285, 213] width 10 height 10
click at [287, 177] on th at bounding box center [287, 183] width 115 height 30
click at [284, 185] on span "Select an option" at bounding box center [285, 183] width 10 height 10
click at [284, 185] on input "Select an option" at bounding box center [285, 183] width 10 height 10
click at [651, 154] on span "Select an option" at bounding box center [651, 153] width 10 height 10
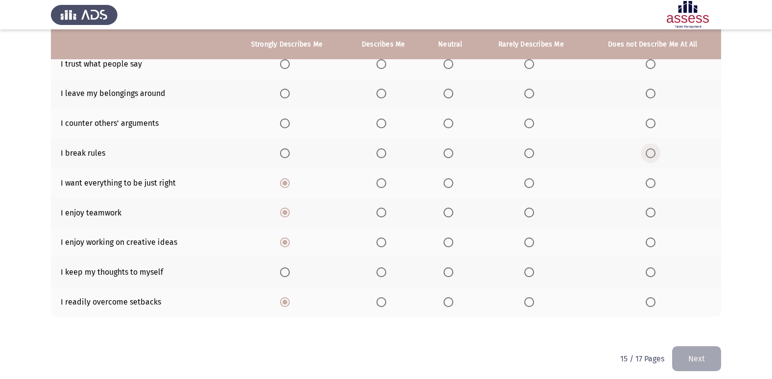
click at [651, 154] on input "Select an option" at bounding box center [651, 153] width 10 height 10
click at [386, 97] on span "Select an option" at bounding box center [382, 94] width 10 height 10
click at [386, 97] on input "Select an option" at bounding box center [382, 94] width 10 height 10
click at [454, 61] on span "Select an option" at bounding box center [449, 64] width 10 height 10
click at [454, 61] on input "Select an option" at bounding box center [449, 64] width 10 height 10
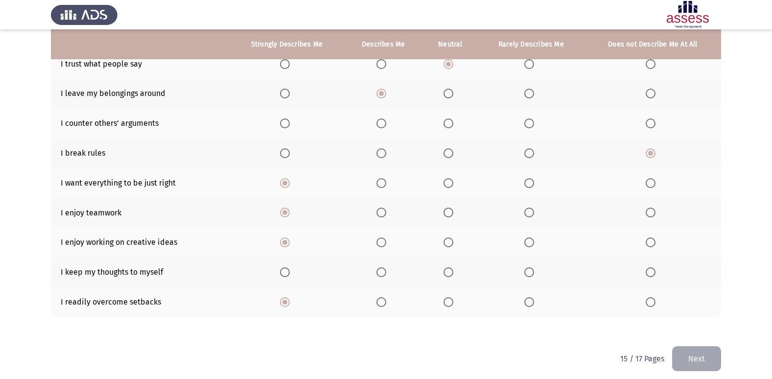
click at [450, 273] on span "Select an option" at bounding box center [449, 272] width 10 height 10
click at [450, 273] on input "Select an option" at bounding box center [449, 272] width 10 height 10
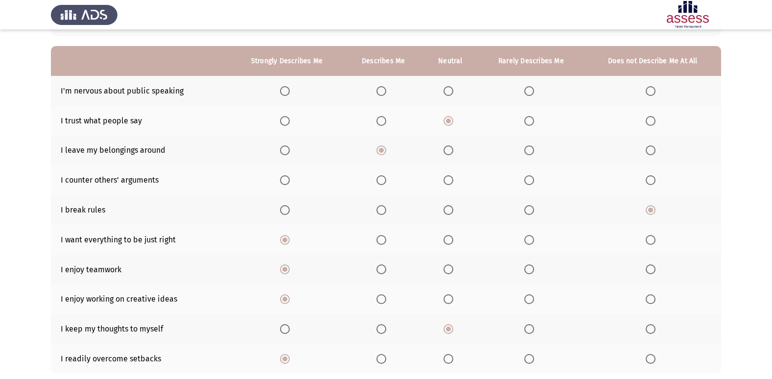
scroll to position [78, 0]
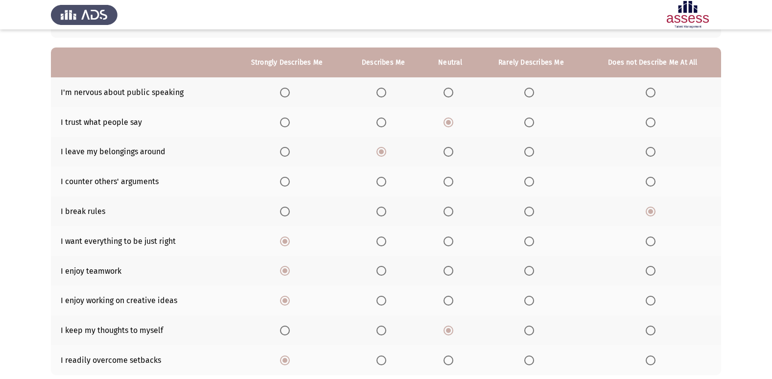
click at [655, 95] on span "Select an option" at bounding box center [651, 93] width 10 height 10
click at [655, 95] on input "Select an option" at bounding box center [651, 93] width 10 height 10
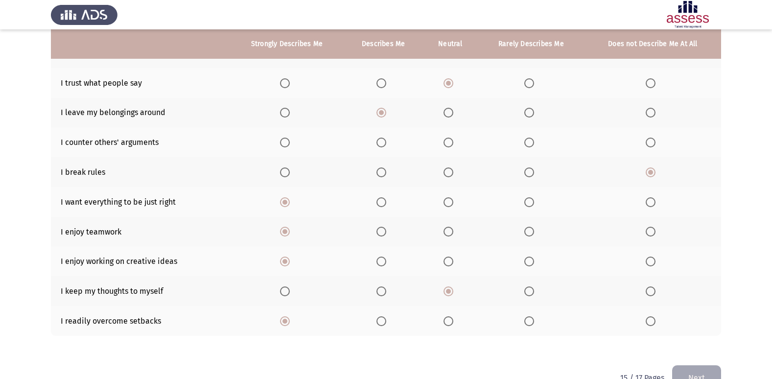
scroll to position [117, 0]
click at [386, 143] on span "Select an option" at bounding box center [382, 143] width 10 height 10
click at [386, 143] on input "Select an option" at bounding box center [382, 143] width 10 height 10
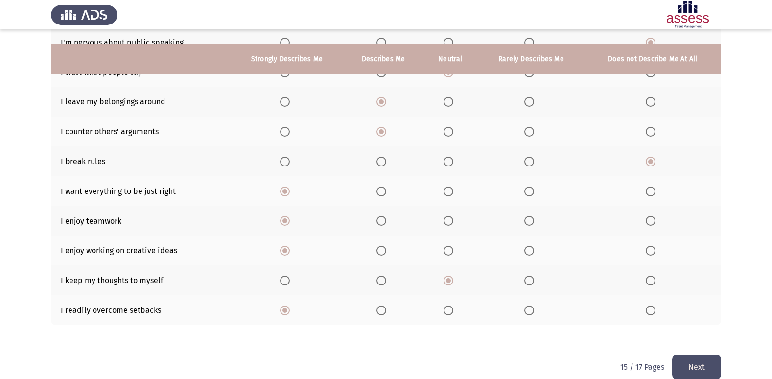
scroll to position [143, 0]
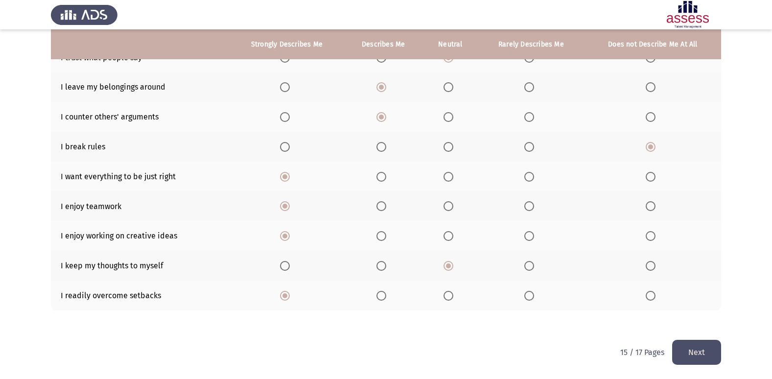
click at [684, 345] on button "Next" at bounding box center [697, 352] width 49 height 25
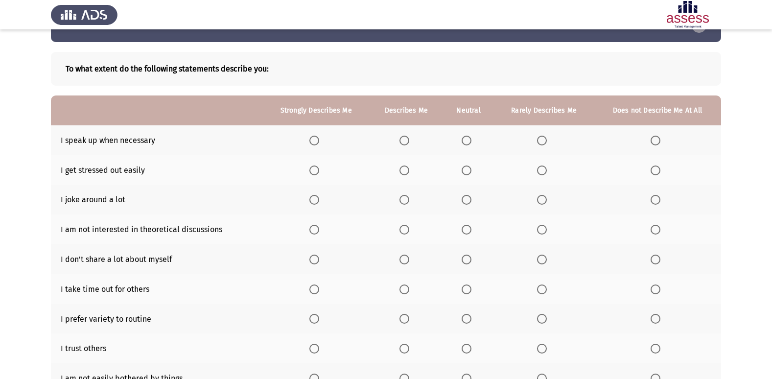
scroll to position [40, 0]
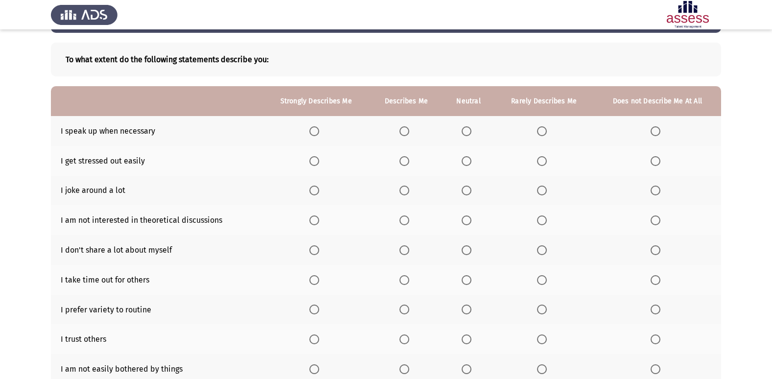
click at [314, 131] on span "Select an option" at bounding box center [315, 131] width 10 height 10
click at [314, 131] on input "Select an option" at bounding box center [315, 131] width 10 height 10
click at [654, 160] on span "Select an option" at bounding box center [656, 161] width 10 height 10
click at [654, 160] on input "Select an option" at bounding box center [656, 161] width 10 height 10
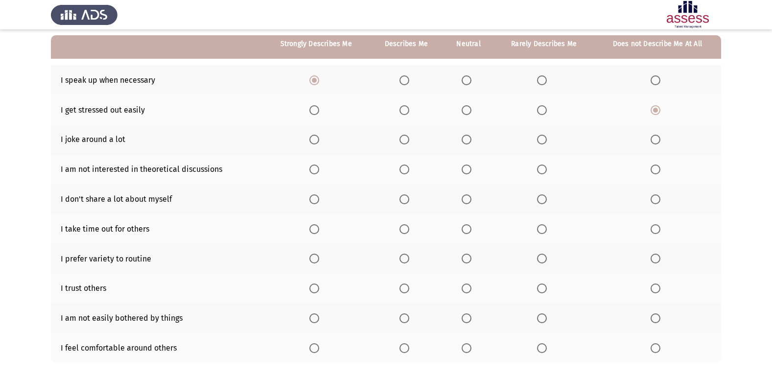
scroll to position [89, 0]
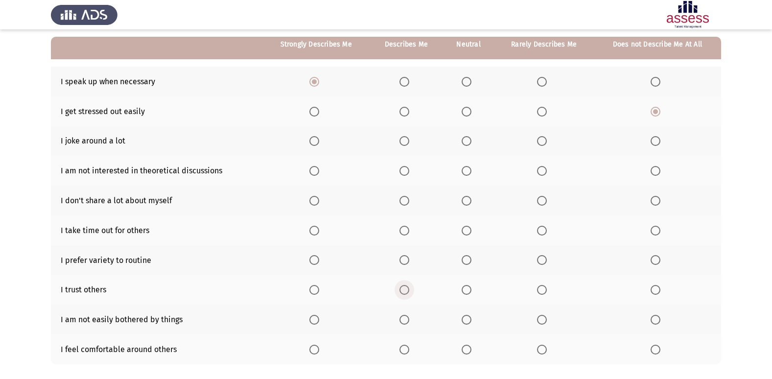
click at [401, 291] on span "Select an option" at bounding box center [405, 290] width 10 height 10
click at [401, 291] on input "Select an option" at bounding box center [405, 290] width 10 height 10
click at [410, 354] on span "Select an option" at bounding box center [405, 350] width 10 height 10
click at [410, 354] on input "Select an option" at bounding box center [405, 350] width 10 height 10
click at [314, 260] on span "Select an option" at bounding box center [315, 260] width 10 height 10
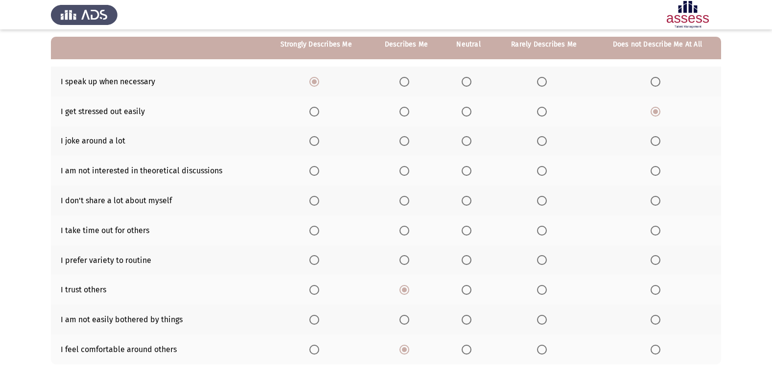
click at [314, 260] on input "Select an option" at bounding box center [315, 260] width 10 height 10
click at [409, 263] on span "Select an option" at bounding box center [405, 260] width 10 height 10
click at [409, 263] on input "Select an option" at bounding box center [405, 260] width 10 height 10
click at [318, 232] on span "Select an option" at bounding box center [315, 231] width 10 height 10
click at [318, 232] on input "Select an option" at bounding box center [315, 231] width 10 height 10
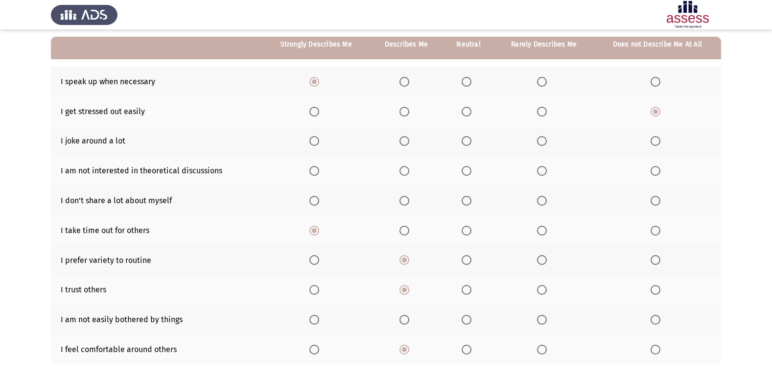
click at [410, 202] on label "Select an option" at bounding box center [407, 201] width 14 height 10
click at [410, 202] on input "Select an option" at bounding box center [405, 201] width 10 height 10
click at [655, 170] on span "Select an option" at bounding box center [656, 171] width 10 height 10
click at [655, 170] on input "Select an option" at bounding box center [656, 171] width 10 height 10
click at [470, 140] on span "Select an option" at bounding box center [467, 141] width 10 height 10
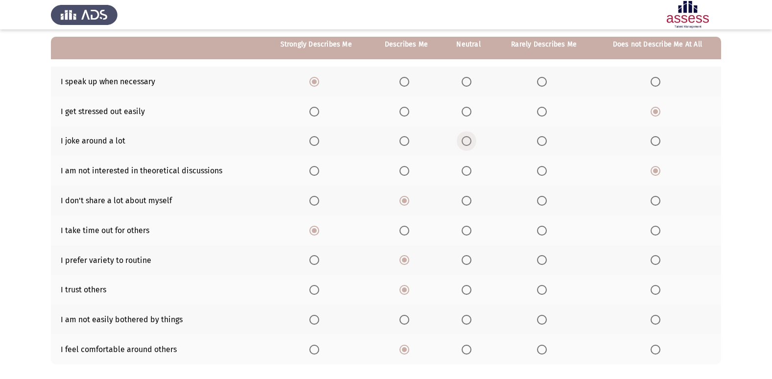
click at [470, 140] on input "Select an option" at bounding box center [467, 141] width 10 height 10
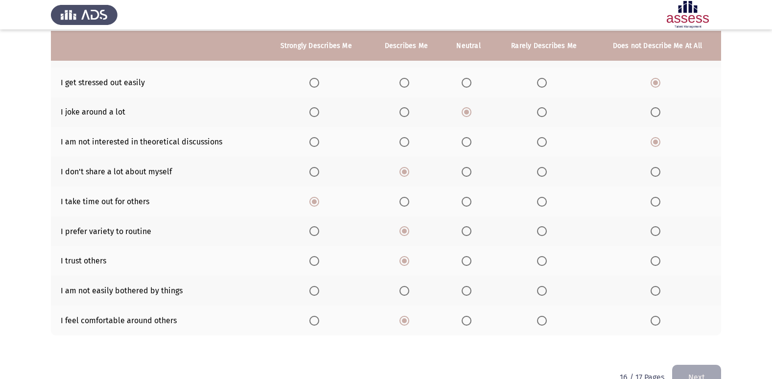
scroll to position [120, 0]
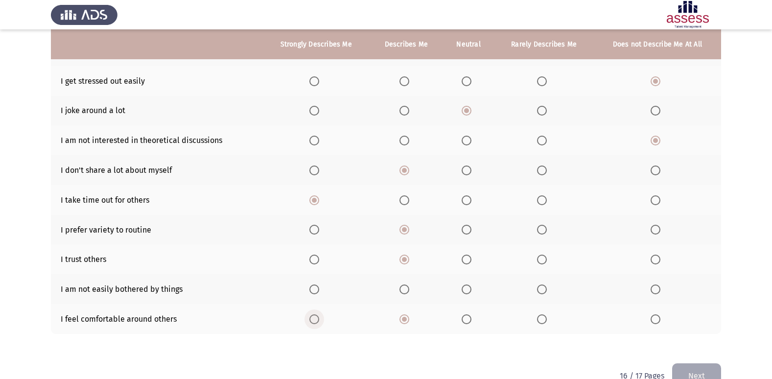
click at [316, 322] on span "Select an option" at bounding box center [315, 319] width 10 height 10
click at [316, 322] on input "Select an option" at bounding box center [315, 319] width 10 height 10
click at [318, 290] on span "Select an option" at bounding box center [315, 290] width 10 height 10
click at [318, 290] on input "Select an option" at bounding box center [315, 290] width 10 height 10
click at [685, 367] on button "Next" at bounding box center [697, 375] width 49 height 25
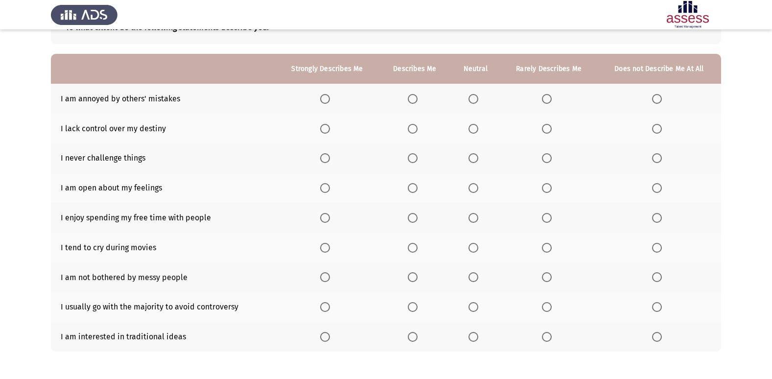
scroll to position [72, 0]
click at [662, 98] on span "Select an option" at bounding box center [657, 99] width 10 height 10
click at [662, 98] on input "Select an option" at bounding box center [657, 99] width 10 height 10
click at [476, 341] on span "Select an option" at bounding box center [474, 337] width 10 height 10
click at [476, 341] on input "Select an option" at bounding box center [474, 337] width 10 height 10
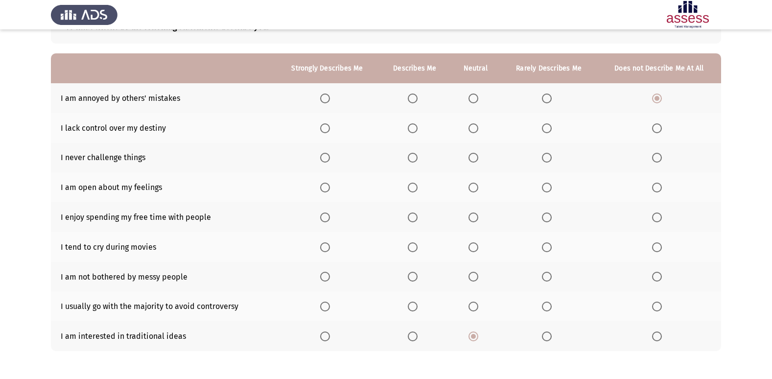
click at [656, 309] on span "Select an option" at bounding box center [657, 307] width 10 height 10
click at [656, 309] on input "Select an option" at bounding box center [657, 307] width 10 height 10
click at [547, 307] on span "Select an option" at bounding box center [547, 307] width 0 height 0
click at [547, 307] on input "Select an option" at bounding box center [547, 307] width 10 height 10
click at [473, 276] on span "Select an option" at bounding box center [474, 277] width 10 height 10
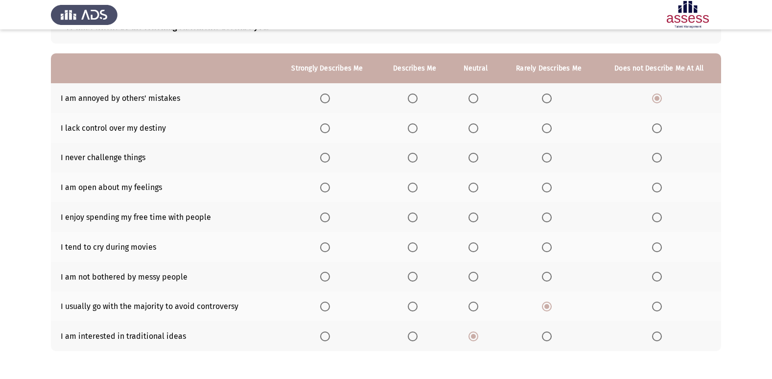
click at [473, 276] on input "Select an option" at bounding box center [474, 277] width 10 height 10
click at [547, 247] on span "Select an option" at bounding box center [547, 247] width 0 height 0
click at [547, 247] on input "Select an option" at bounding box center [547, 247] width 10 height 10
click at [414, 218] on span "Select an option" at bounding box center [413, 218] width 10 height 10
click at [414, 218] on input "Select an option" at bounding box center [413, 218] width 10 height 10
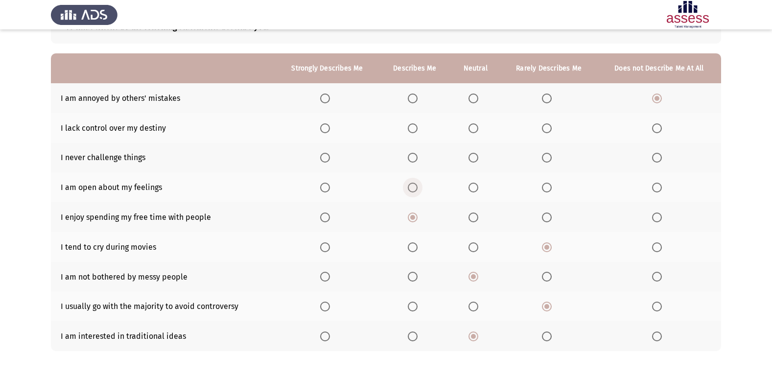
click at [416, 184] on span "Select an option" at bounding box center [413, 188] width 10 height 10
click at [416, 184] on input "Select an option" at bounding box center [413, 188] width 10 height 10
click at [660, 158] on span "Select an option" at bounding box center [657, 158] width 10 height 10
click at [660, 158] on input "Select an option" at bounding box center [657, 158] width 10 height 10
click at [660, 128] on span "Select an option" at bounding box center [657, 128] width 10 height 10
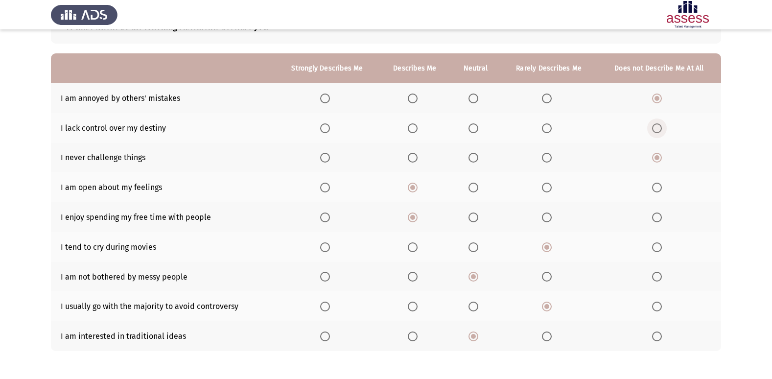
click at [660, 128] on input "Select an option" at bounding box center [657, 128] width 10 height 10
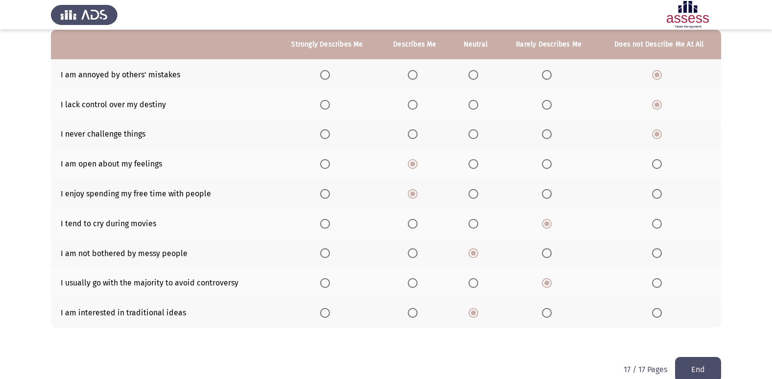
scroll to position [113, 0]
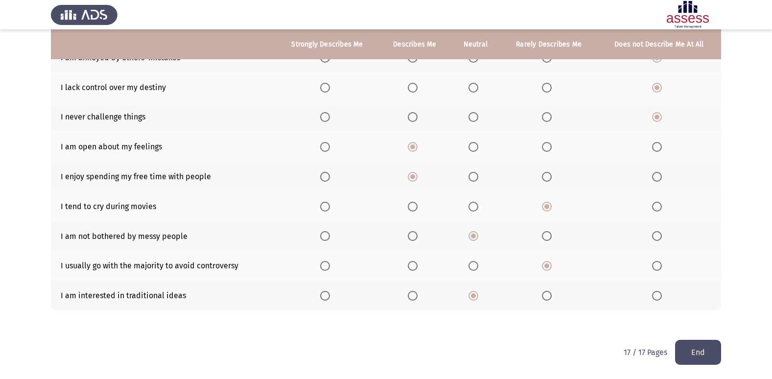
click at [704, 348] on button "End" at bounding box center [699, 352] width 46 height 25
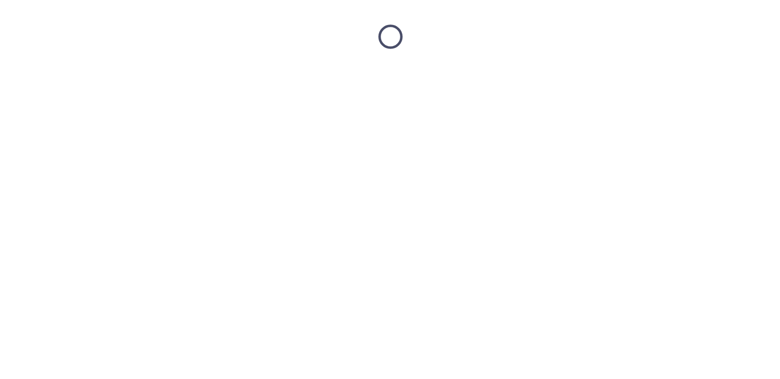
scroll to position [0, 0]
